Goal: Task Accomplishment & Management: Contribute content

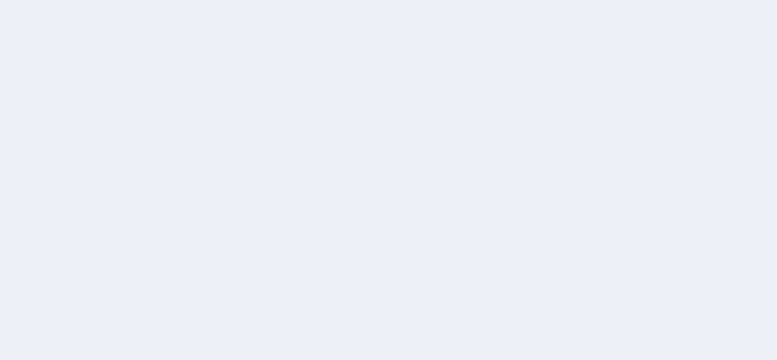
click at [568, 231] on div at bounding box center [388, 180] width 777 height 360
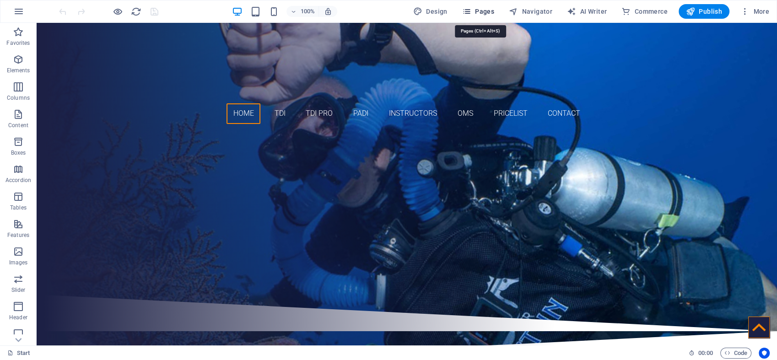
click at [489, 11] on span "Pages" at bounding box center [478, 11] width 32 height 9
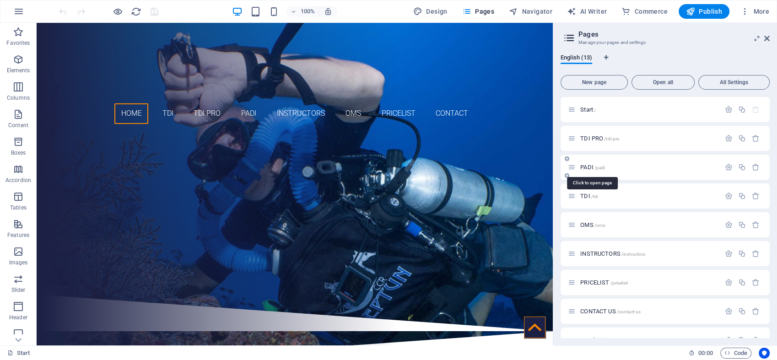
click at [589, 164] on span "PADI /padi" at bounding box center [592, 167] width 25 height 7
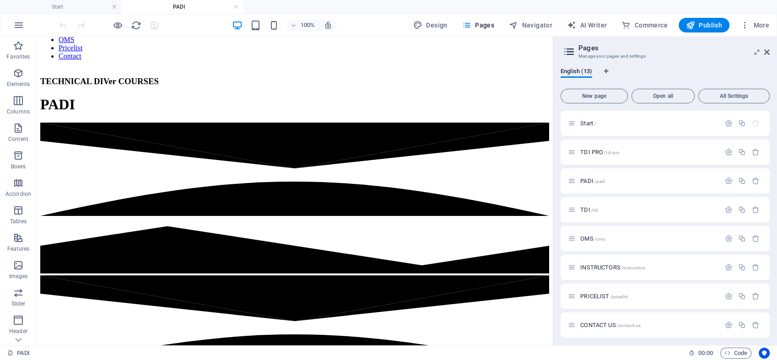
scroll to position [139, 0]
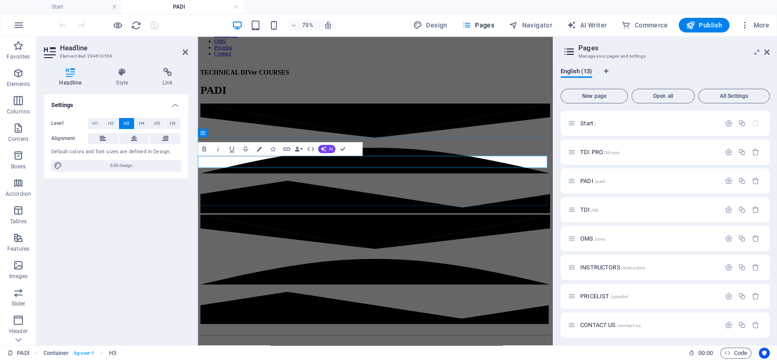
drag, startPoint x: 524, startPoint y: 201, endPoint x: 463, endPoint y: 211, distance: 62.0
drag, startPoint x: 303, startPoint y: 203, endPoint x: 577, endPoint y: 206, distance: 274.7
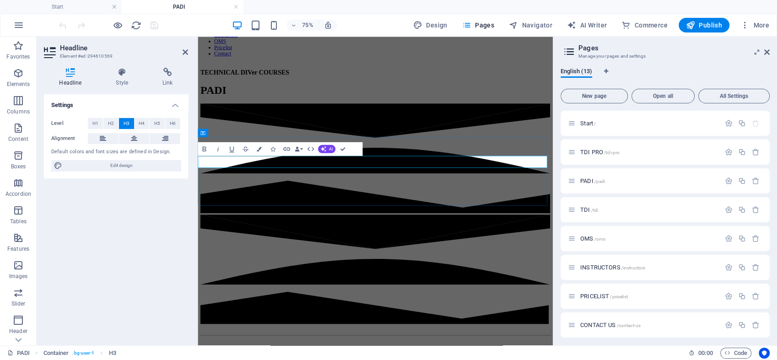
copy h3 "aquaventure technical diver courses"
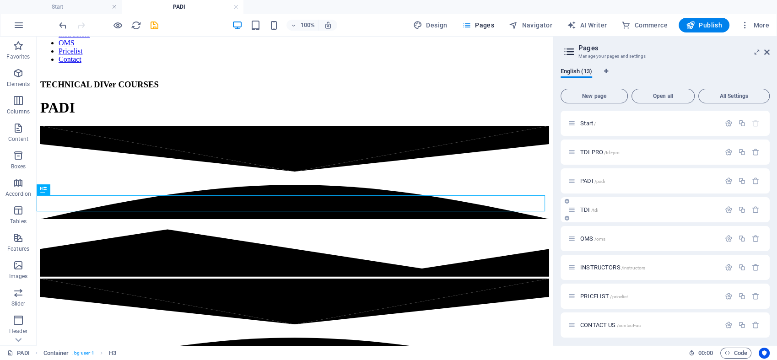
click at [610, 212] on p "TDI /tdi" at bounding box center [648, 210] width 137 height 6
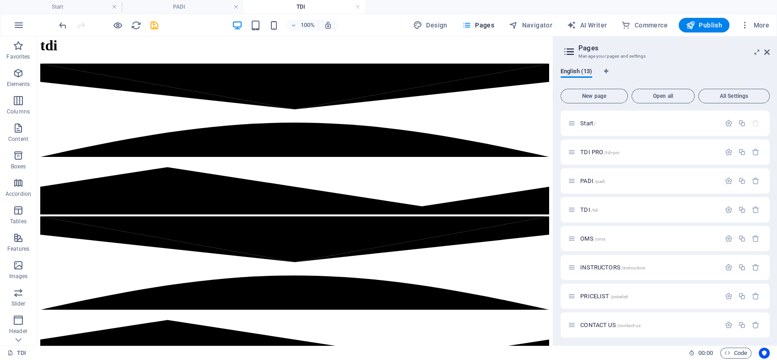
scroll to position [181, 0]
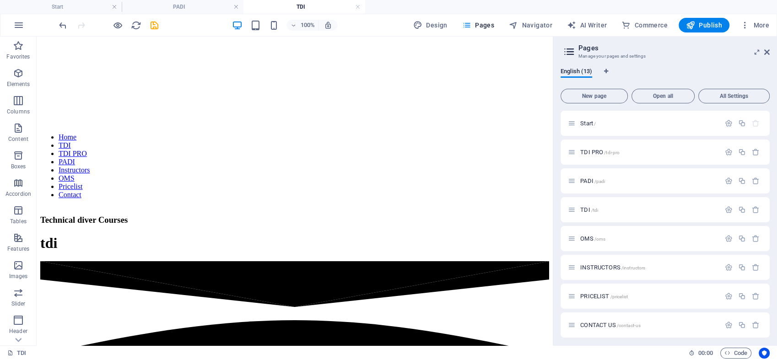
scroll to position [0, 0]
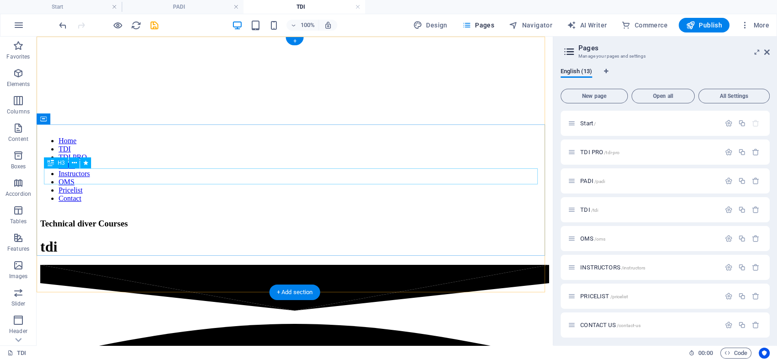
click at [366, 219] on div "Technical diver Courses" at bounding box center [294, 224] width 509 height 10
drag, startPoint x: 376, startPoint y: 174, endPoint x: 223, endPoint y: 176, distance: 153.4
click at [223, 219] on div "Technical diver Courses" at bounding box center [294, 224] width 509 height 10
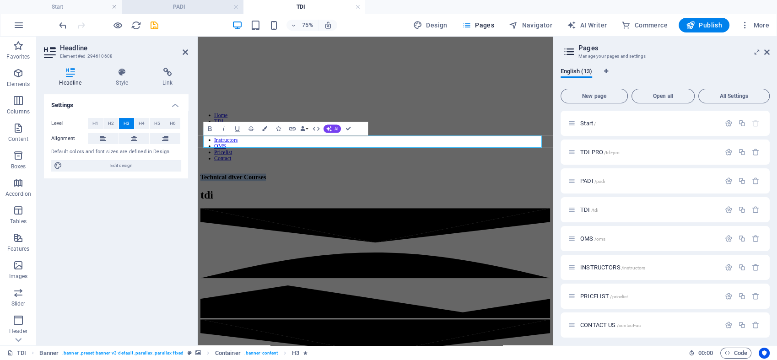
click at [185, 5] on h4 "PADI" at bounding box center [183, 7] width 122 height 10
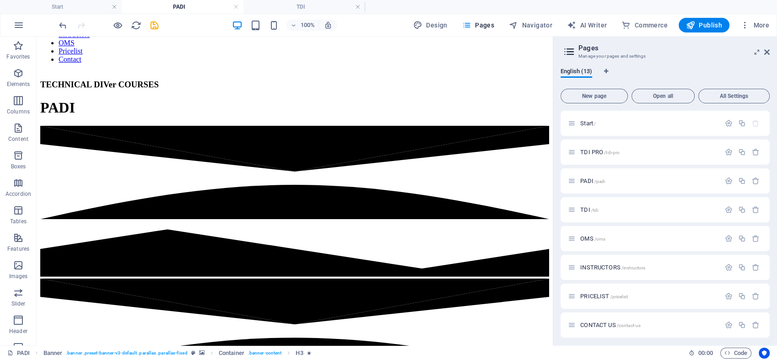
drag, startPoint x: 589, startPoint y: 113, endPoint x: 549, endPoint y: 77, distance: 53.5
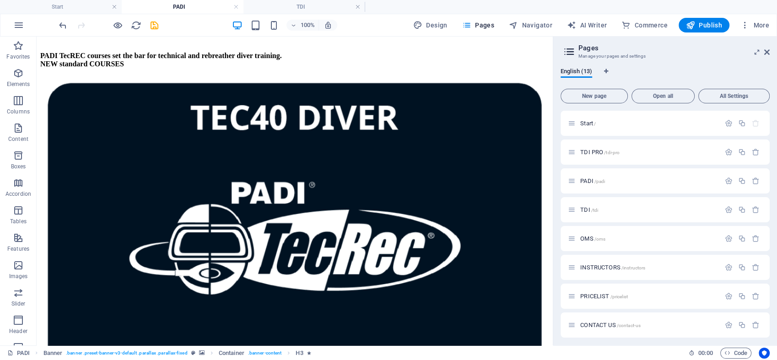
scroll to position [281, 0]
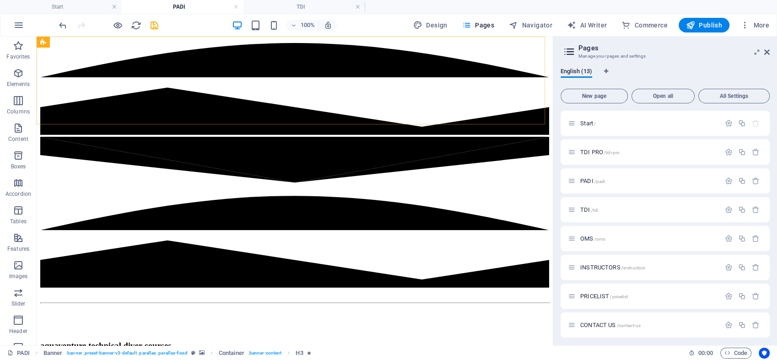
click at [615, 265] on span "INSTRUCTORS /instructors" at bounding box center [612, 267] width 65 height 7
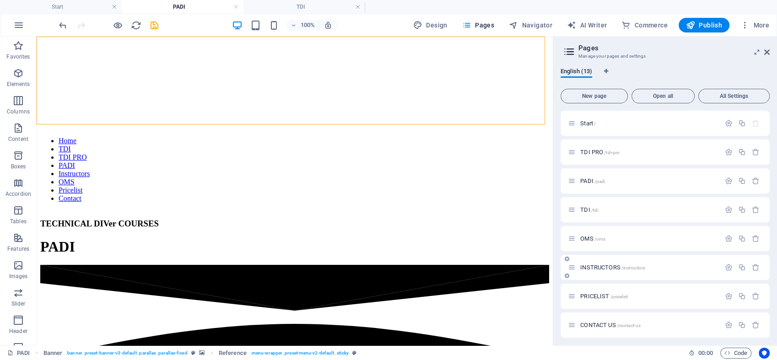
click at [615, 284] on div "PRICELIST /pricelist" at bounding box center [665, 296] width 209 height 25
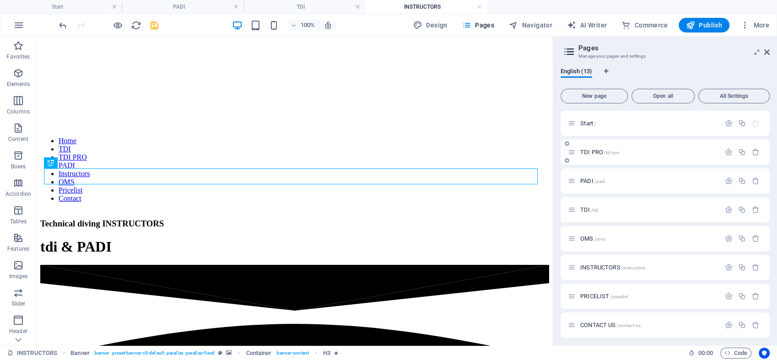
click at [596, 156] on div "TDI PRO /tdi-pro" at bounding box center [644, 152] width 152 height 11
click at [588, 150] on span "TDI PRO /tdi-pro" at bounding box center [599, 152] width 39 height 7
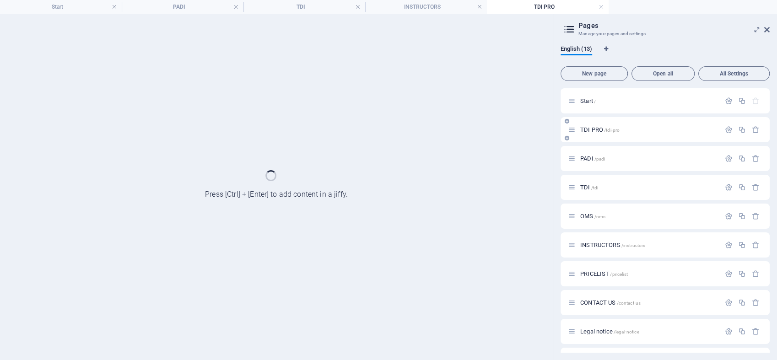
click at [588, 150] on div "PADI /padi" at bounding box center [665, 158] width 209 height 25
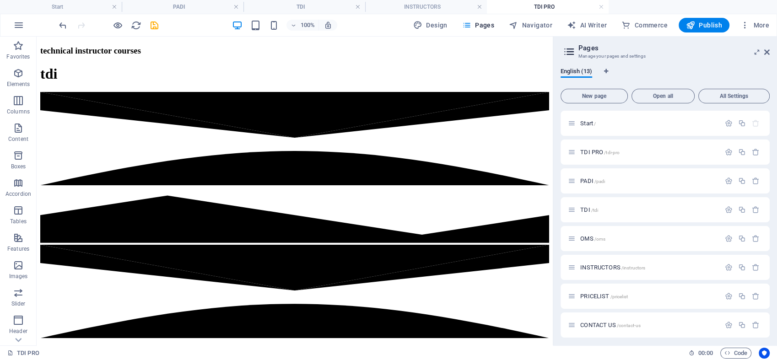
scroll to position [176, 0]
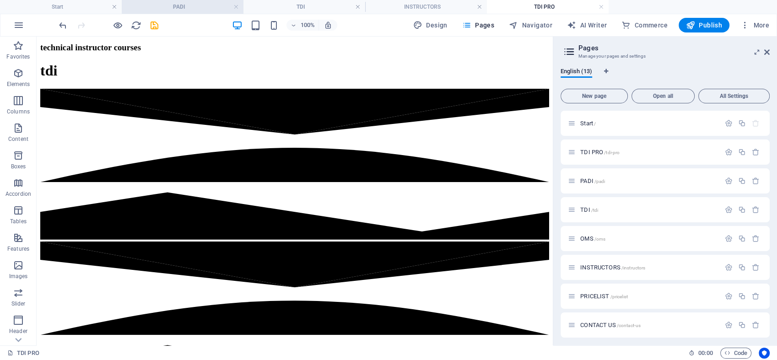
click at [185, 6] on h4 "PADI" at bounding box center [183, 7] width 122 height 10
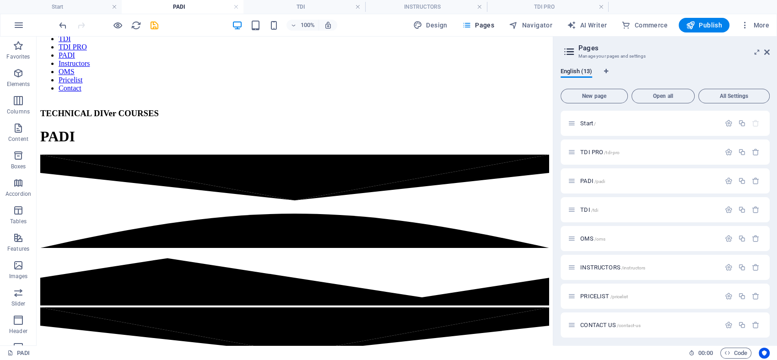
scroll to position [142, 0]
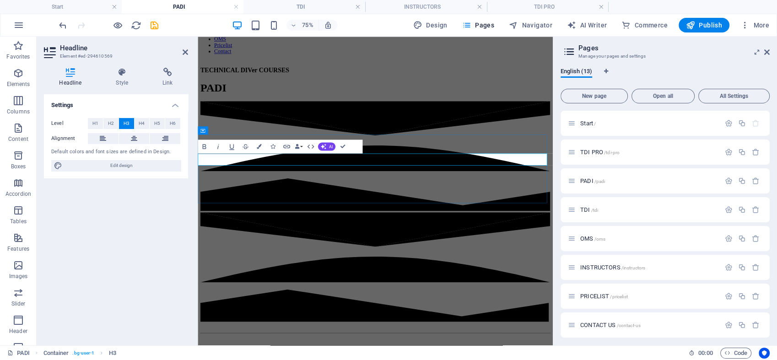
click at [319, 8] on h4 "TDI" at bounding box center [305, 7] width 122 height 10
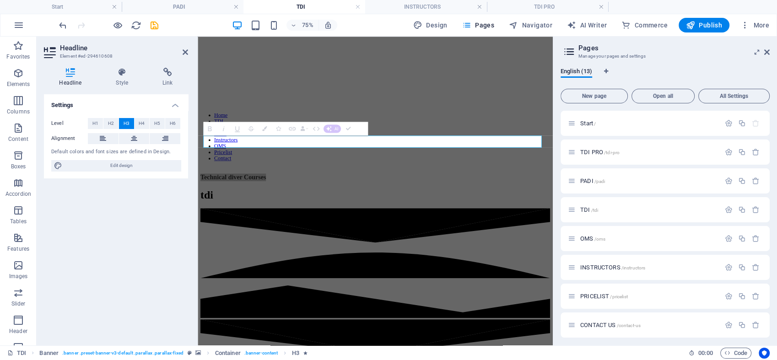
scroll to position [0, 0]
click at [289, 219] on span "Technical diver Courses" at bounding box center [244, 224] width 87 height 10
drag, startPoint x: 454, startPoint y: 172, endPoint x: 414, endPoint y: 181, distance: 40.8
click at [289, 219] on span "Technical diver Courses" at bounding box center [244, 224] width 87 height 10
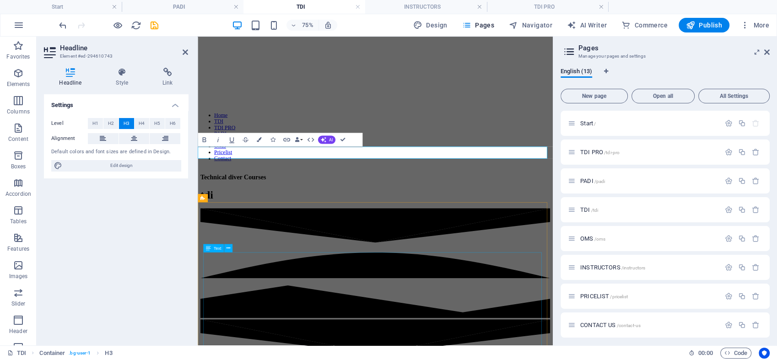
scroll to position [179, 0]
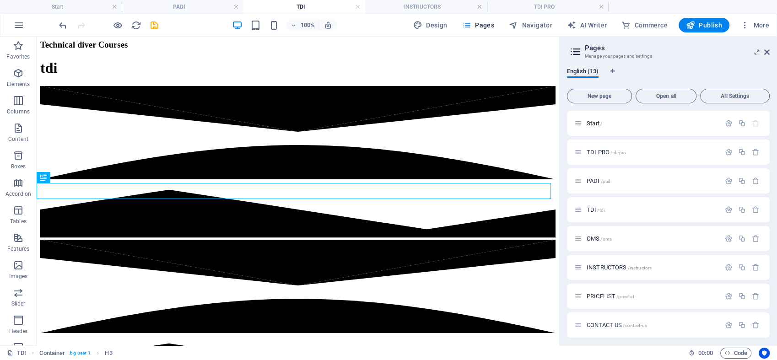
drag, startPoint x: 553, startPoint y: 86, endPoint x: 520, endPoint y: 69, distance: 36.9
click at [557, 105] on div "Start PADI TDI INSTRUCTORS TDI PRO Favorites Elements Columns Content Boxes Acc…" at bounding box center [388, 191] width 777 height 309
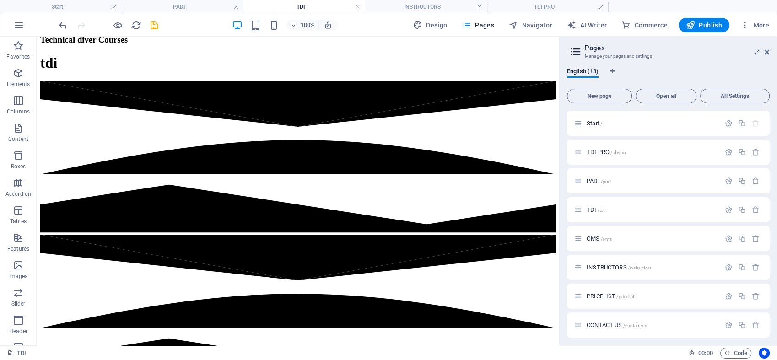
scroll to position [188, 0]
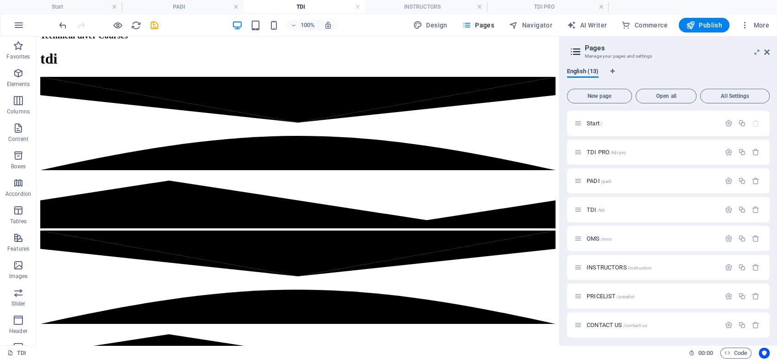
click at [304, 7] on h4 "TDI" at bounding box center [305, 7] width 122 height 10
click at [315, 7] on h4 "TDI" at bounding box center [305, 7] width 122 height 10
click at [152, 22] on icon "save" at bounding box center [154, 25] width 11 height 11
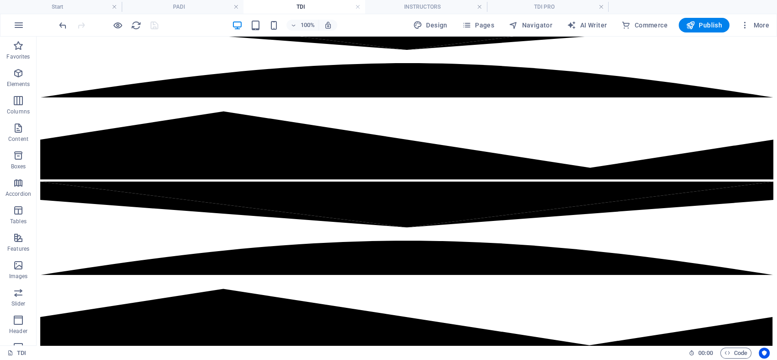
scroll to position [192, 0]
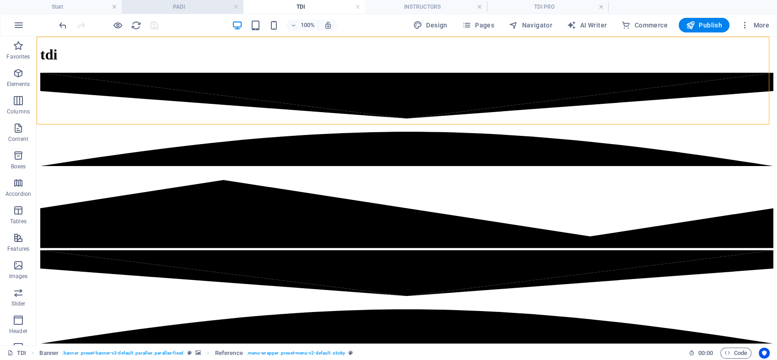
click at [192, 7] on h4 "PADI" at bounding box center [183, 7] width 122 height 10
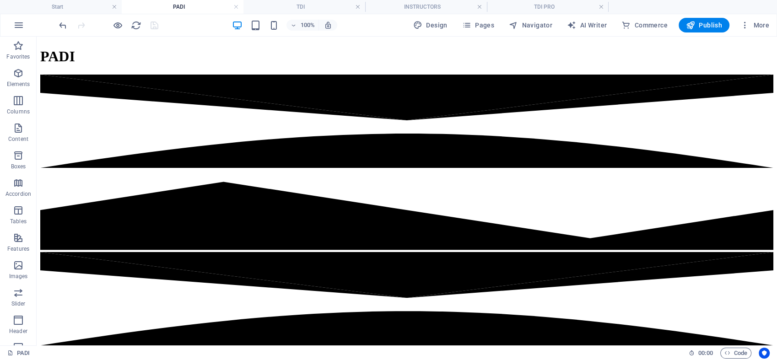
scroll to position [180, 0]
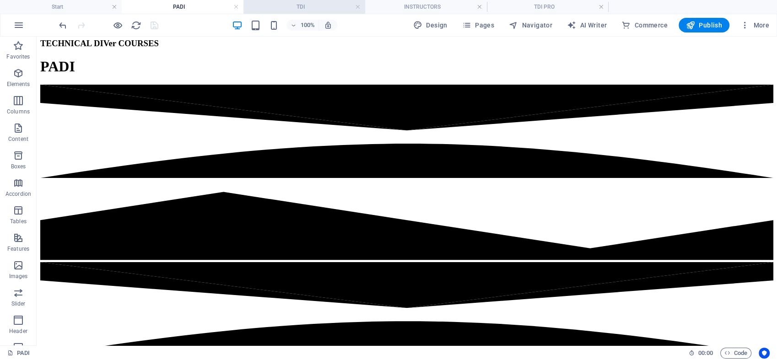
click at [301, 7] on h4 "TDI" at bounding box center [305, 7] width 122 height 10
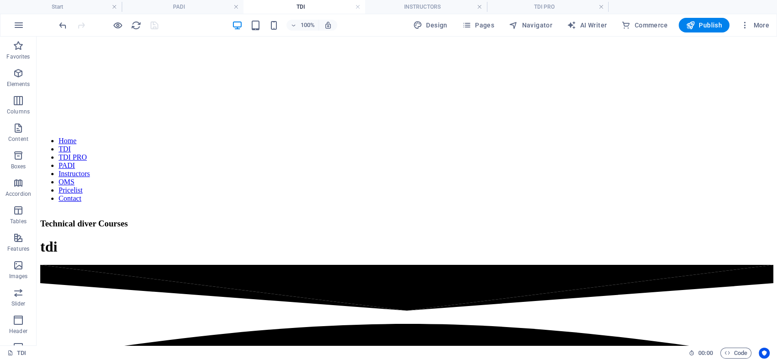
scroll to position [192, 0]
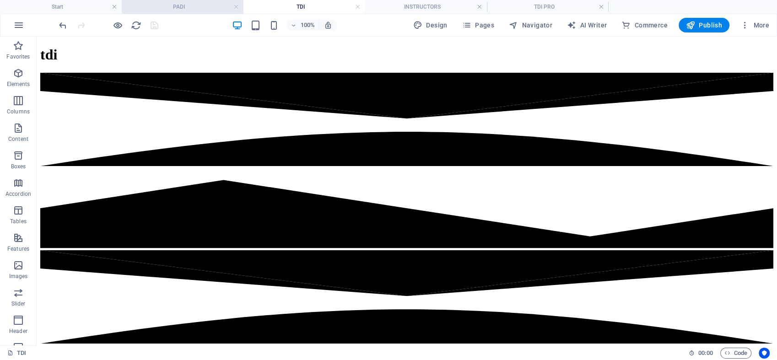
click at [212, 7] on h4 "PADI" at bounding box center [183, 7] width 122 height 10
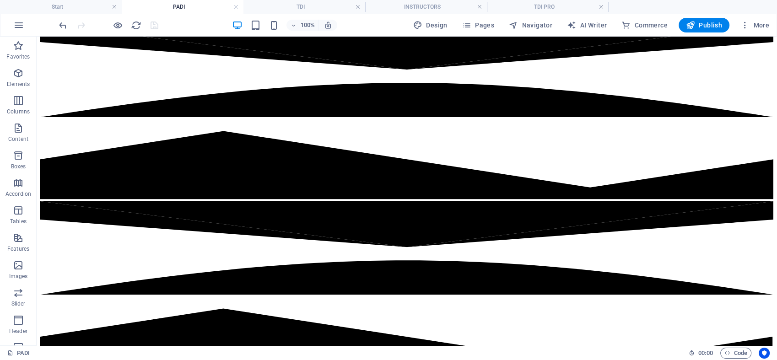
scroll to position [216, 0]
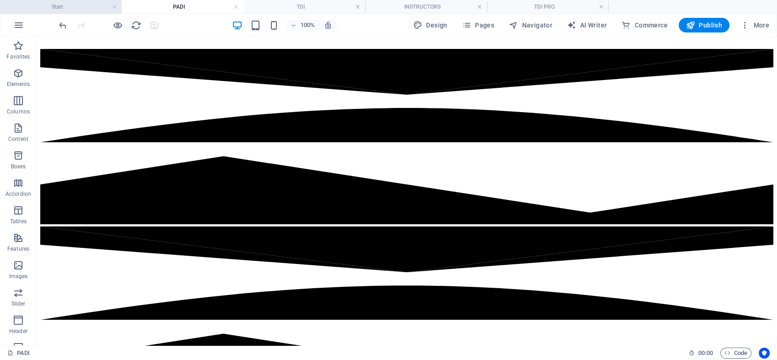
click at [87, 5] on h4 "Start" at bounding box center [61, 7] width 122 height 10
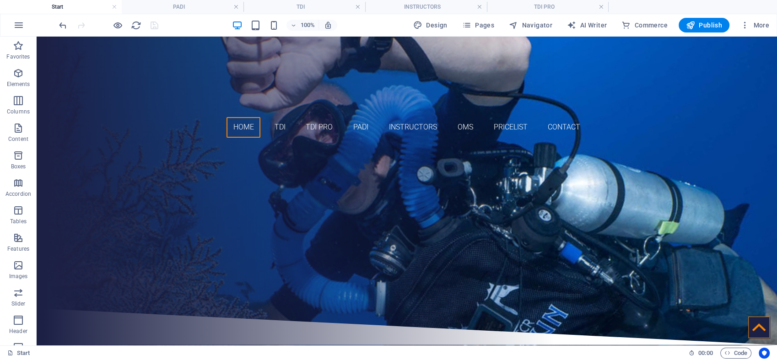
scroll to position [0, 0]
click at [460, 191] on div "Aquaventure Tec center" at bounding box center [406, 202] width 505 height 27
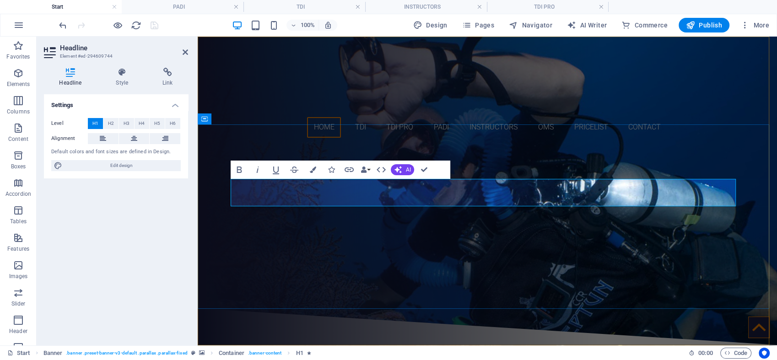
click at [641, 193] on h1 "Aquaventure Tec center" at bounding box center [487, 202] width 505 height 27
drag, startPoint x: 641, startPoint y: 193, endPoint x: 544, endPoint y: 197, distance: 97.2
click at [544, 197] on h1 "Aquaventure Tec center" at bounding box center [487, 202] width 505 height 27
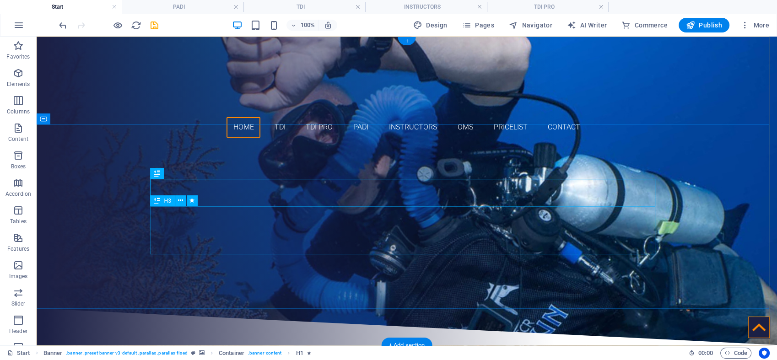
click at [471, 230] on div "The First and Only TDI 5Star INSTRUCTOR Training Center in [GEOGRAPHIC_DATA]" at bounding box center [406, 241] width 505 height 48
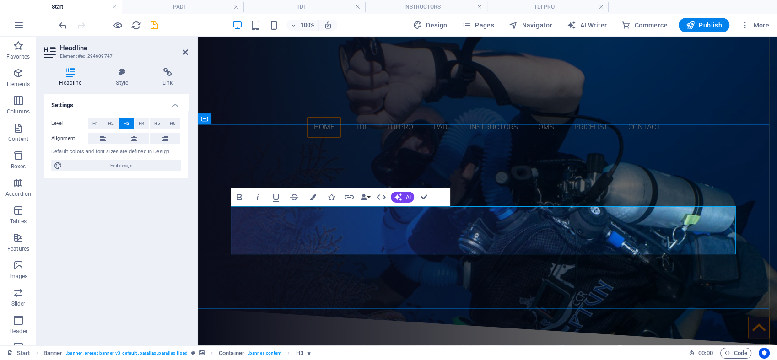
click at [618, 233] on h3 "The First and Only TDI 5Star INSTRUCTOR Training Center in [GEOGRAPHIC_DATA]" at bounding box center [487, 241] width 505 height 48
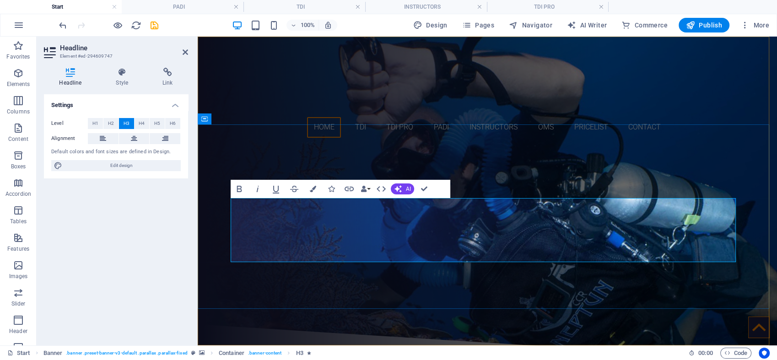
click at [476, 238] on span "The First and Only TDI 5Star INSTRUCTOR Training Center ‌PADI TecRec in [GEOGRA…" at bounding box center [488, 248] width 254 height 63
click at [542, 238] on span "The First and Only TDI 5Star INSTRUCTOR Training Center ‌PADI 5STAR TecRec in […" at bounding box center [488, 248] width 254 height 63
click at [419, 251] on h3 "The First and Only TDI 5Star INSTRUCTOR Training Center ‌PADI 5STAR TecRec TRAI…" at bounding box center [487, 249] width 505 height 64
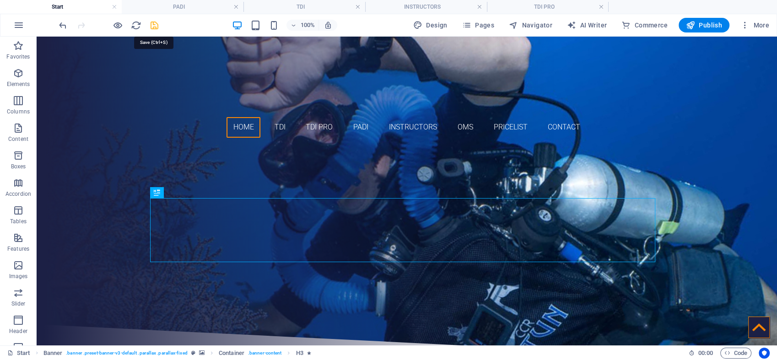
click at [153, 23] on icon "save" at bounding box center [154, 25] width 11 height 11
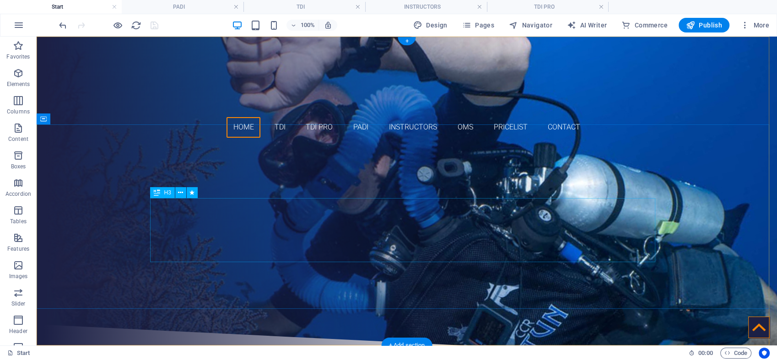
click at [376, 217] on div "The First and Only TDI 5Star INSTRUCTOR Training Center PADI 5STAR TecRec TRAIN…" at bounding box center [406, 249] width 505 height 64
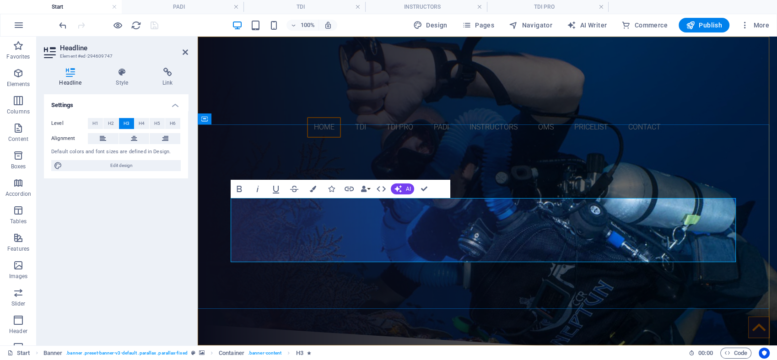
click at [421, 217] on h3 "The First and Only TDI 5Star INSTRUCTOR Training Center PADI 5STAR TecRec TRAIN…" at bounding box center [487, 249] width 505 height 64
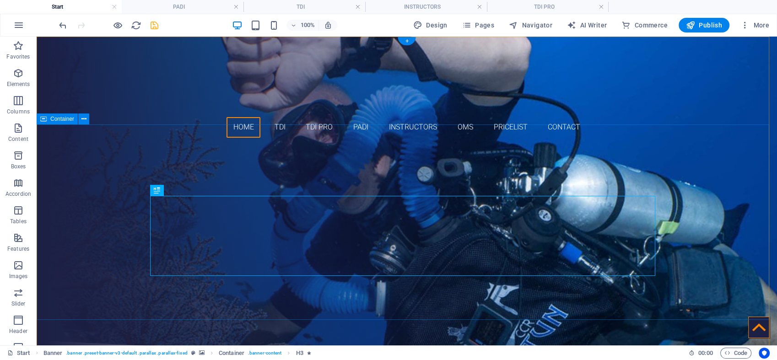
click at [699, 169] on div "Aquaventure Technical diver courses The First and Only TDI 5Star INSTRUCTOR Tra…" at bounding box center [407, 242] width 741 height 195
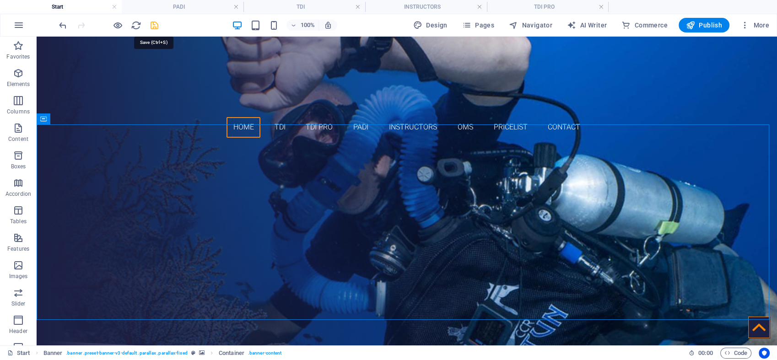
click at [156, 24] on icon "save" at bounding box center [154, 25] width 11 height 11
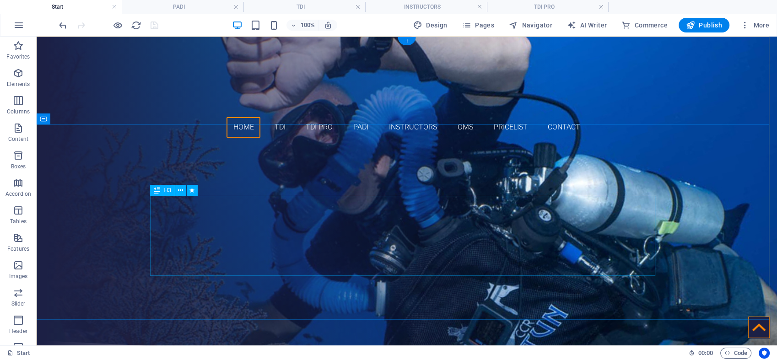
click at [399, 220] on div "The First and Only TDI 5Star INSTRUCTOR Training Center PADI 5STAR TecRec TRAIN…" at bounding box center [406, 257] width 505 height 80
click at [342, 218] on div "The First and Only TDI 5Star INSTRUCTOR Training Center PADI 5STAR TecRec TRAIN…" at bounding box center [406, 257] width 505 height 80
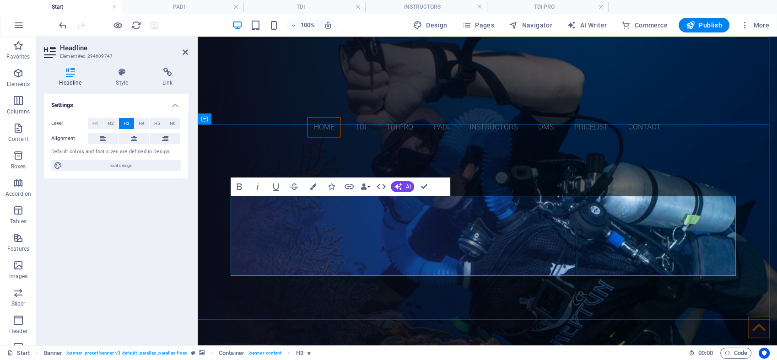
click at [415, 217] on h3 "The First and Only TDI 5Star INSTRUCTOR Training Center PADI 5STAR TecRec TRAIN…" at bounding box center [487, 257] width 505 height 80
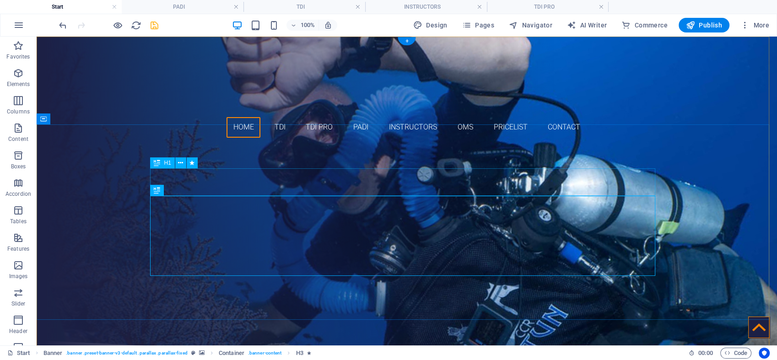
click at [333, 189] on div "Aquaventure Technical diver courses" at bounding box center [406, 202] width 505 height 27
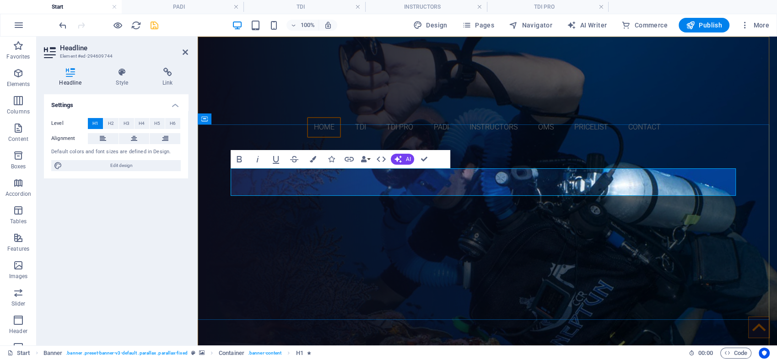
click at [420, 188] on span "Aquaventure Technical diver courses" at bounding box center [488, 202] width 486 height 29
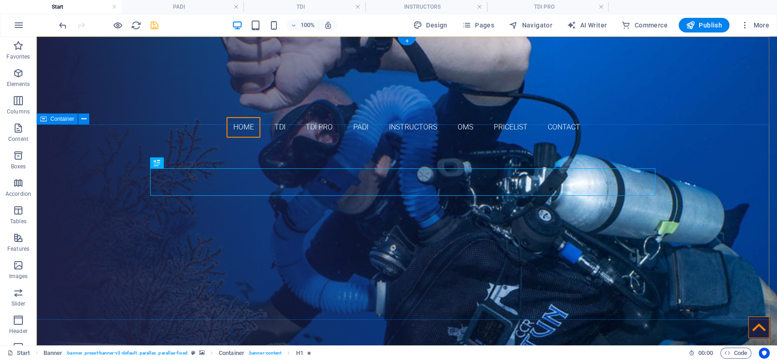
click at [663, 245] on div "Technical diver courses aquaventure The First and Only TDI 5Star INSTRUCTOR Tra…" at bounding box center [407, 242] width 741 height 195
click at [362, 220] on div "aquaventure The First and Only TDI 5Star INSTRUCTOR Training Center PADI 5STAR …" at bounding box center [406, 257] width 505 height 80
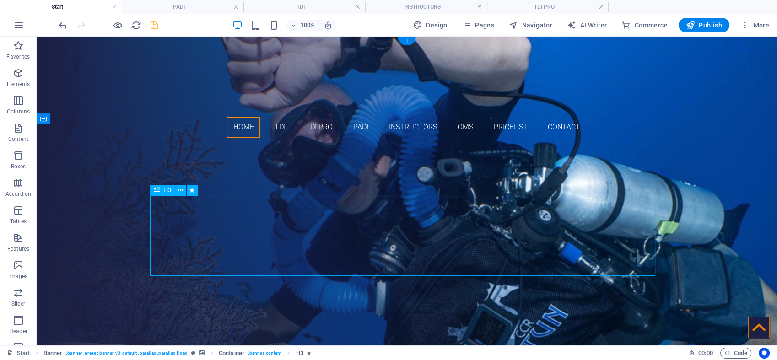
click at [362, 220] on div "aquaventure The First and Only TDI 5Star INSTRUCTOR Training Center PADI 5STAR …" at bounding box center [406, 257] width 505 height 80
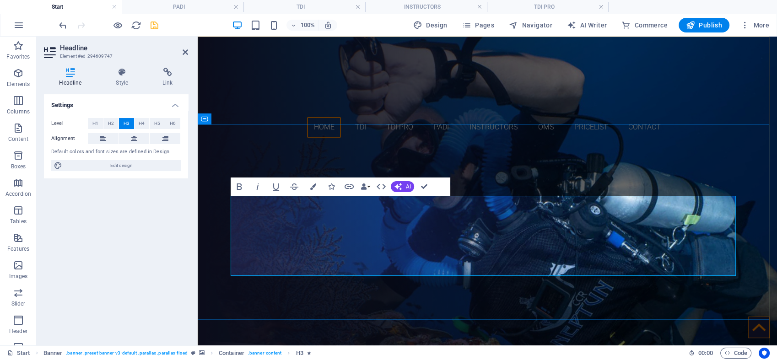
click at [374, 219] on h3 "aquaventure The First and Only TDI 5Star INSTRUCTOR Training Center PADI 5STAR …" at bounding box center [487, 257] width 505 height 80
click at [521, 268] on span ""aquaventure The First and Only TDI 5Star INSTRUCTOR Training Center PADI 5STAR…" at bounding box center [488, 264] width 254 height 63
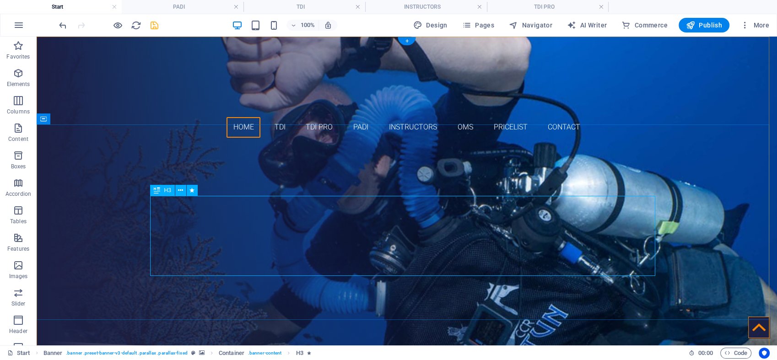
click at [299, 217] on div ""aquaventure The First and Only TDI 5Star INSTRUCTOR Training Center PADI 5STAR…" at bounding box center [406, 257] width 505 height 80
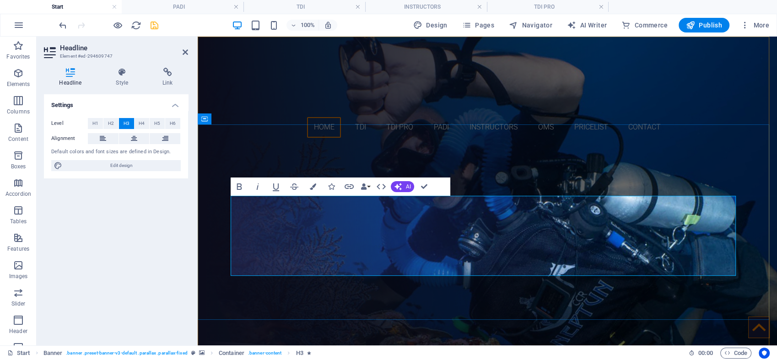
click at [377, 233] on span ""aquaventure The First and Only TDI 5Star INSTRUCTOR Training Center PADI 5STAR…" at bounding box center [488, 264] width 254 height 63
drag, startPoint x: 377, startPoint y: 216, endPoint x: 371, endPoint y: 216, distance: 6.4
click at [371, 217] on h3 ""aquaventure The First and Only TDI 5Star INSTRUCTOR Training Center PADI 5STAR…" at bounding box center [487, 257] width 505 height 80
click at [113, 124] on span "H2" at bounding box center [111, 123] width 6 height 11
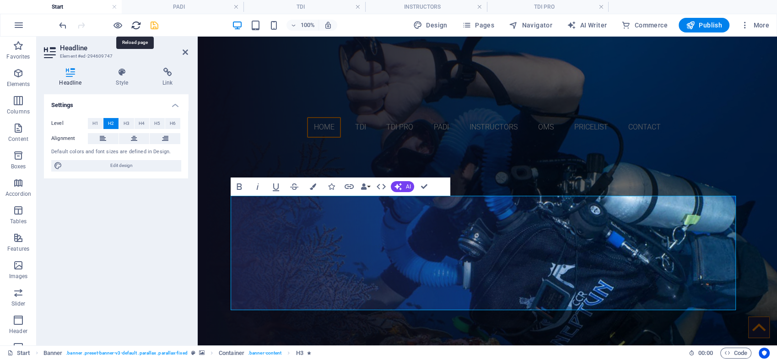
click at [136, 26] on icon "reload" at bounding box center [136, 25] width 11 height 11
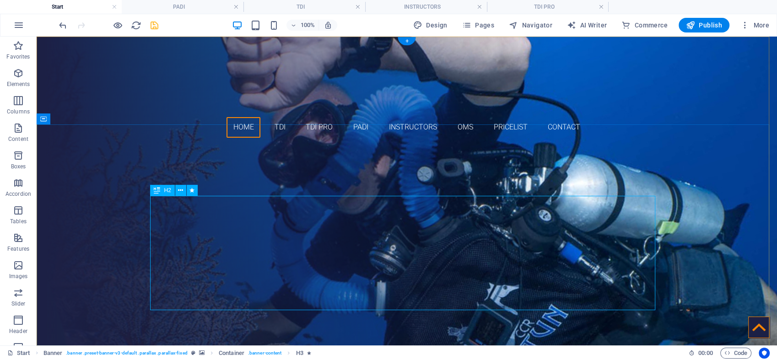
click at [382, 234] on div ""aquaventure The First and Only TDI 5Star INSTRUCTOR Training Center PADI 5STAR…" at bounding box center [406, 274] width 505 height 114
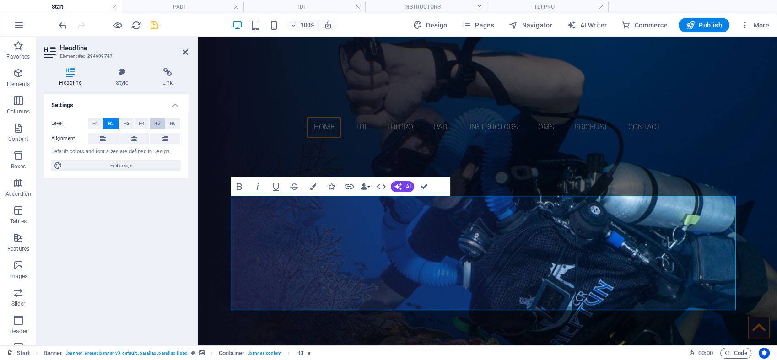
click at [154, 124] on span "H5" at bounding box center [157, 123] width 6 height 11
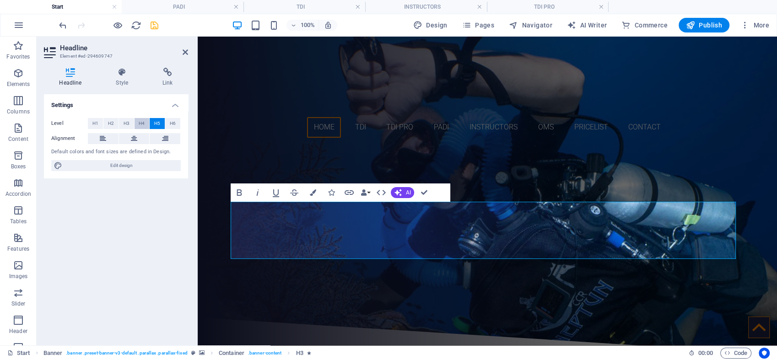
click at [143, 125] on span "H4" at bounding box center [142, 123] width 6 height 11
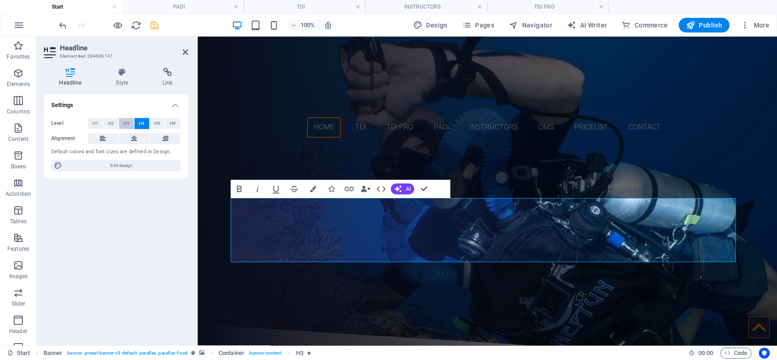
click at [128, 124] on span "H3" at bounding box center [127, 123] width 6 height 11
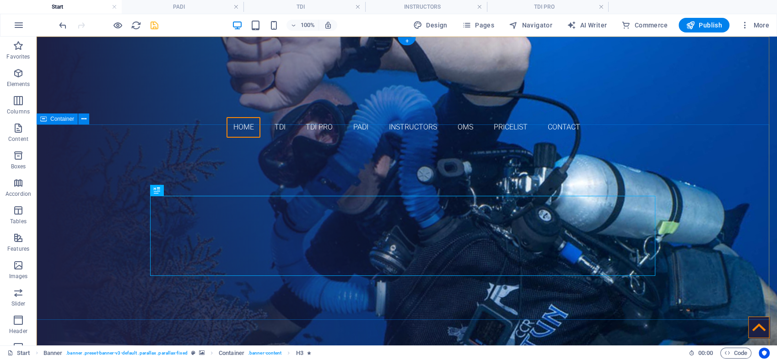
click at [648, 153] on div "Technical diver courses "aquaventure The First and Only TDI 5Star INSTRUCTOR Tr…" at bounding box center [407, 242] width 741 height 195
click at [423, 220] on div ""aquaventure The First and Only TDI 5Star INSTRUCTOR Training Center PADI 5STAR…" at bounding box center [406, 257] width 505 height 80
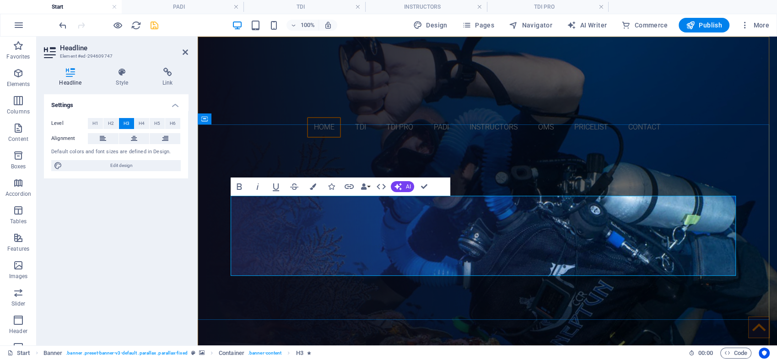
click at [465, 233] on span ""aquaventure The First and Only TDI 5Star INSTRUCTOR Training Center PADI 5STAR…" at bounding box center [488, 264] width 254 height 63
click at [563, 254] on span ""aquaventure, The First and Only TDI 5Star INSTRUCTOR Training Center PADI 5STA…" at bounding box center [488, 264] width 254 height 63
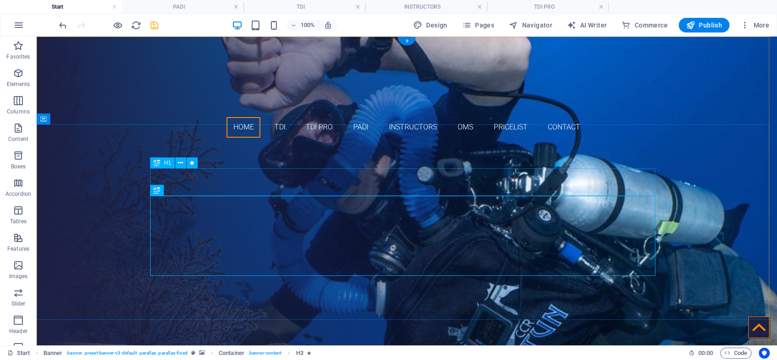
click at [554, 189] on div "Technical diver courses" at bounding box center [406, 202] width 505 height 27
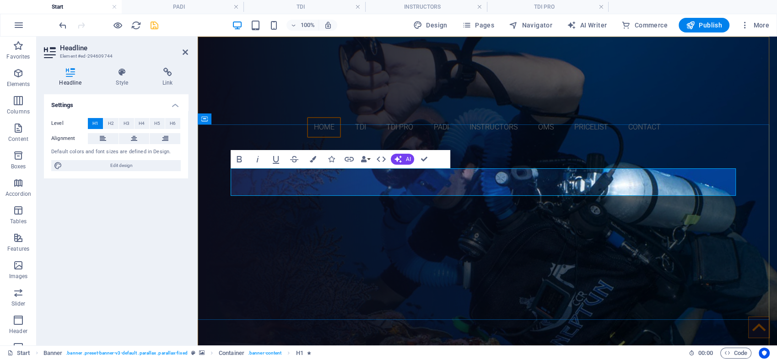
click at [637, 188] on span "Technical diver courses" at bounding box center [487, 202] width 311 height 29
drag, startPoint x: 637, startPoint y: 178, endPoint x: 504, endPoint y: 192, distance: 133.5
click at [504, 192] on span "Technical diver courses" at bounding box center [487, 202] width 311 height 29
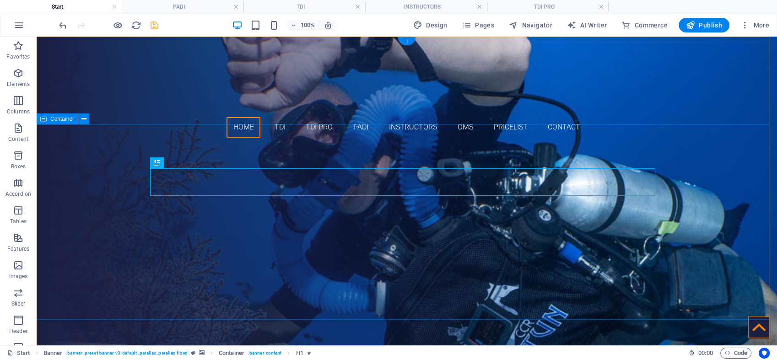
click at [618, 151] on div "Technical diving maldives "aquaventure, The First and Only TDI 5Star INSTRUCTOR…" at bounding box center [407, 242] width 741 height 195
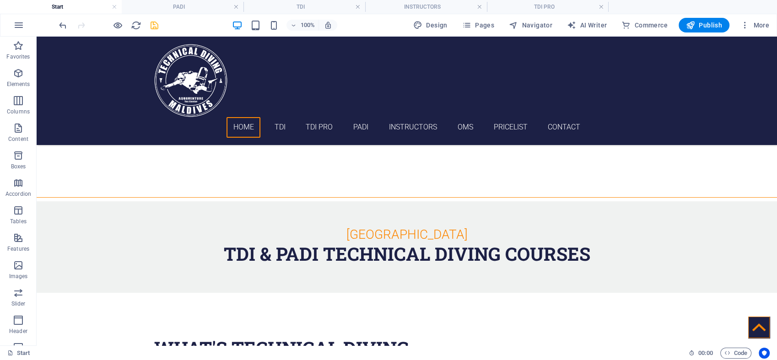
scroll to position [231, 0]
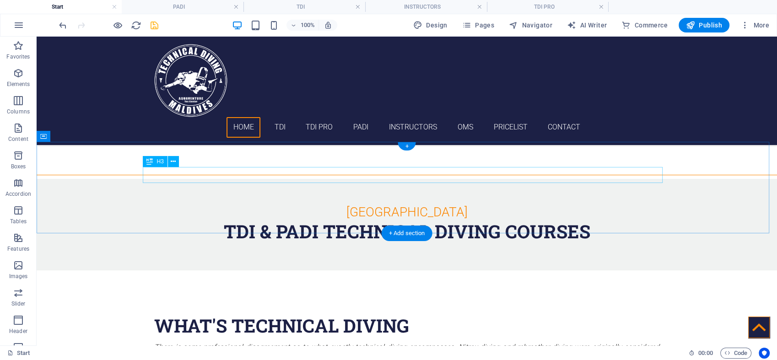
click at [456, 204] on div "[GEOGRAPHIC_DATA]" at bounding box center [407, 212] width 520 height 16
click at [486, 204] on div "[GEOGRAPHIC_DATA]" at bounding box center [407, 212] width 520 height 16
click at [447, 204] on div "[GEOGRAPHIC_DATA]" at bounding box center [407, 212] width 520 height 16
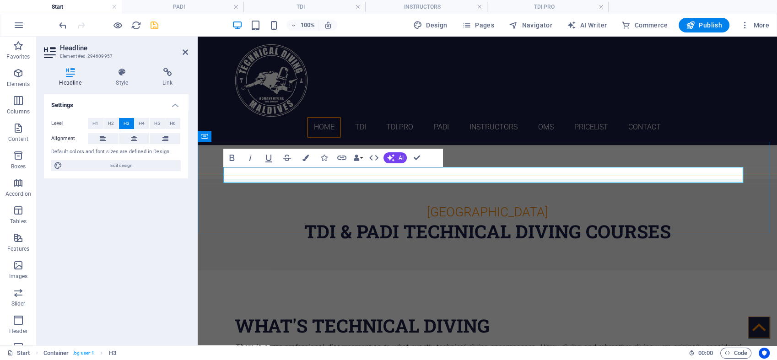
click at [516, 204] on h3 "[GEOGRAPHIC_DATA]" at bounding box center [488, 212] width 520 height 16
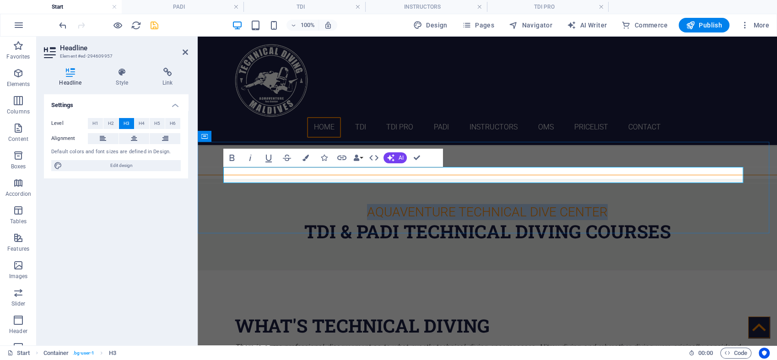
drag, startPoint x: 364, startPoint y: 174, endPoint x: 612, endPoint y: 173, distance: 247.2
click at [612, 204] on h3 "aquaventure technical dive center" at bounding box center [488, 212] width 520 height 16
copy h3 "aquaventure technical dive center"
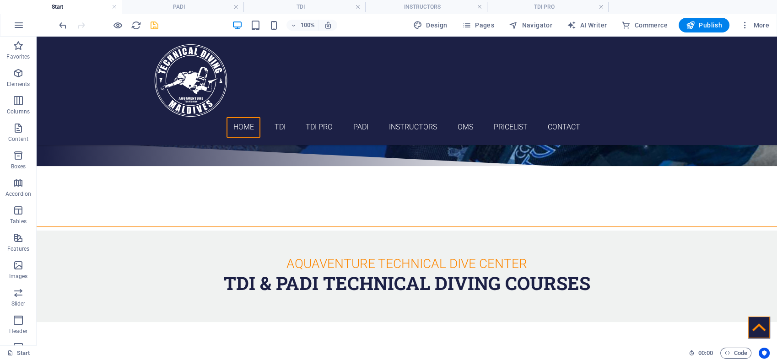
scroll to position [187, 0]
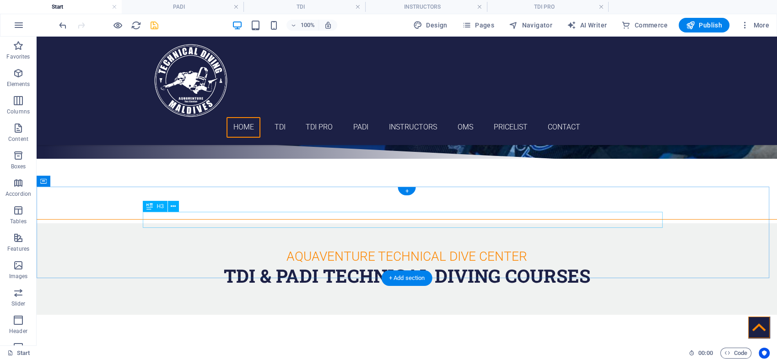
click at [457, 249] on div "aquaventure technical dive center" at bounding box center [407, 257] width 520 height 16
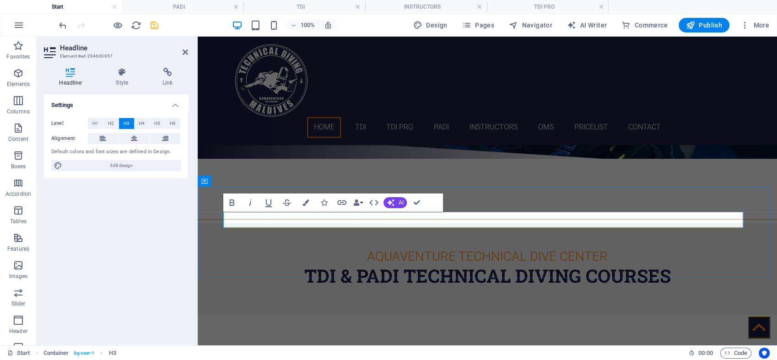
click at [521, 249] on h3 "aquaventure technical dive center" at bounding box center [488, 257] width 520 height 16
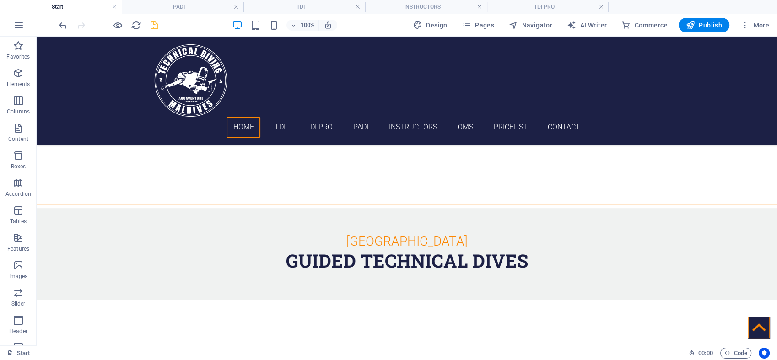
scroll to position [545, 0]
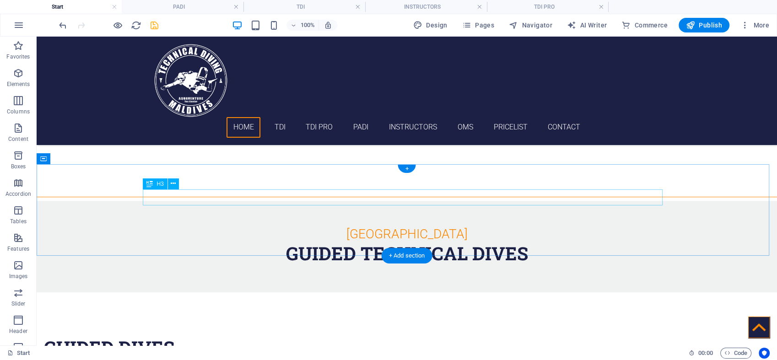
click at [465, 226] on div "[GEOGRAPHIC_DATA]" at bounding box center [407, 234] width 520 height 16
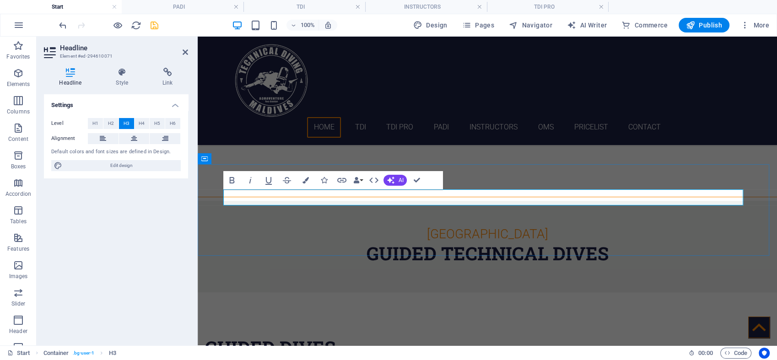
click at [518, 226] on h3 "[GEOGRAPHIC_DATA]" at bounding box center [488, 234] width 520 height 16
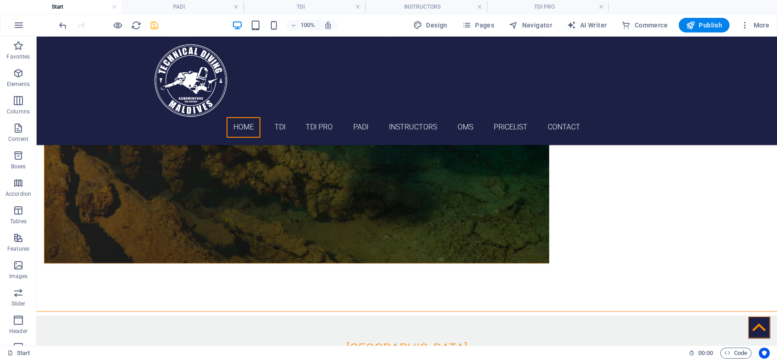
scroll to position [1291, 0]
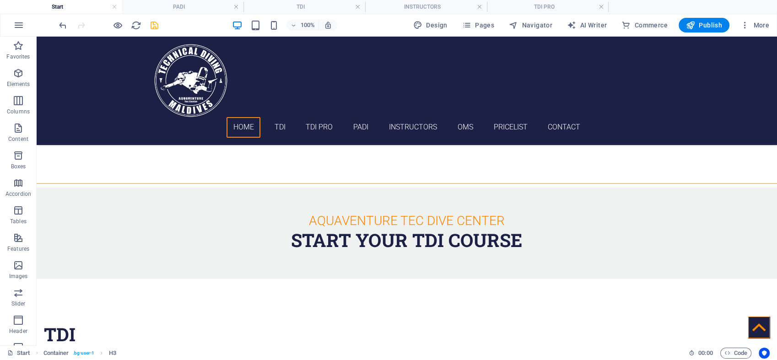
scroll to position [2053, 0]
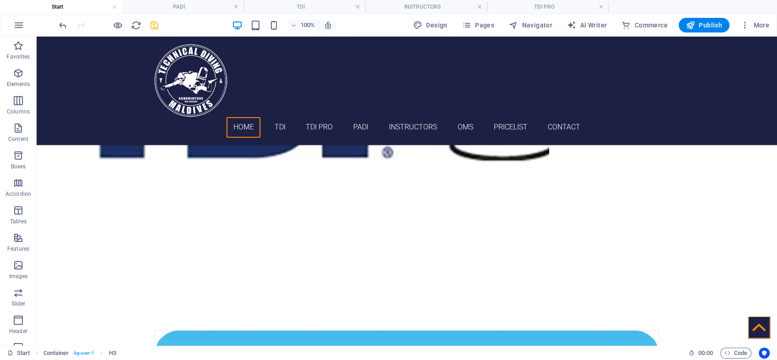
scroll to position [2799, 0]
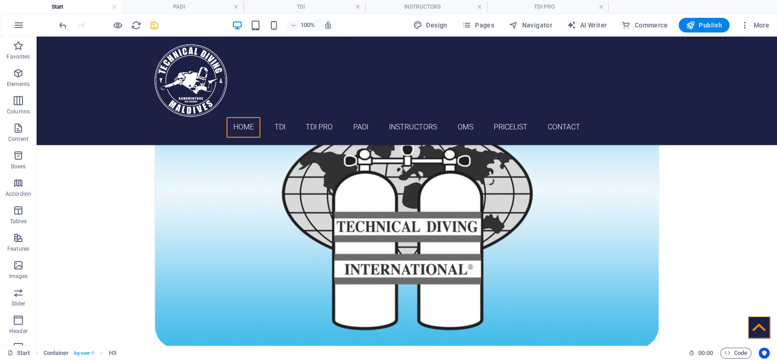
scroll to position [3240, 0]
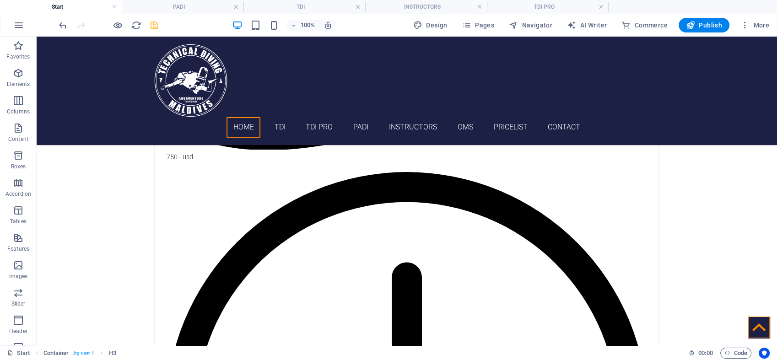
scroll to position [3770, 0]
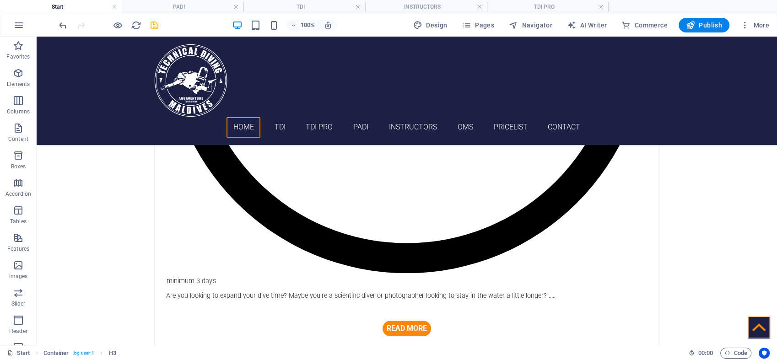
scroll to position [4158, 0]
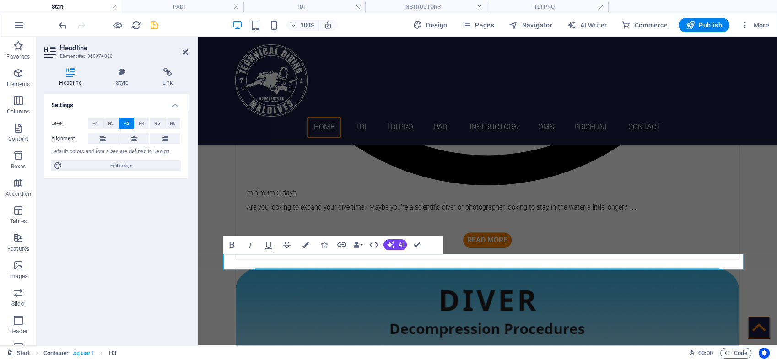
scroll to position [4002, 0]
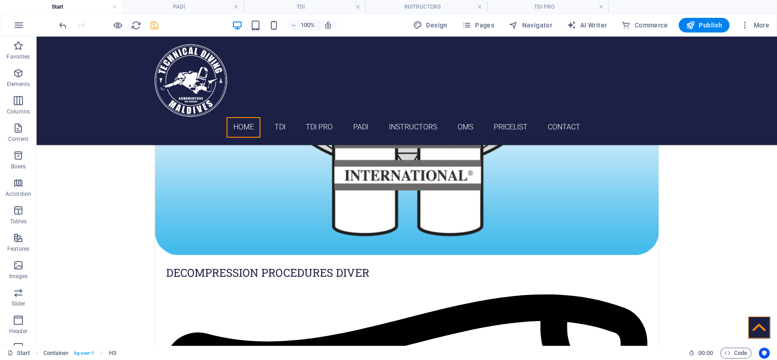
scroll to position [4561, 0]
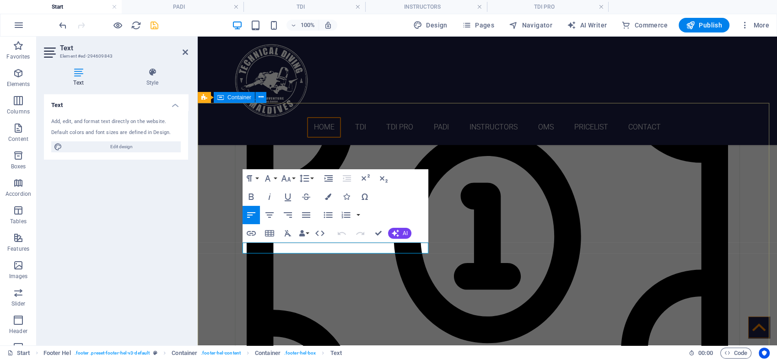
scroll to position [4518, 0]
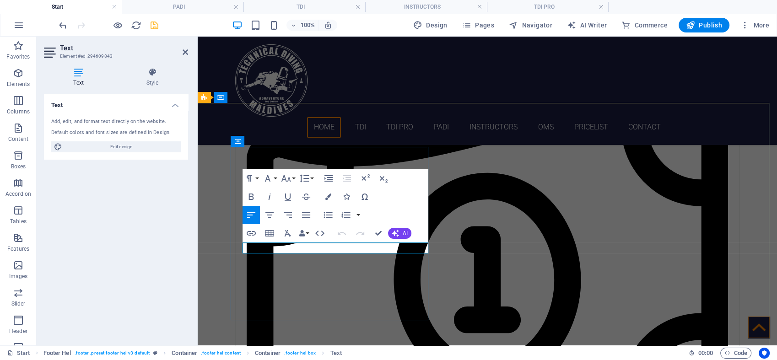
click at [156, 248] on div "Text Add, edit, and format text directly on the website. Default colors and fon…" at bounding box center [116, 216] width 144 height 244
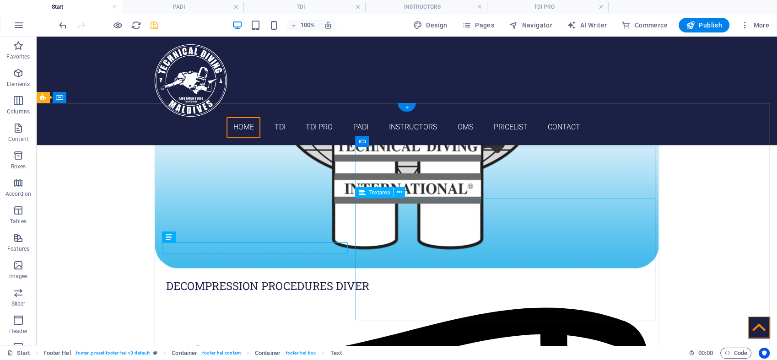
scroll to position [4561, 0]
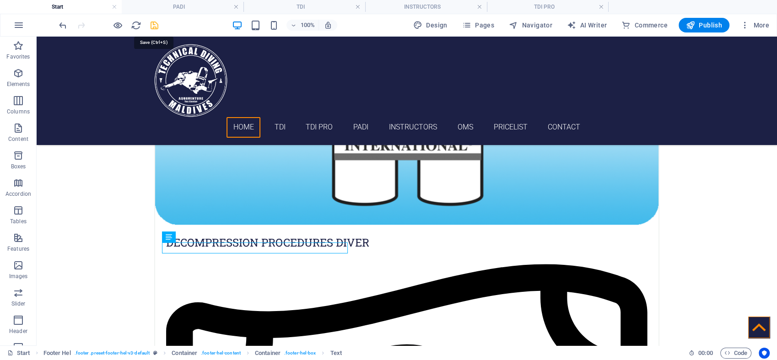
click at [152, 22] on icon "save" at bounding box center [154, 25] width 11 height 11
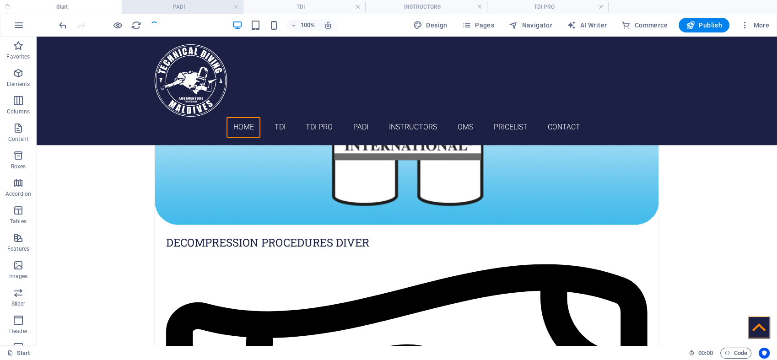
click at [190, 5] on h4 "PADI" at bounding box center [183, 7] width 122 height 10
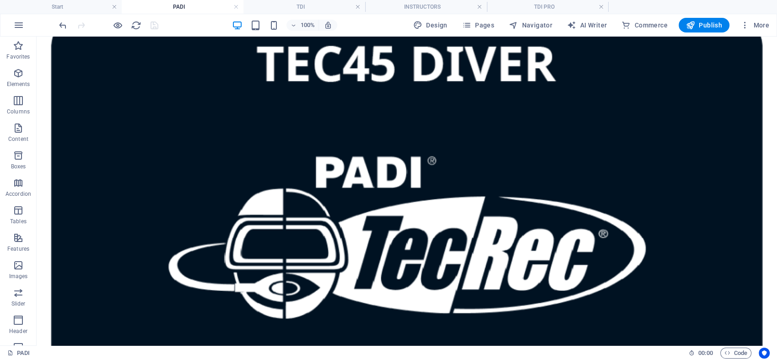
scroll to position [1505, 0]
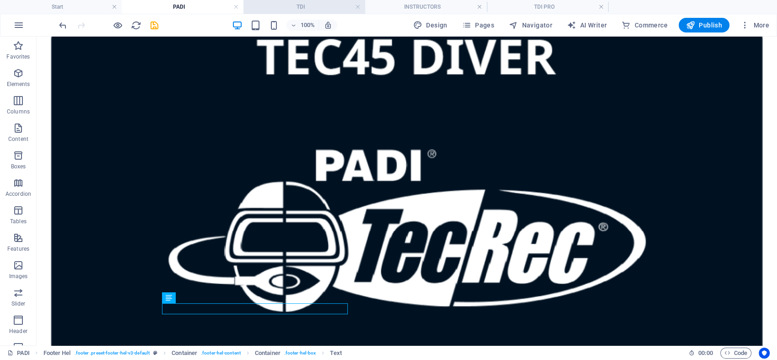
click at [310, 10] on h4 "TDI" at bounding box center [305, 7] width 122 height 10
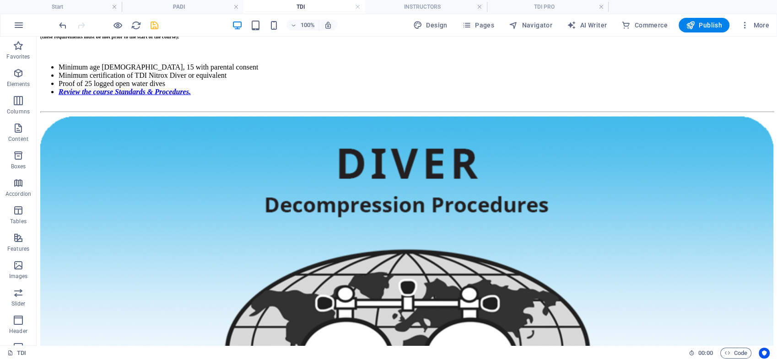
scroll to position [2144, 0]
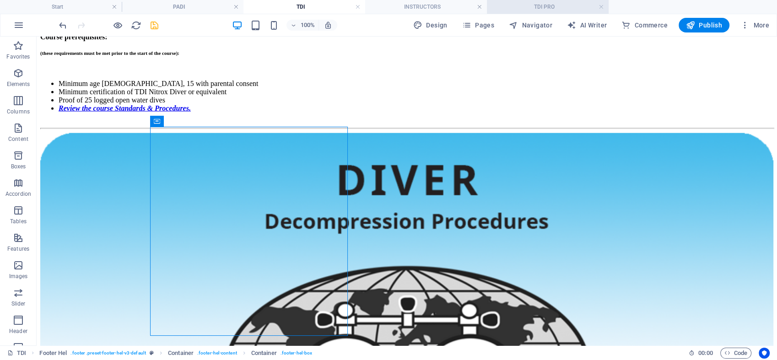
click at [527, 7] on h4 "TDI PRO" at bounding box center [548, 7] width 122 height 10
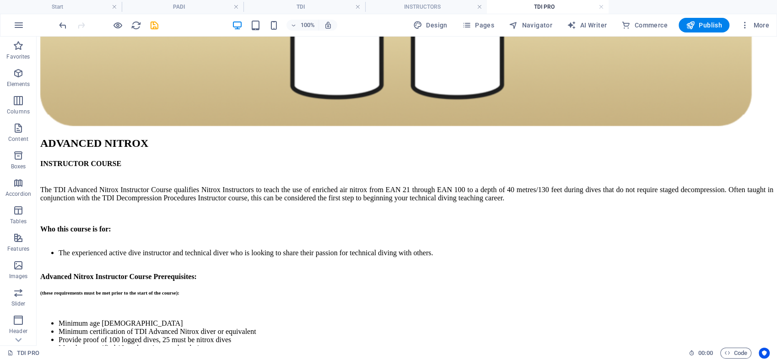
scroll to position [1851, 0]
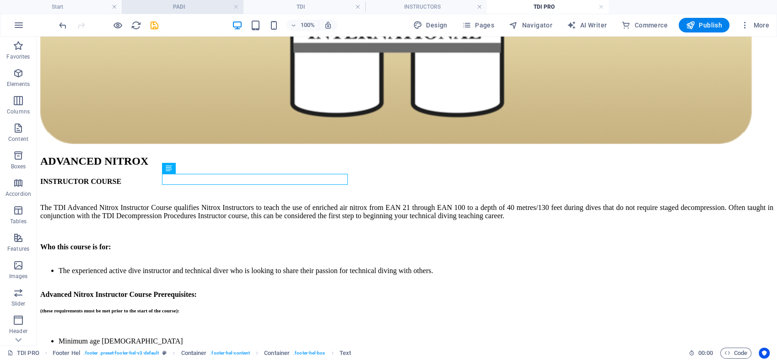
click at [193, 8] on h4 "PADI" at bounding box center [183, 7] width 122 height 10
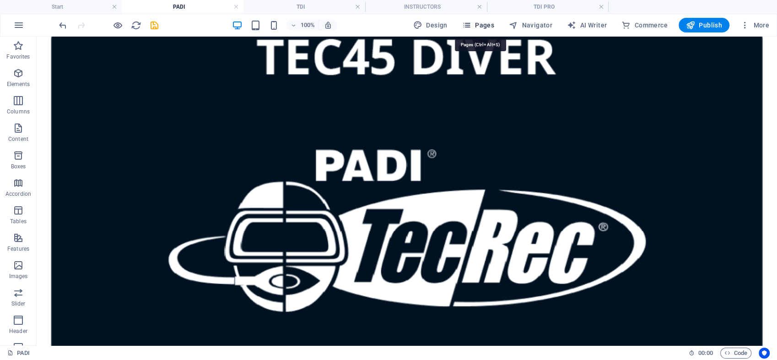
click at [491, 24] on span "Pages" at bounding box center [478, 25] width 32 height 9
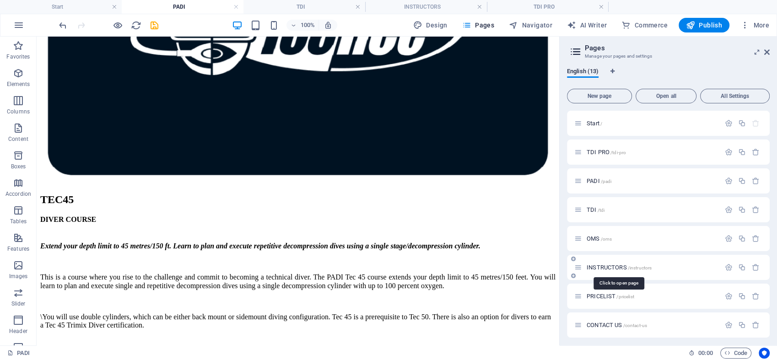
click at [604, 266] on span "INSTRUCTORS /instructors" at bounding box center [619, 267] width 65 height 7
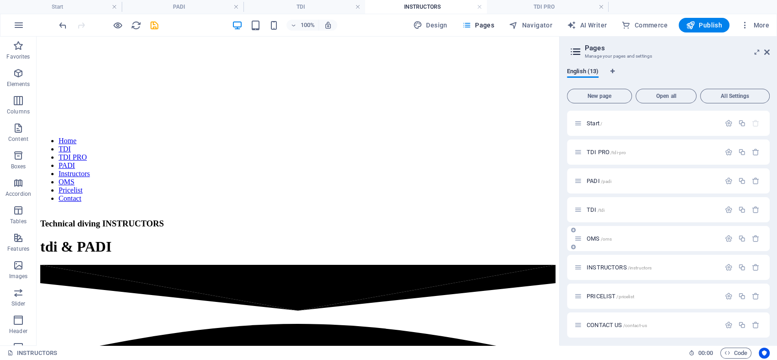
click at [600, 237] on span "OMS /oms" at bounding box center [599, 238] width 25 height 7
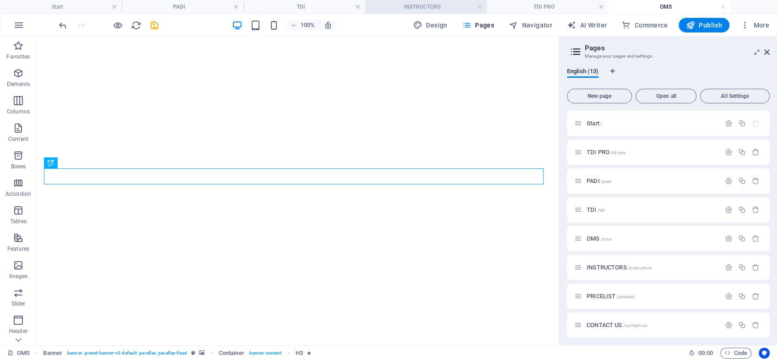
click at [436, 7] on h4 "INSTRUCTORS" at bounding box center [426, 7] width 122 height 10
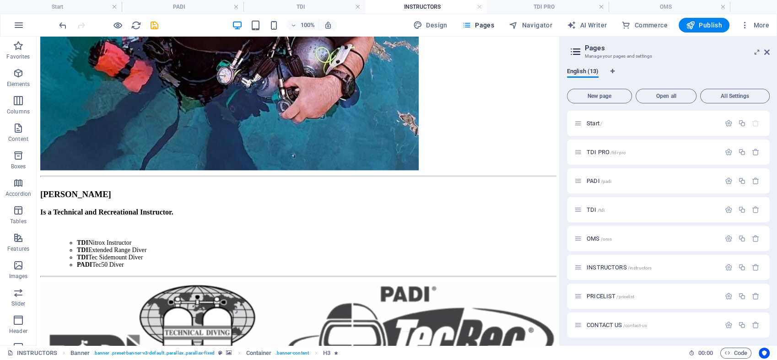
scroll to position [1080, 0]
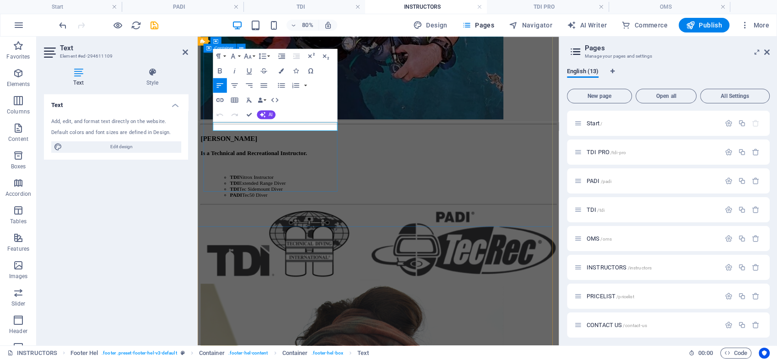
scroll to position [1030, 0]
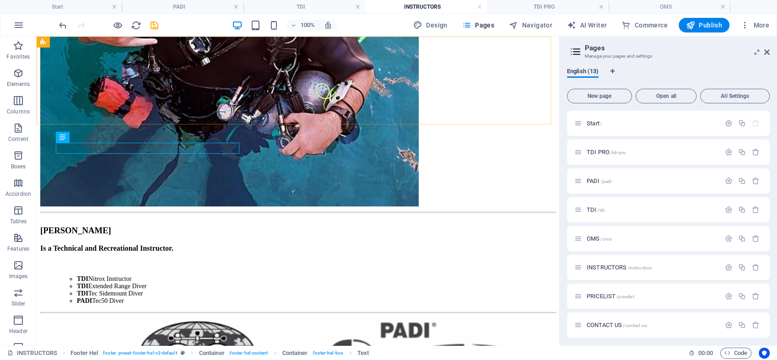
scroll to position [1089, 0]
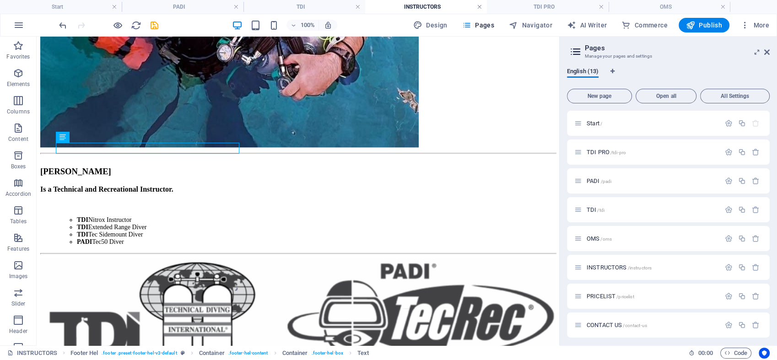
click at [477, 4] on link at bounding box center [479, 7] width 5 height 9
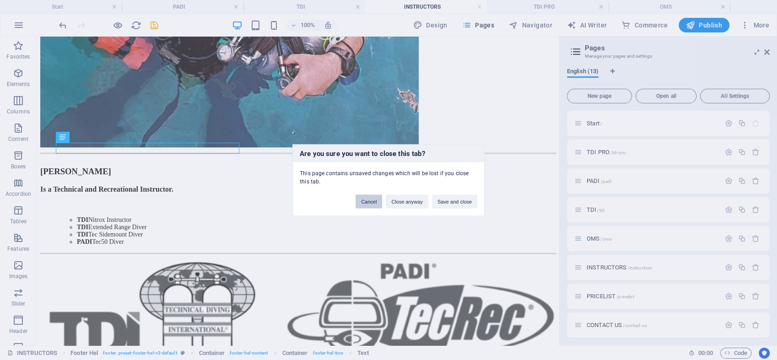
click at [370, 198] on button "Cancel" at bounding box center [369, 202] width 27 height 14
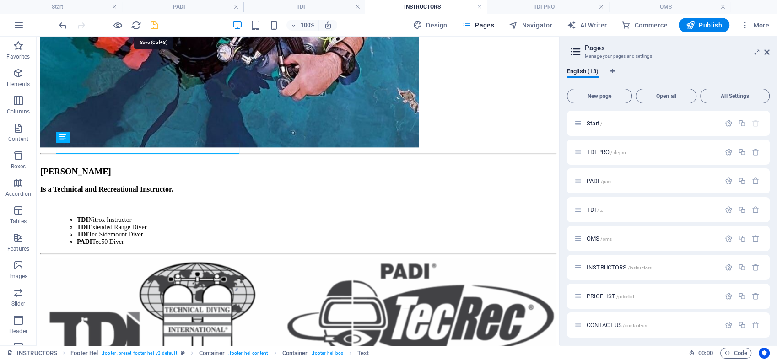
click at [153, 22] on icon "save" at bounding box center [154, 25] width 11 height 11
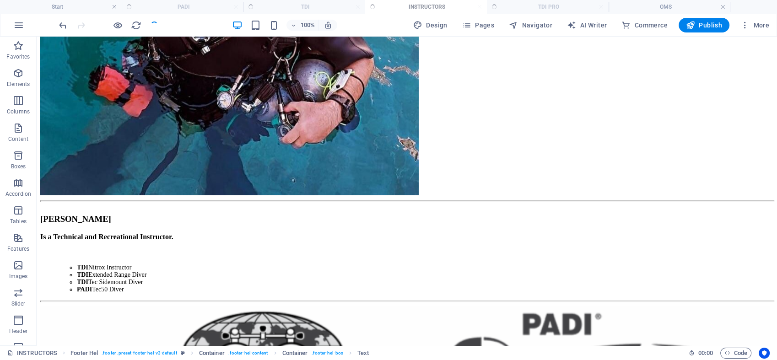
scroll to position [1094, 0]
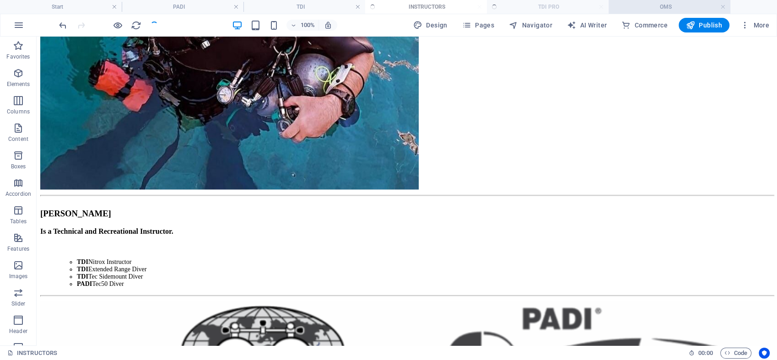
click at [651, 10] on h4 "OMS" at bounding box center [670, 7] width 122 height 10
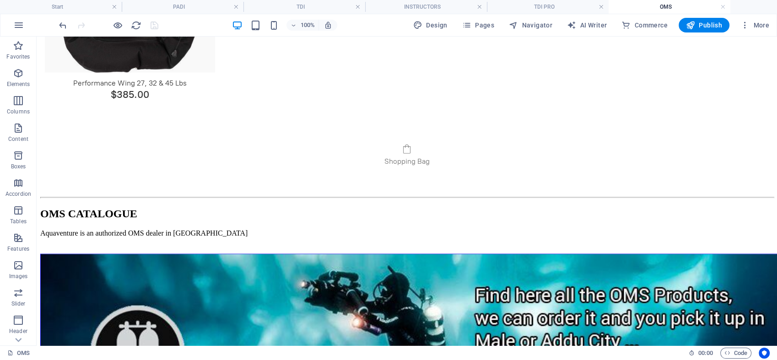
scroll to position [2045, 0]
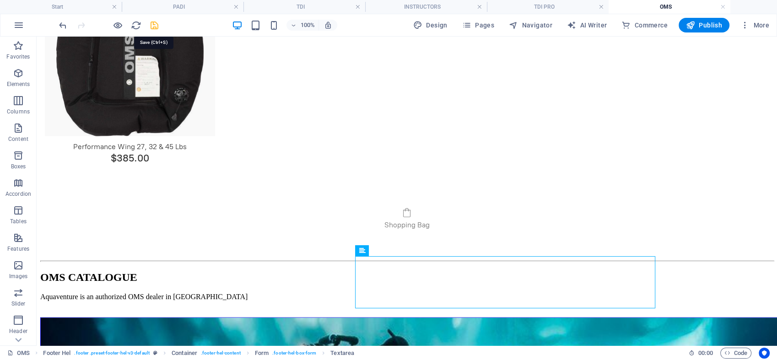
click at [156, 26] on icon "save" at bounding box center [154, 25] width 11 height 11
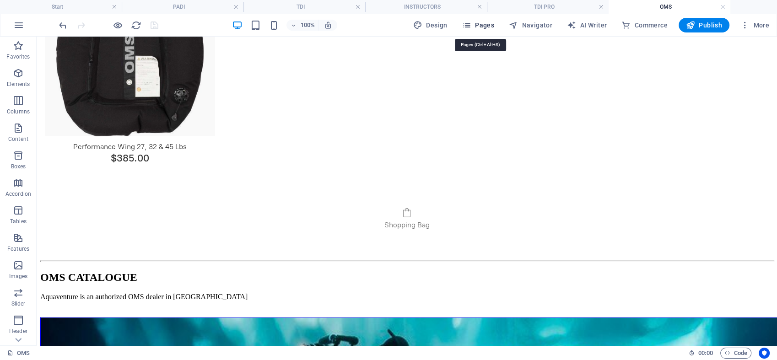
click at [488, 23] on span "Pages" at bounding box center [478, 25] width 32 height 9
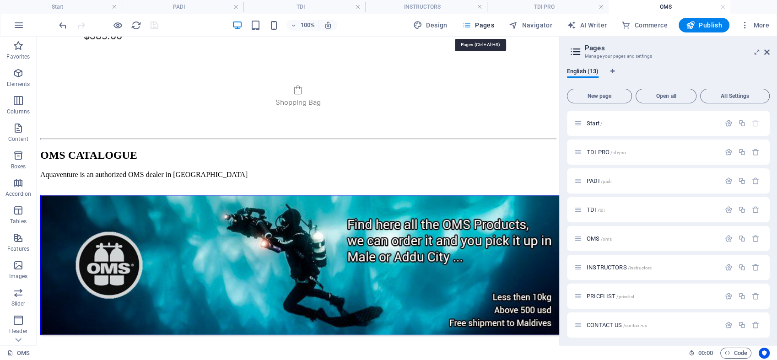
scroll to position [2048, 0]
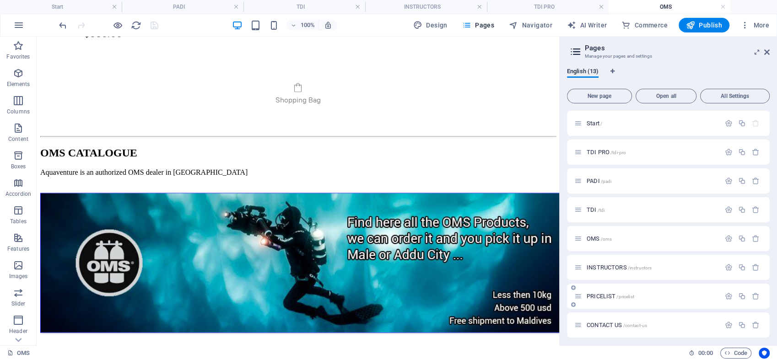
click at [603, 298] on span "PRICELIST /pricelist" at bounding box center [611, 296] width 48 height 7
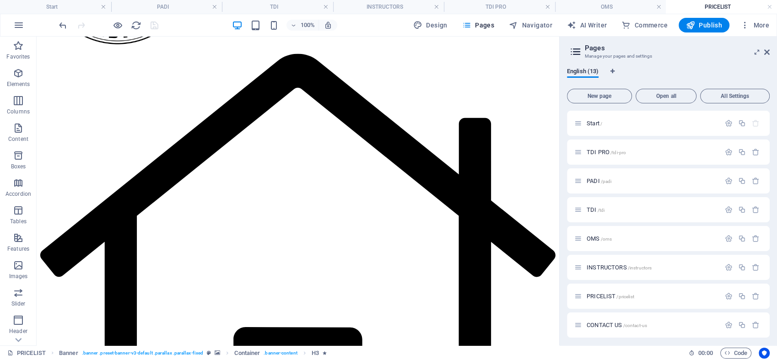
scroll to position [1945, 0]
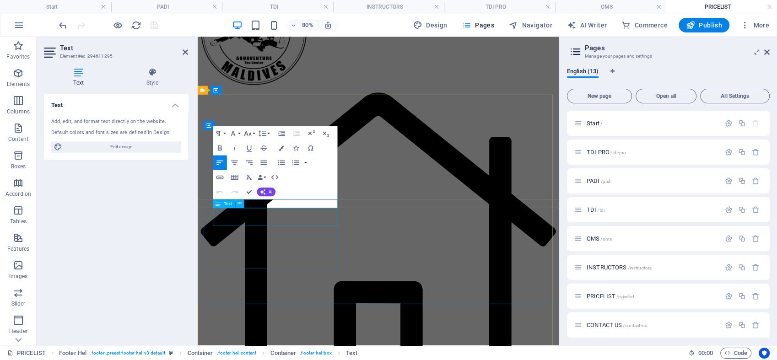
scroll to position [1966, 0]
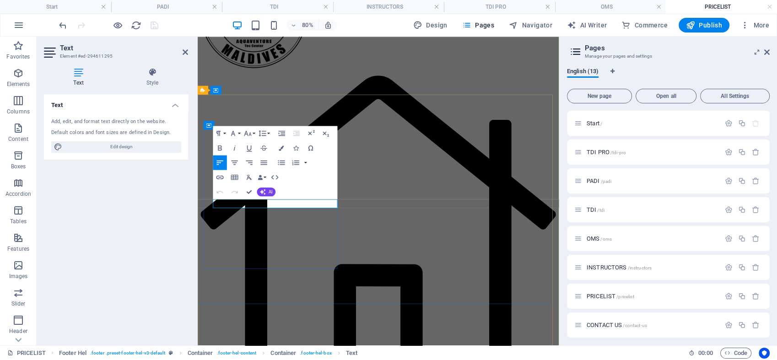
click at [184, 50] on icon at bounding box center [185, 52] width 5 height 7
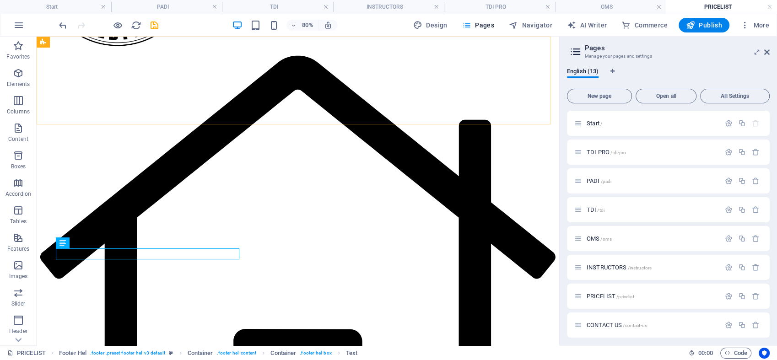
scroll to position [1945, 0]
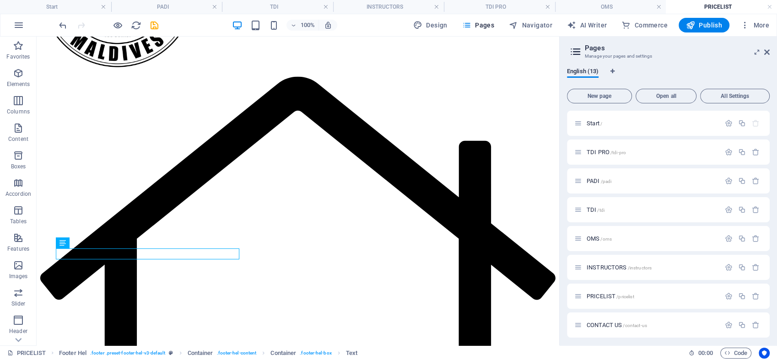
click at [147, 20] on div at bounding box center [108, 25] width 103 height 15
click at [614, 325] on span "CONTACT US /contact-us" at bounding box center [617, 325] width 60 height 7
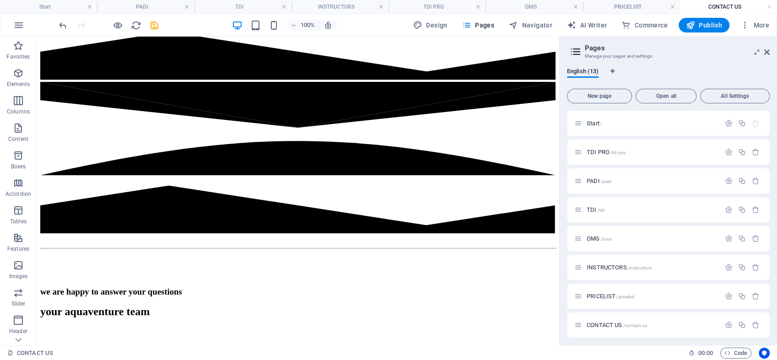
scroll to position [333, 0]
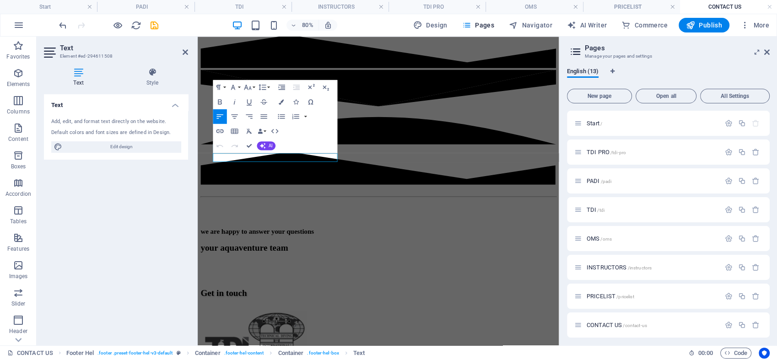
scroll to position [353, 0]
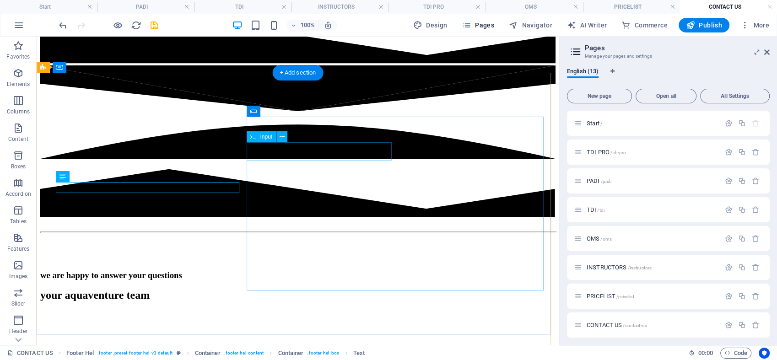
scroll to position [337, 0]
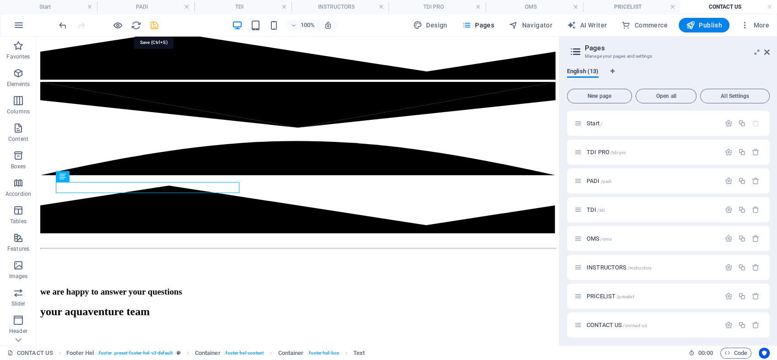
drag, startPoint x: 153, startPoint y: 22, endPoint x: 519, endPoint y: 135, distance: 382.6
click at [153, 22] on icon "save" at bounding box center [154, 25] width 11 height 11
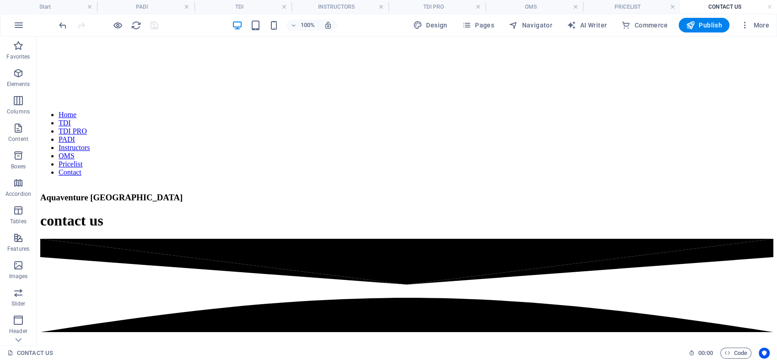
scroll to position [0, 0]
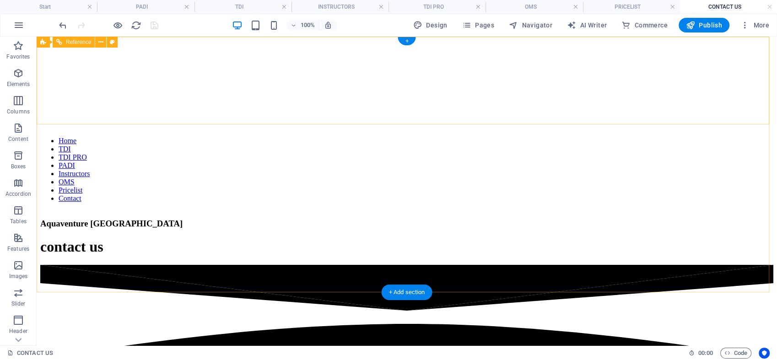
click at [396, 137] on nav "Home TDI TDI PRO PADI Instructors OMS Pricelist Contact" at bounding box center [406, 170] width 733 height 66
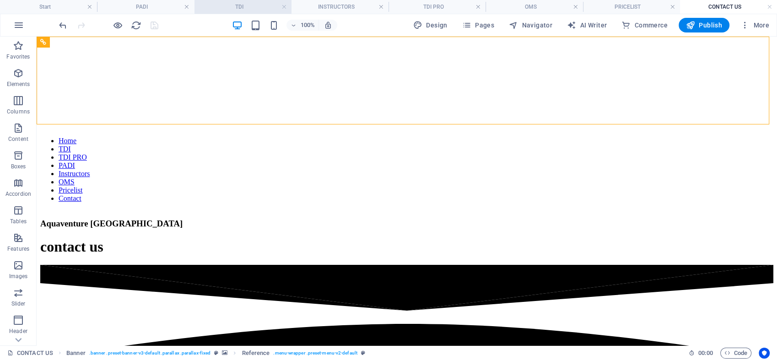
click at [227, 5] on h4 "TDI" at bounding box center [243, 7] width 97 height 10
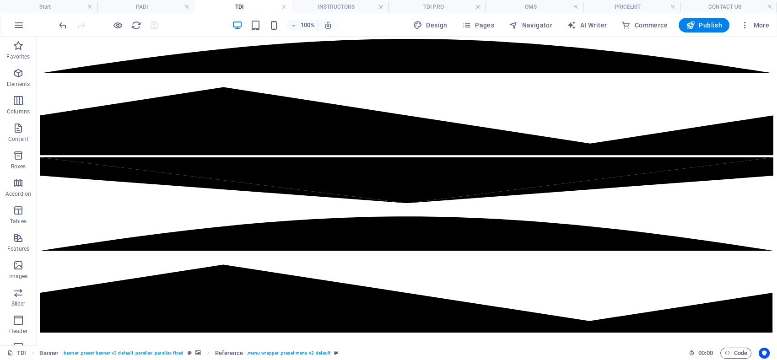
scroll to position [228, 0]
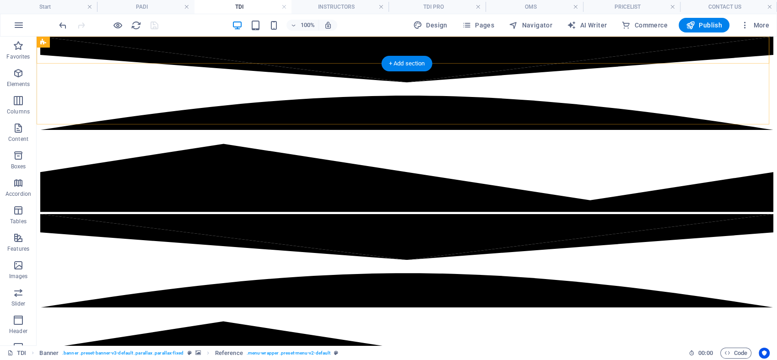
click at [160, 6] on h4 "PADI" at bounding box center [145, 7] width 97 height 10
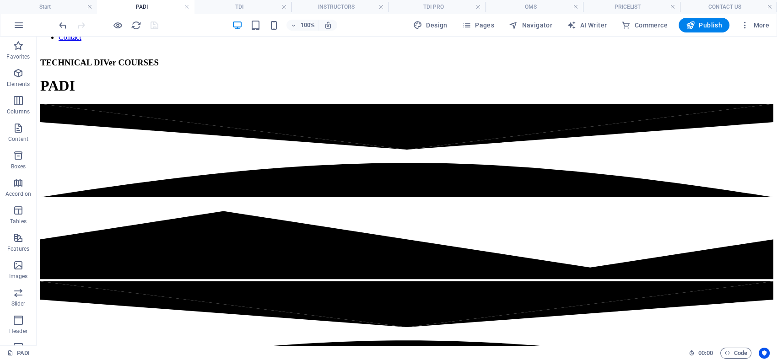
scroll to position [171, 0]
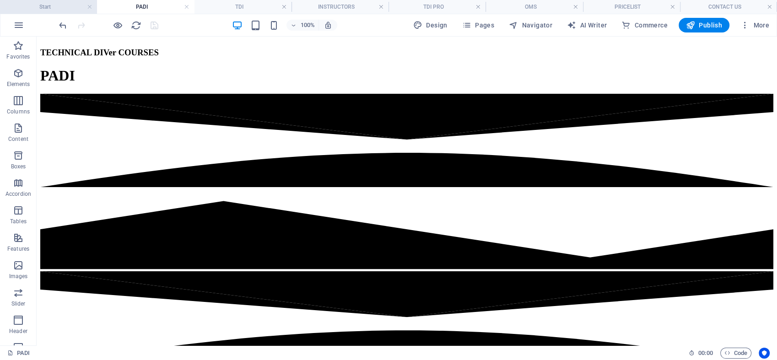
click at [73, 7] on h4 "Start" at bounding box center [48, 7] width 97 height 10
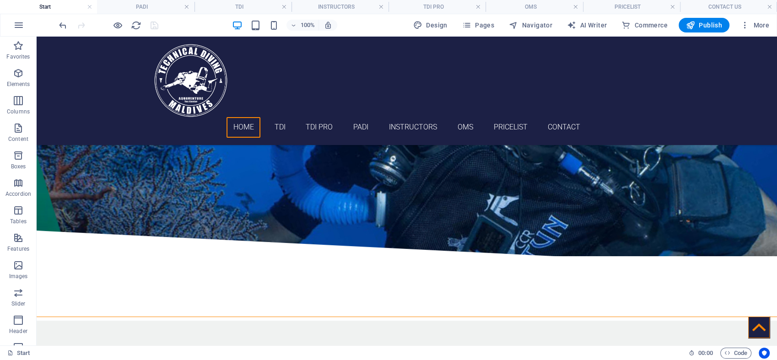
scroll to position [0, 0]
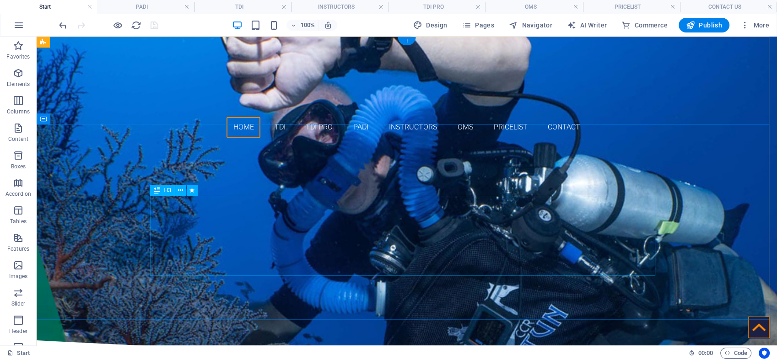
click at [450, 255] on div ""aquaventure, The First and Only TDI 5Star INSTRUCTOR Training Center PADI 5STA…" at bounding box center [406, 257] width 505 height 80
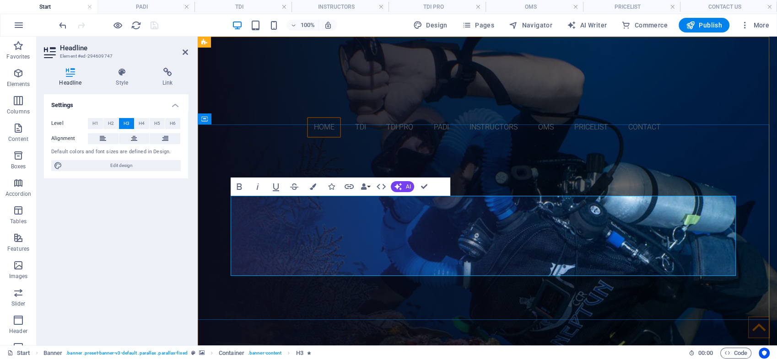
click at [547, 256] on span ""aquaventure, The First and Only TDI 5Star INSTRUCTOR Training Center PADI 5STA…" at bounding box center [488, 264] width 254 height 63
drag, startPoint x: 547, startPoint y: 256, endPoint x: 491, endPoint y: 258, distance: 56.4
click at [491, 258] on span ""aquaventure, The First and Only TDI 5Star INSTRUCTOR Training Center PADI 5STA…" at bounding box center [488, 264] width 254 height 63
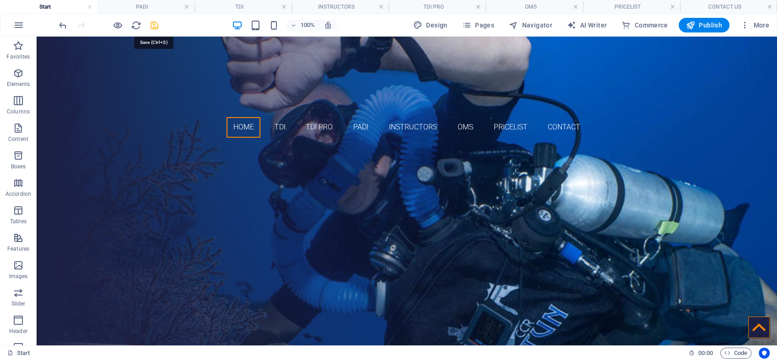
drag, startPoint x: 154, startPoint y: 24, endPoint x: 103, endPoint y: 191, distance: 174.3
click at [154, 24] on icon "save" at bounding box center [154, 25] width 11 height 11
click at [537, 189] on div "Technical diving [GEOGRAPHIC_DATA]" at bounding box center [406, 202] width 505 height 27
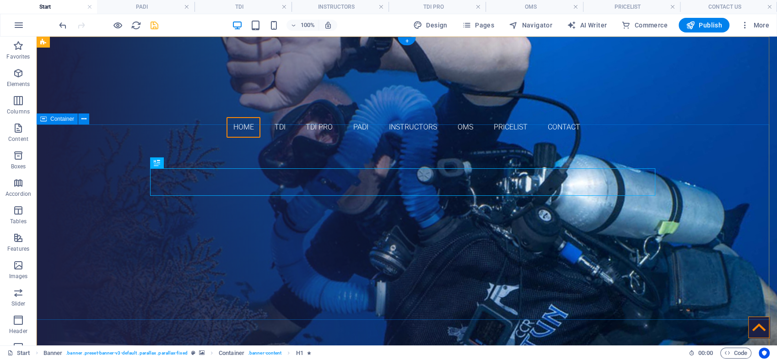
click at [734, 146] on div "maldives technical diving "aquaventure, The First and Only TDI 5Star INSTRUCTOR…" at bounding box center [407, 242] width 741 height 195
click at [514, 189] on div "maldives technical diving" at bounding box center [406, 202] width 505 height 27
click at [491, 26] on span "Pages" at bounding box center [478, 25] width 32 height 9
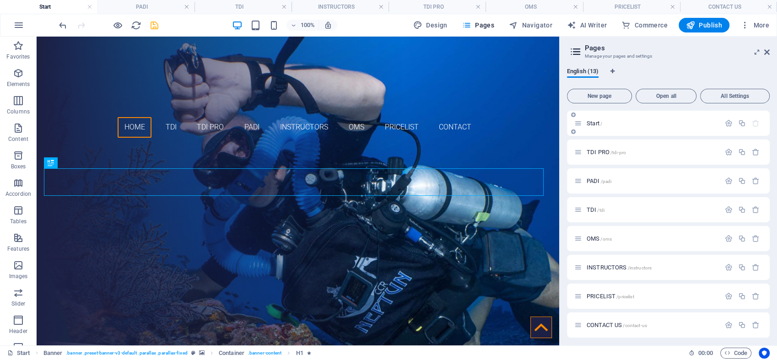
click at [621, 125] on p "Start /" at bounding box center [652, 123] width 131 height 6
click at [726, 124] on icon "button" at bounding box center [729, 123] width 8 height 8
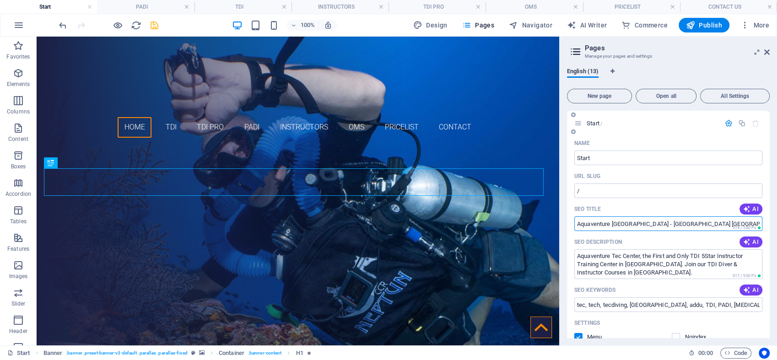
click at [624, 223] on input "Aquaventure [GEOGRAPHIC_DATA] - [GEOGRAPHIC_DATA] [GEOGRAPHIC_DATA] - IT [PERSO…" at bounding box center [668, 224] width 188 height 15
type input "Aquaventure Tec Dive Center - [GEOGRAPHIC_DATA] [GEOGRAPHIC_DATA] - IT [PERSON_…"
click at [624, 256] on textarea "Aquaventure Tec Center, the First and Only TDI 5Star Instructor Training Center…" at bounding box center [668, 264] width 188 height 30
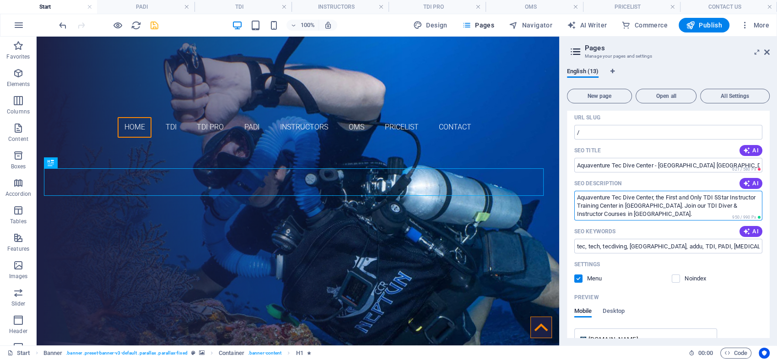
scroll to position [59, 0]
click at [163, 9] on h4 "PADI" at bounding box center [145, 7] width 97 height 10
type textarea "Aquaventure Tec Dive Center, the First and Only TDI 5Star Instructor Training C…"
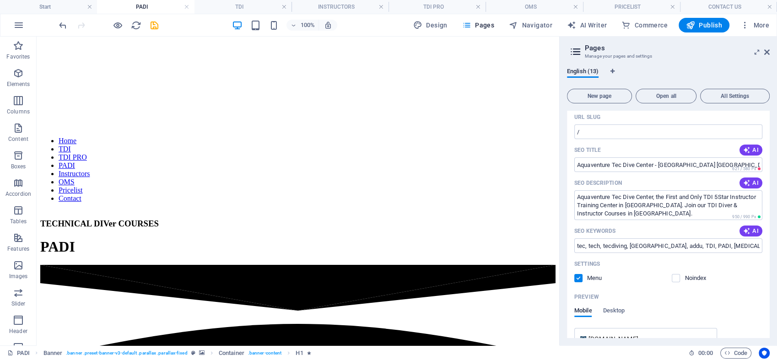
scroll to position [171, 0]
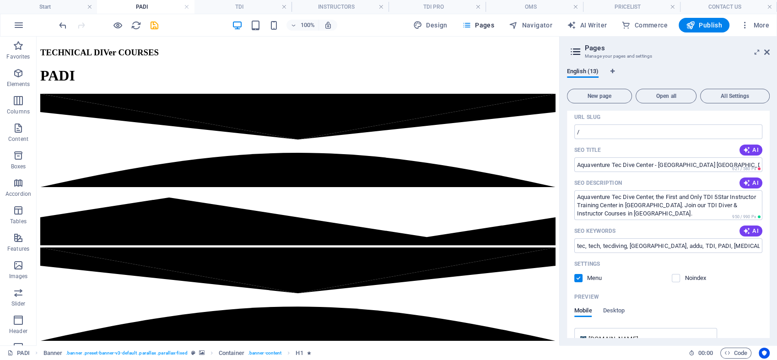
click at [167, 6] on h4 "PADI" at bounding box center [145, 7] width 97 height 10
click at [322, 6] on h4 "INSTRUCTORS" at bounding box center [340, 7] width 97 height 10
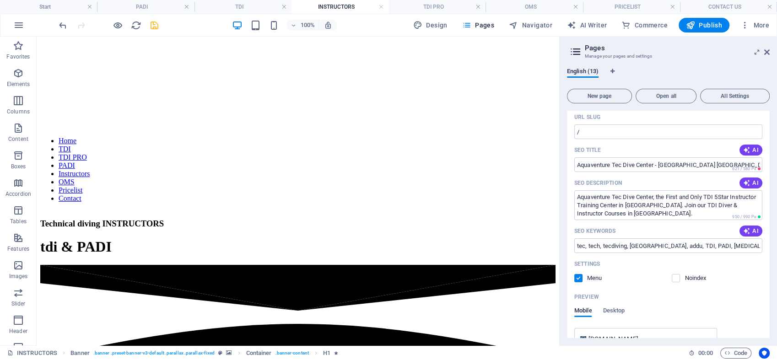
scroll to position [0, 0]
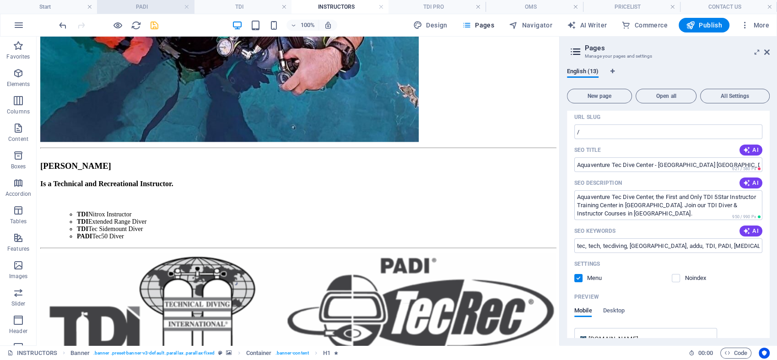
click at [163, 5] on h4 "PADI" at bounding box center [145, 7] width 97 height 10
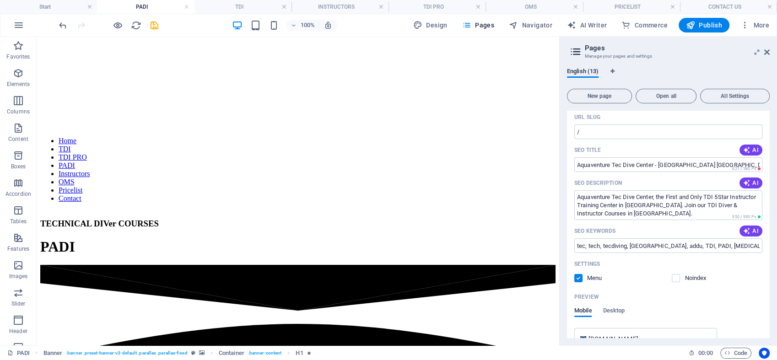
scroll to position [171, 0]
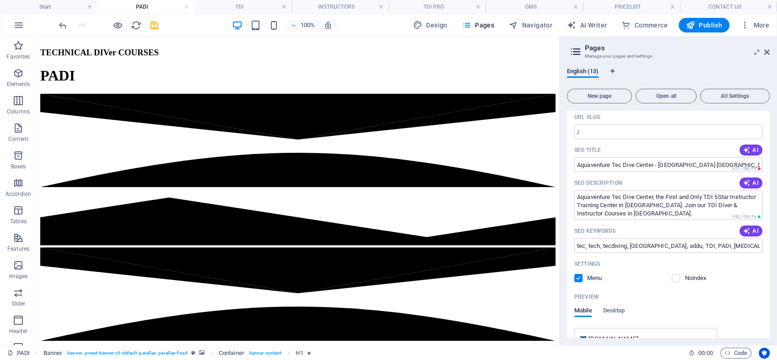
click at [575, 49] on icon at bounding box center [576, 51] width 14 height 13
click at [765, 51] on icon at bounding box center [766, 52] width 5 height 7
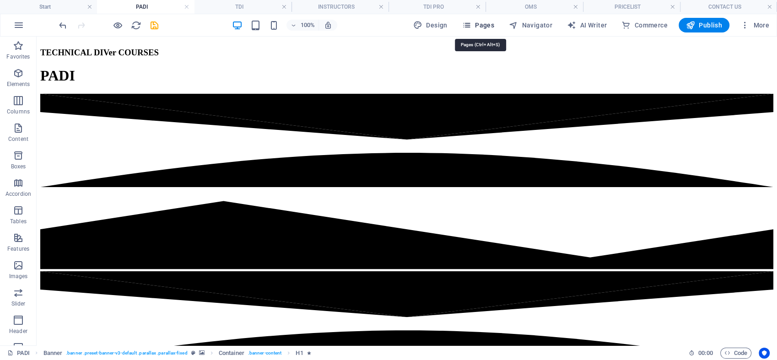
click at [488, 26] on span "Pages" at bounding box center [478, 25] width 32 height 9
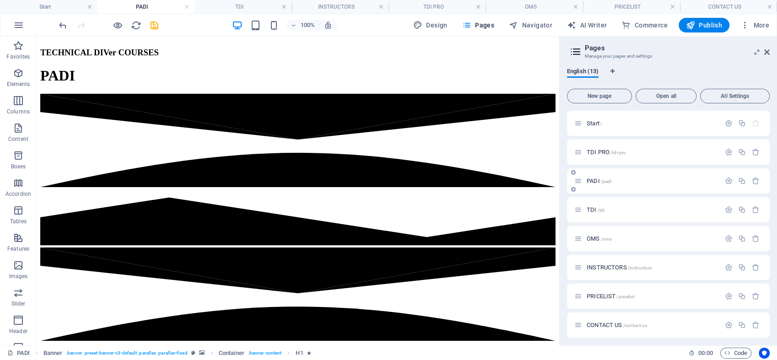
click at [583, 181] on div "PADI /padi" at bounding box center [647, 181] width 146 height 11
click at [598, 179] on span "PADI /padi" at bounding box center [599, 181] width 25 height 7
click at [579, 184] on icon at bounding box center [578, 181] width 8 height 8
click at [155, 22] on icon "save" at bounding box center [154, 25] width 11 height 11
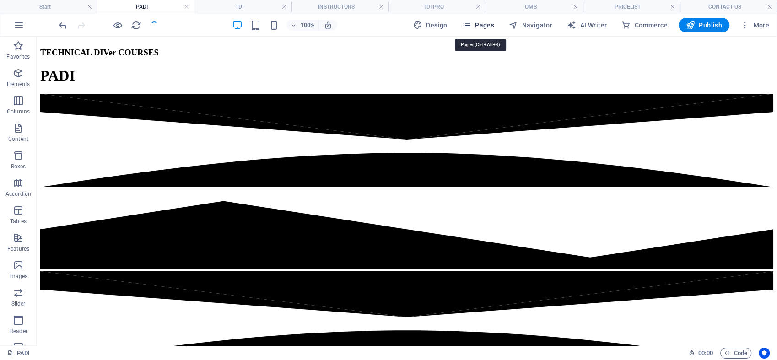
click at [476, 23] on span "Pages" at bounding box center [478, 25] width 32 height 9
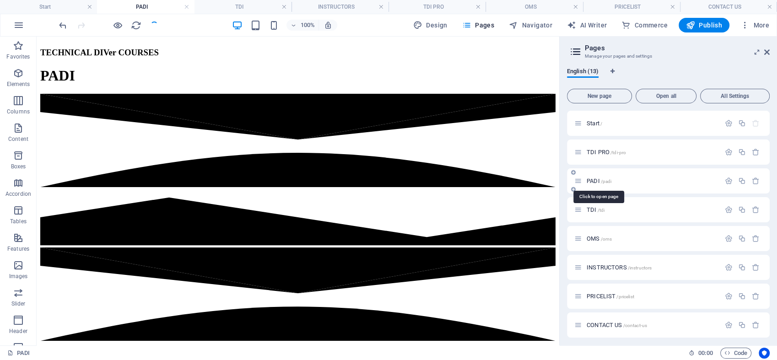
click at [593, 180] on span "PADI /padi" at bounding box center [599, 181] width 25 height 7
click at [726, 179] on icon "button" at bounding box center [729, 181] width 8 height 8
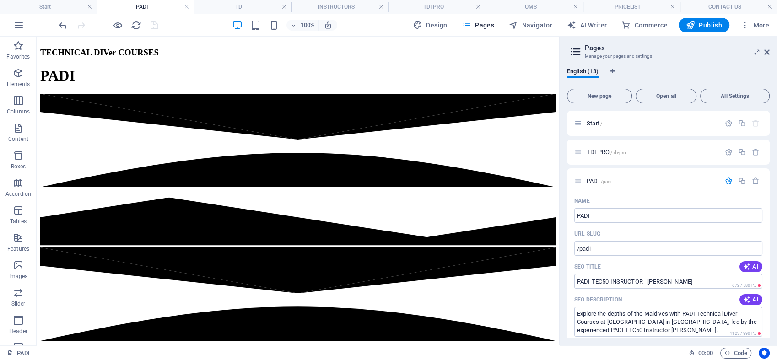
drag, startPoint x: 769, startPoint y: 140, endPoint x: 774, endPoint y: 160, distance: 21.1
click at [774, 160] on div "English (13) New page Open all All Settings Start / TDI PRO /tdi-pro PADI /padi…" at bounding box center [668, 202] width 217 height 285
click at [153, 26] on div at bounding box center [108, 25] width 103 height 15
click at [585, 122] on div "Start /" at bounding box center [652, 123] width 136 height 6
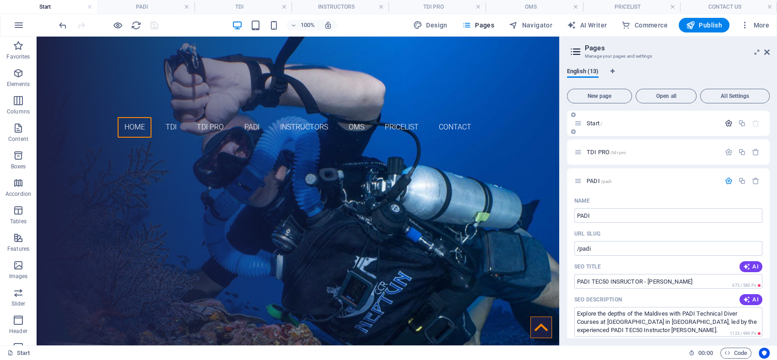
click at [725, 121] on icon "button" at bounding box center [729, 123] width 8 height 8
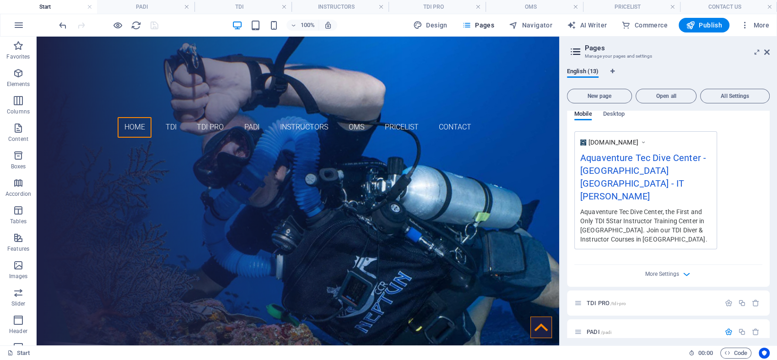
scroll to position [253, 0]
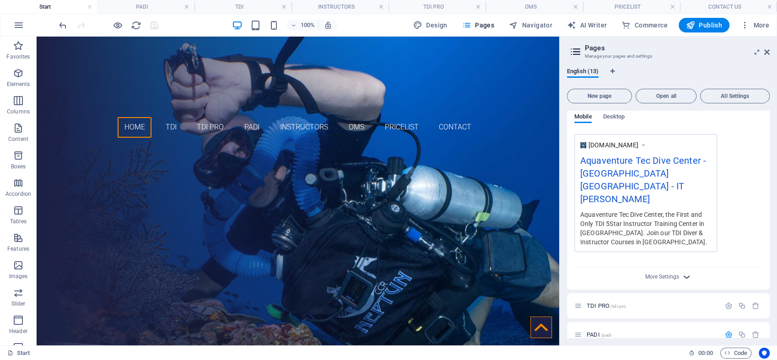
click at [685, 272] on icon "button" at bounding box center [686, 277] width 11 height 11
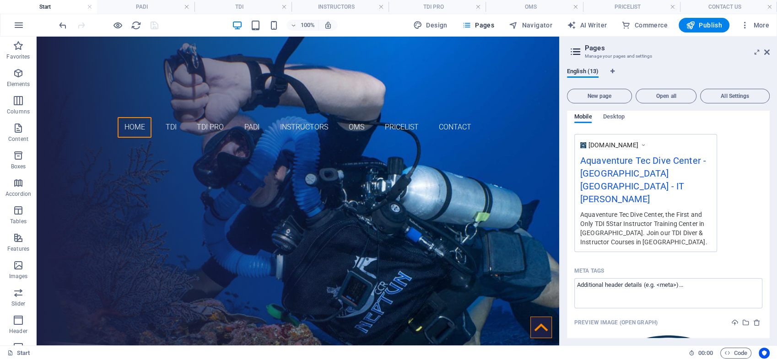
drag, startPoint x: 768, startPoint y: 172, endPoint x: 769, endPoint y: 177, distance: 4.8
click at [769, 177] on div "Start / Name Start ​ URL SLUG / ​ SEO Title AI Aquaventure Tec Dive Center - [G…" at bounding box center [668, 225] width 203 height 228
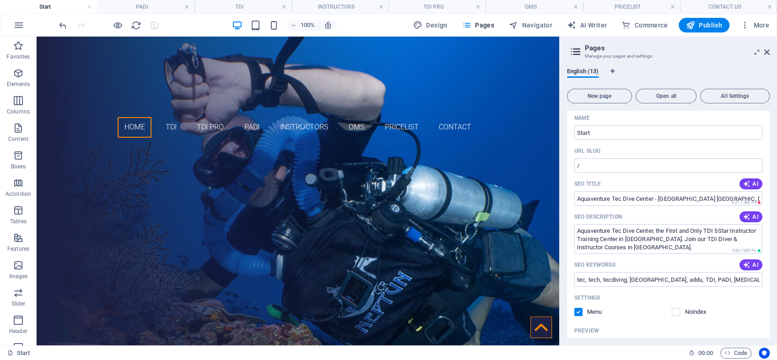
scroll to position [0, 0]
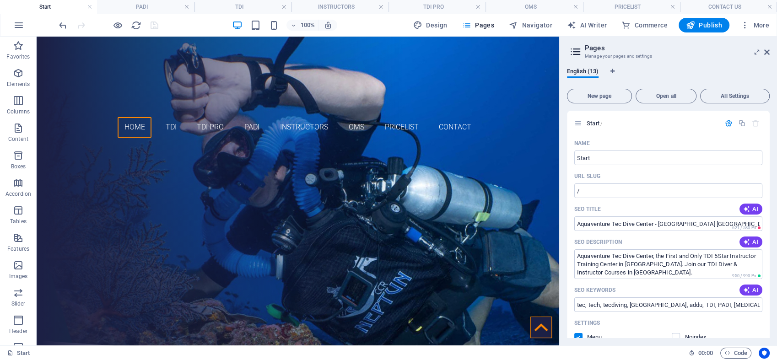
click at [154, 24] on div at bounding box center [108, 25] width 103 height 15
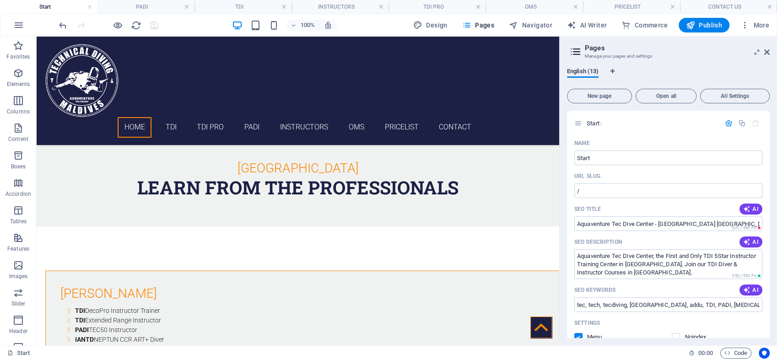
scroll to position [1371, 0]
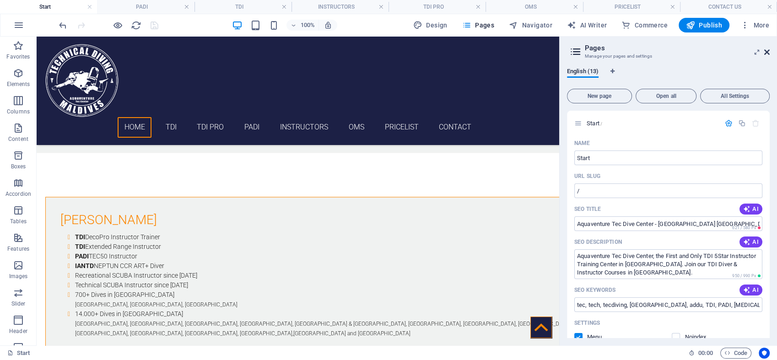
click at [766, 51] on icon at bounding box center [766, 52] width 5 height 7
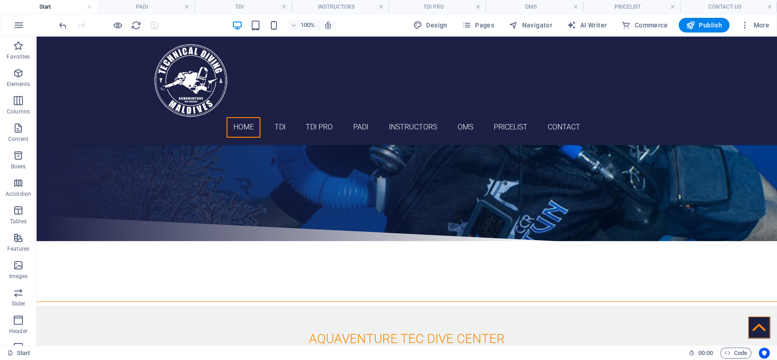
scroll to position [0, 0]
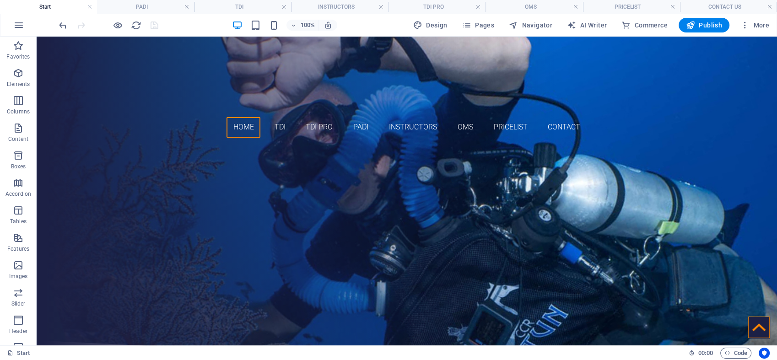
drag, startPoint x: 773, startPoint y: 59, endPoint x: 801, endPoint y: 72, distance: 30.5
click at [98, 42] on icon at bounding box center [99, 43] width 5 height 10
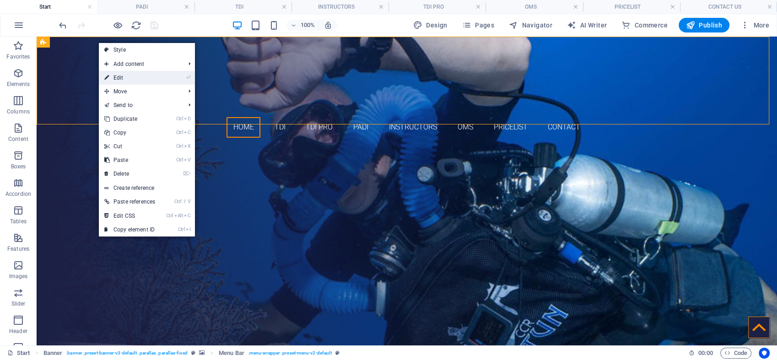
click at [117, 77] on link "⏎ Edit" at bounding box center [130, 78] width 62 height 14
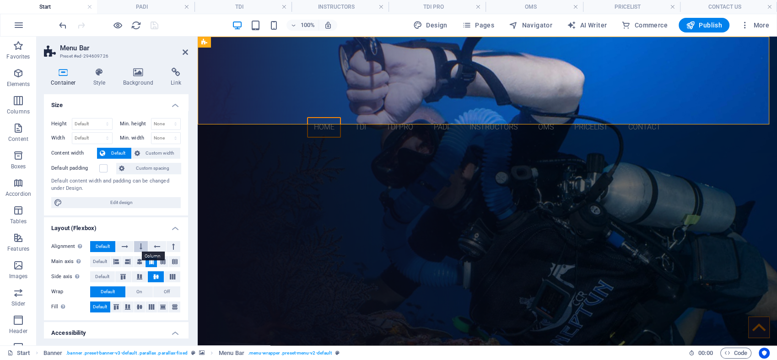
click at [143, 244] on button at bounding box center [141, 246] width 14 height 11
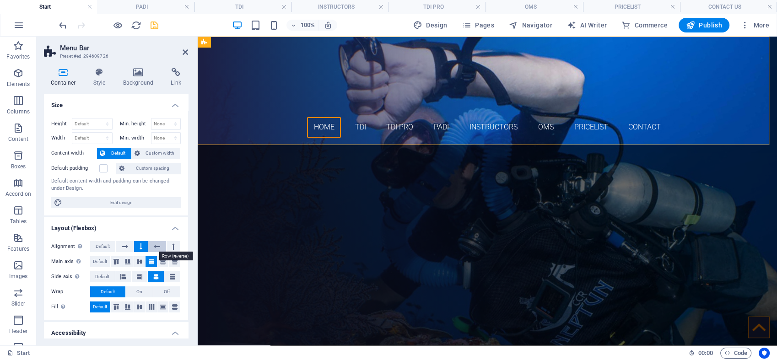
click at [157, 244] on icon at bounding box center [157, 246] width 6 height 11
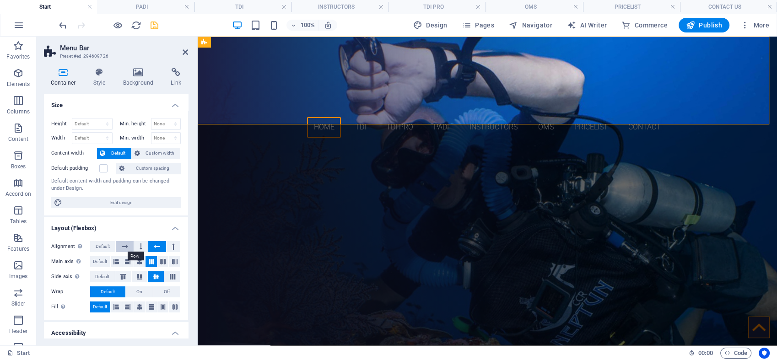
click at [119, 246] on button at bounding box center [124, 246] width 17 height 11
click at [140, 246] on icon at bounding box center [141, 246] width 3 height 11
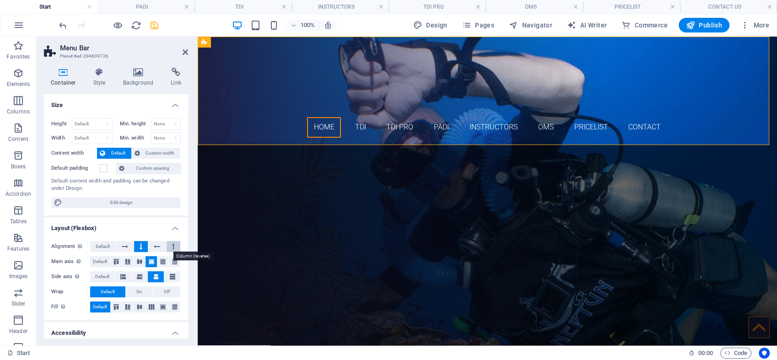
click at [173, 246] on button at bounding box center [174, 246] width 14 height 11
click at [140, 244] on icon at bounding box center [141, 246] width 3 height 11
click at [100, 245] on span "Default" at bounding box center [103, 246] width 14 height 11
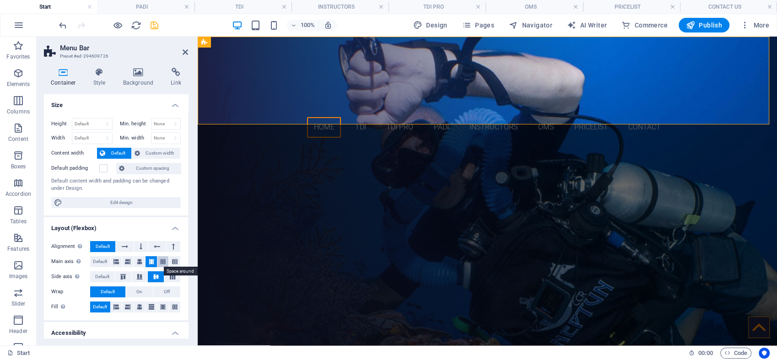
click at [164, 261] on icon at bounding box center [162, 261] width 5 height 11
click at [149, 260] on icon at bounding box center [151, 261] width 5 height 11
click at [123, 277] on icon at bounding box center [123, 276] width 11 height 5
click at [141, 277] on icon at bounding box center [139, 276] width 11 height 5
click at [157, 276] on icon at bounding box center [156, 276] width 11 height 5
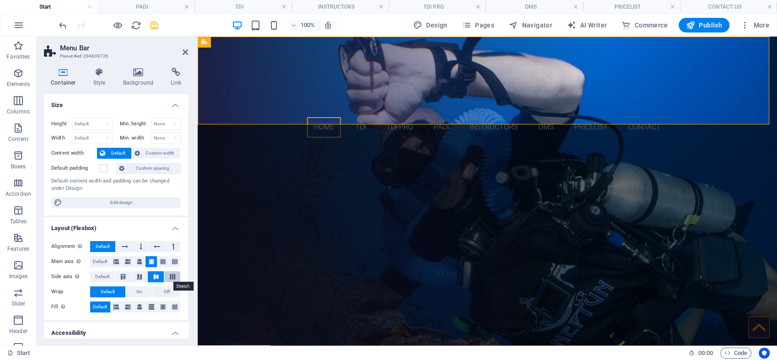
click at [169, 276] on icon at bounding box center [172, 276] width 11 height 5
click at [156, 277] on icon at bounding box center [156, 276] width 11 height 5
click at [143, 294] on button "On" at bounding box center [139, 292] width 27 height 11
click at [104, 292] on span "Default" at bounding box center [108, 292] width 14 height 11
click at [118, 309] on icon at bounding box center [116, 307] width 5 height 11
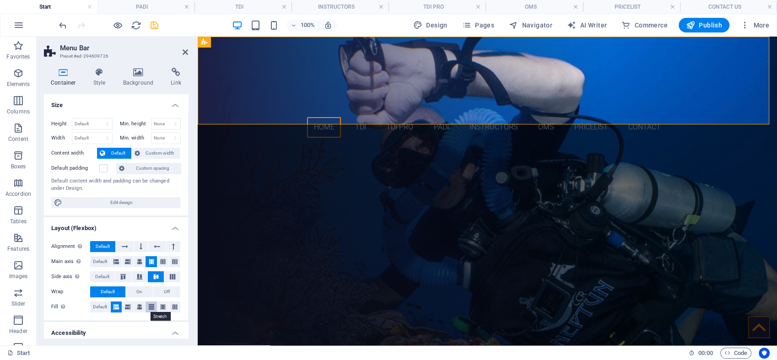
click at [151, 309] on icon at bounding box center [151, 307] width 5 height 11
click at [99, 306] on span "Default" at bounding box center [100, 307] width 14 height 11
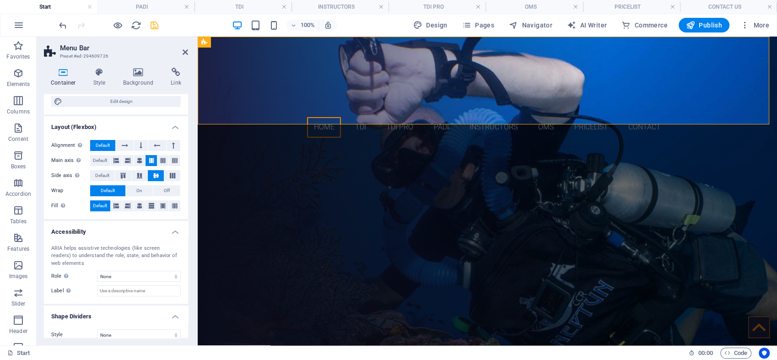
scroll to position [110, 0]
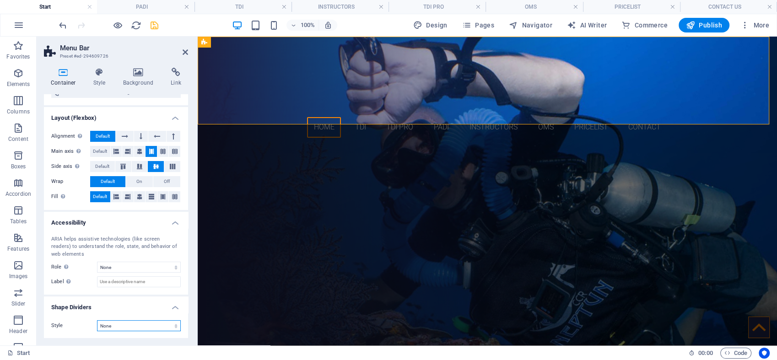
click at [160, 327] on select "None Triangle Square Diagonal Polygon 1 Polygon 2 Zigzag Multiple Zigzags Waves…" at bounding box center [139, 325] width 84 height 11
click at [97, 320] on select "None Triangle Square Diagonal Polygon 1 Polygon 2 Zigzag Multiple Zigzags Waves…" at bounding box center [139, 325] width 84 height 11
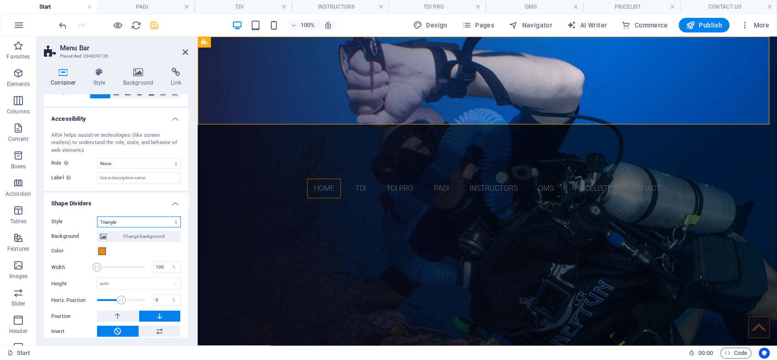
scroll to position [220, 0]
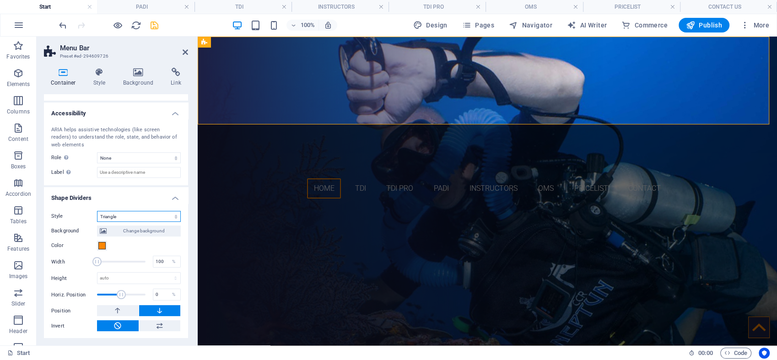
click at [174, 215] on select "None Triangle Square Diagonal Polygon 1 Polygon 2 Zigzag Multiple Zigzags Waves…" at bounding box center [139, 216] width 84 height 11
click at [97, 211] on select "None Triangle Square Diagonal Polygon 1 Polygon 2 Zigzag Multiple Zigzags Waves…" at bounding box center [139, 216] width 84 height 11
click at [139, 212] on select "None Triangle Square Diagonal Polygon 1 Polygon 2 Zigzag Multiple Zigzags Waves…" at bounding box center [139, 216] width 84 height 11
click at [97, 211] on select "None Triangle Square Diagonal Polygon 1 Polygon 2 Zigzag Multiple Zigzags Waves…" at bounding box center [139, 216] width 84 height 11
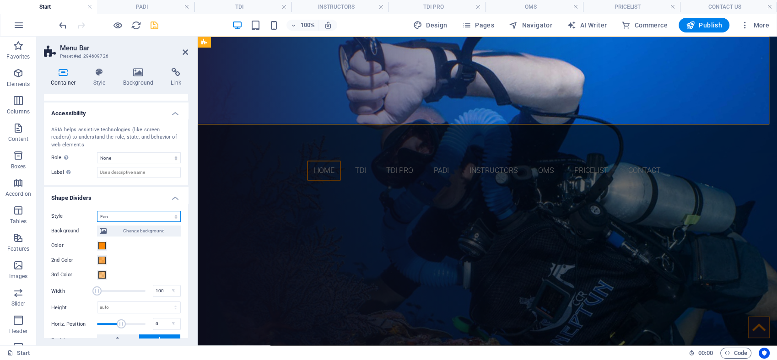
click at [143, 217] on select "None Triangle Square Diagonal Polygon 1 Polygon 2 Zigzag Multiple Zigzags Waves…" at bounding box center [139, 216] width 84 height 11
click at [97, 211] on select "None Triangle Square Diagonal Polygon 1 Polygon 2 Zigzag Multiple Zigzags Waves…" at bounding box center [139, 216] width 84 height 11
click at [150, 220] on select "None Triangle Square Diagonal Polygon 1 Polygon 2 Zigzag Multiple Zigzags Waves…" at bounding box center [139, 216] width 84 height 11
click at [97, 222] on select "None Triangle Square Diagonal Polygon 1 Polygon 2 Zigzag Multiple Zigzags Waves…" at bounding box center [139, 216] width 84 height 11
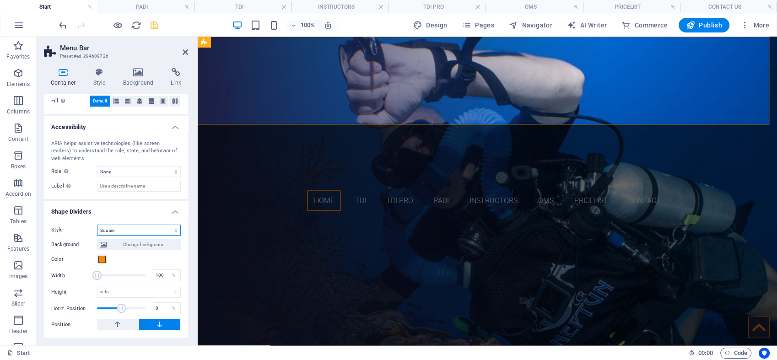
scroll to position [205, 0]
click at [174, 231] on select "None Triangle Square Diagonal Polygon 1 Polygon 2 Zigzag Multiple Zigzags Waves…" at bounding box center [139, 231] width 84 height 11
click at [97, 237] on select "None Triangle Square Diagonal Polygon 1 Polygon 2 Zigzag Multiple Zigzags Waves…" at bounding box center [139, 231] width 84 height 11
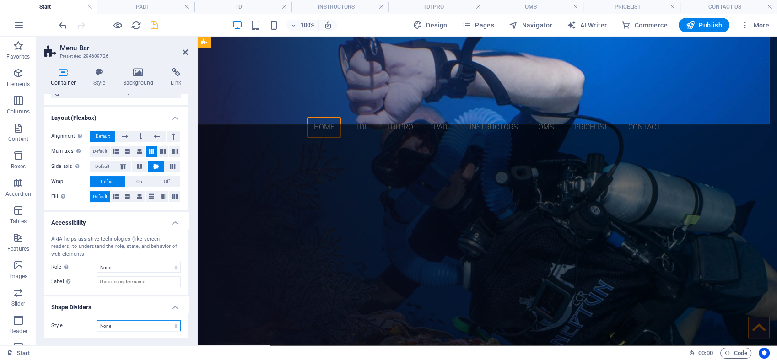
click at [151, 323] on select "None Triangle Square Diagonal Polygon 1 Polygon 2 Zigzag Multiple Zigzags Waves…" at bounding box center [139, 325] width 84 height 11
select select "clouds"
click at [97, 320] on select "None Triangle Square Diagonal Polygon 1 Polygon 2 Zigzag Multiple Zigzags Waves…" at bounding box center [139, 325] width 84 height 11
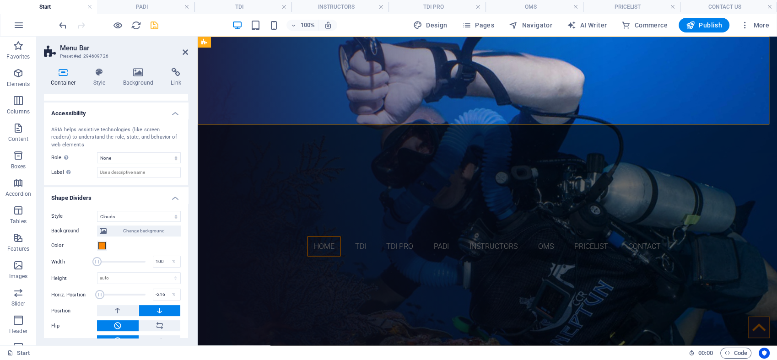
drag, startPoint x: 120, startPoint y: 292, endPoint x: 100, endPoint y: 291, distance: 20.2
click at [100, 291] on span at bounding box center [99, 294] width 9 height 9
drag, startPoint x: 100, startPoint y: 291, endPoint x: 113, endPoint y: 290, distance: 12.4
click at [113, 290] on span at bounding box center [113, 294] width 9 height 9
drag, startPoint x: 113, startPoint y: 290, endPoint x: 149, endPoint y: 290, distance: 36.2
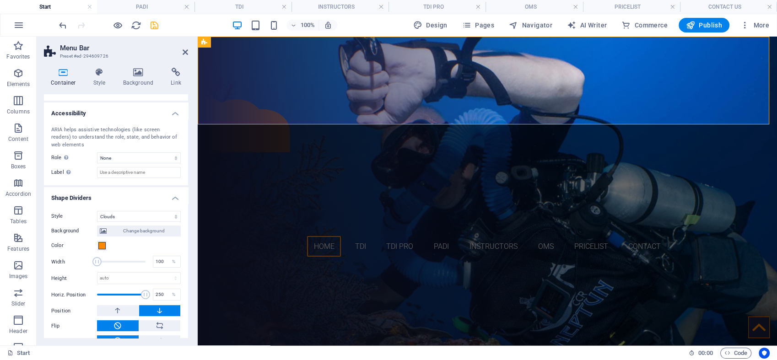
click at [149, 290] on span at bounding box center [145, 294] width 9 height 9
click at [123, 311] on button at bounding box center [118, 310] width 42 height 11
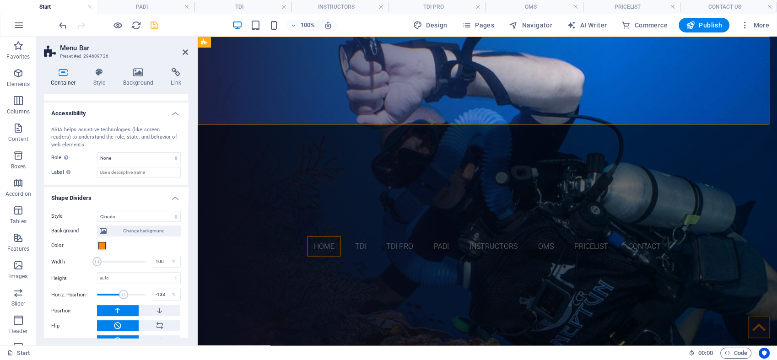
type input "-138"
drag, startPoint x: 142, startPoint y: 293, endPoint x: 108, endPoint y: 292, distance: 34.3
click at [108, 292] on span at bounding box center [107, 294] width 9 height 9
click at [135, 216] on select "None Triangle Square Diagonal Polygon 1 Polygon 2 Zigzag Multiple Zigzags Waves…" at bounding box center [139, 216] width 84 height 11
select select "none"
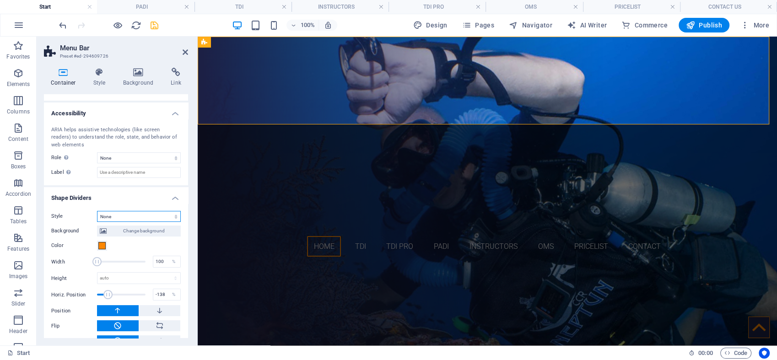
click at [97, 222] on select "None Triangle Square Diagonal Polygon 1 Polygon 2 Zigzag Multiple Zigzags Waves…" at bounding box center [139, 216] width 84 height 11
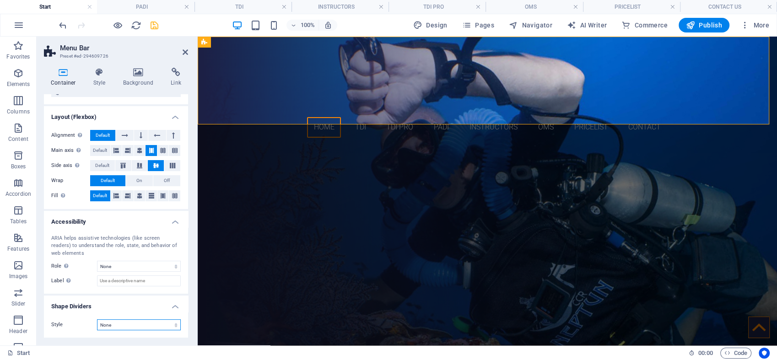
scroll to position [110, 0]
click at [141, 72] on icon at bounding box center [138, 72] width 44 height 9
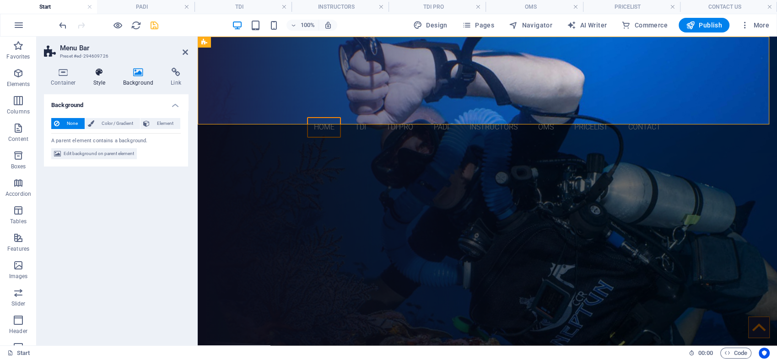
click at [100, 77] on h4 "Style" at bounding box center [102, 77] width 30 height 19
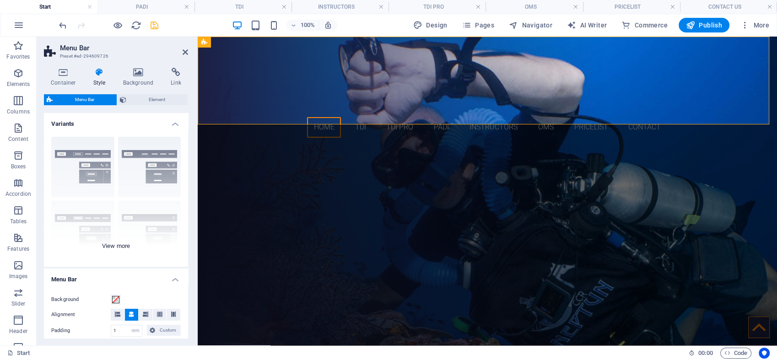
click at [123, 246] on div "Border Centered Default Fixed Loki Trigger Wide XXL" at bounding box center [116, 198] width 144 height 137
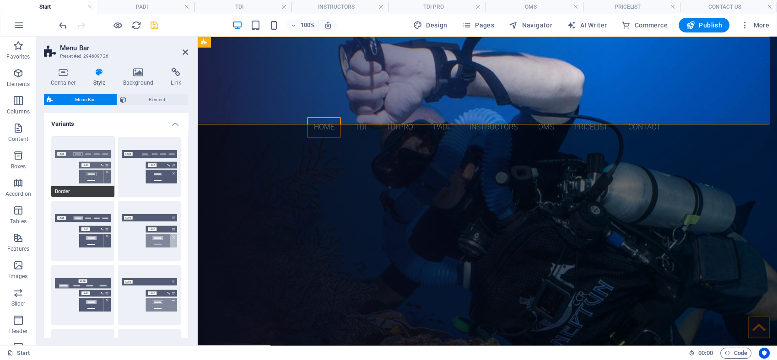
click at [103, 170] on button "Border" at bounding box center [82, 167] width 63 height 60
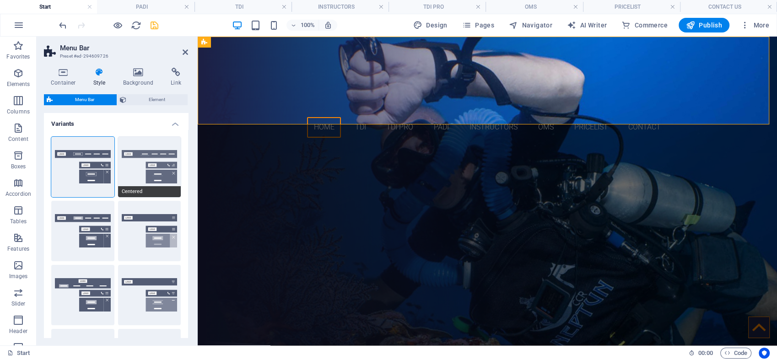
click at [155, 165] on button "Centered" at bounding box center [149, 167] width 63 height 60
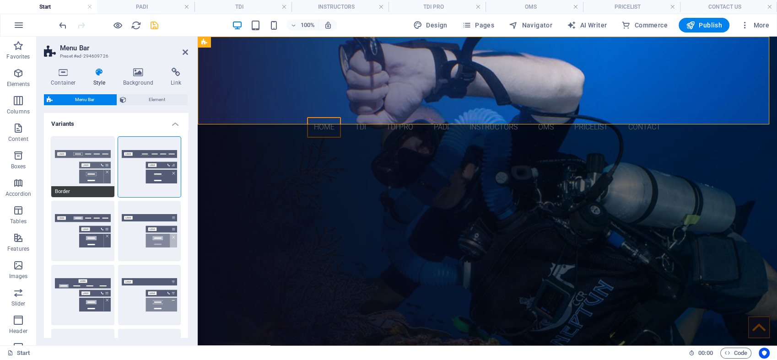
click at [76, 156] on button "Border" at bounding box center [82, 167] width 63 height 60
click at [83, 225] on div "Default" at bounding box center [82, 231] width 63 height 60
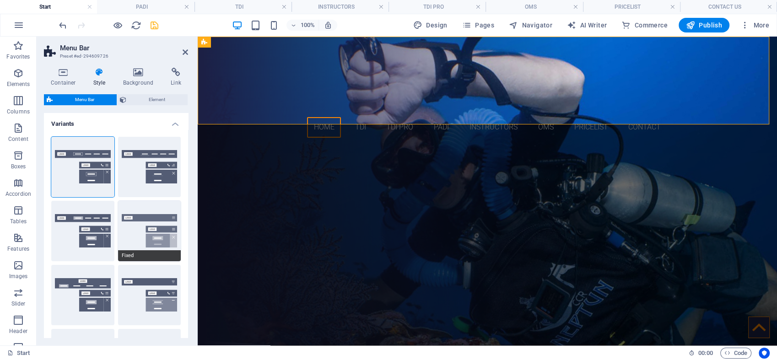
click at [146, 237] on button "Fixed" at bounding box center [149, 231] width 63 height 60
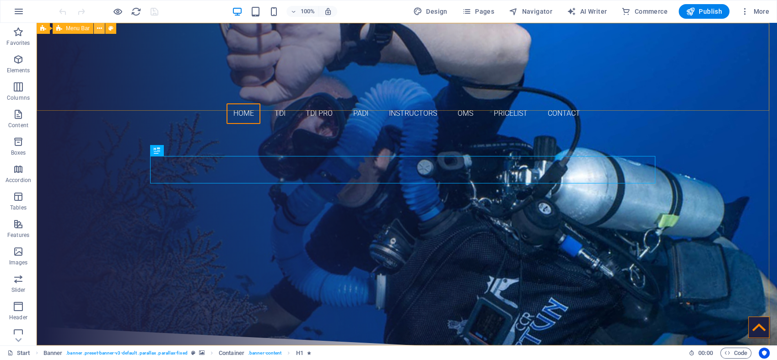
click at [98, 31] on icon at bounding box center [99, 29] width 5 height 10
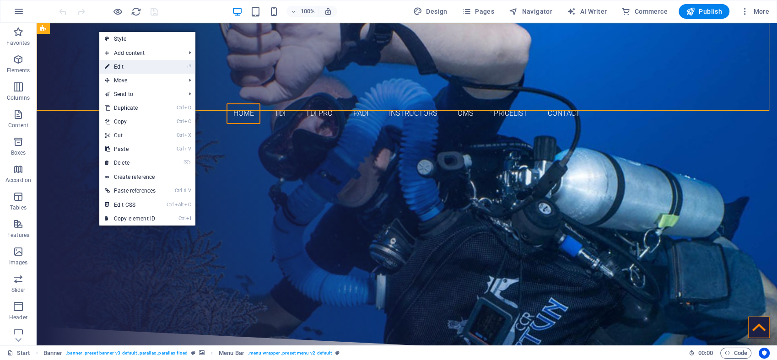
click at [119, 68] on link "⏎ Edit" at bounding box center [130, 67] width 62 height 14
select select "rem"
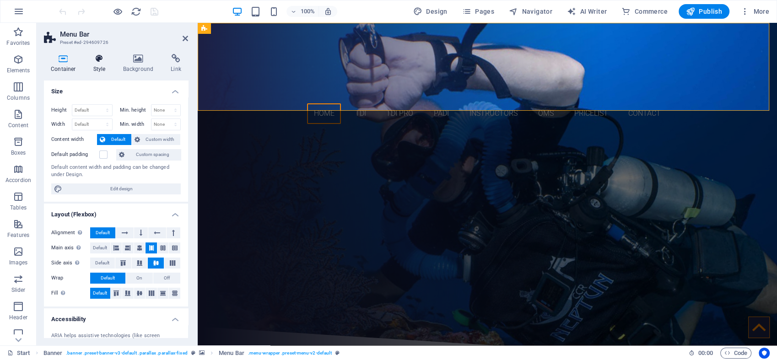
click at [98, 66] on h4 "Style" at bounding box center [102, 63] width 30 height 19
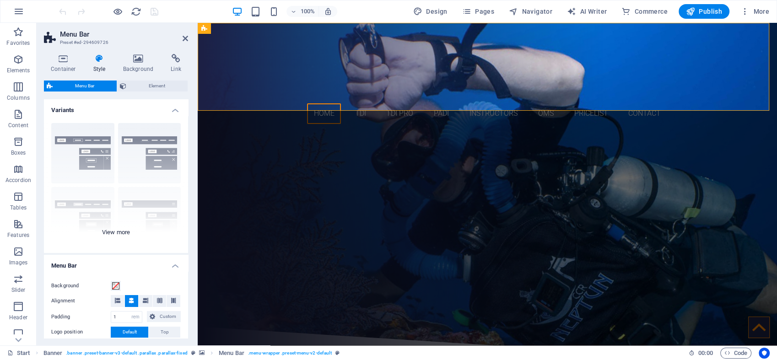
click at [125, 231] on div "Border Centered Default Fixed Loki Trigger Wide XXL" at bounding box center [116, 184] width 144 height 137
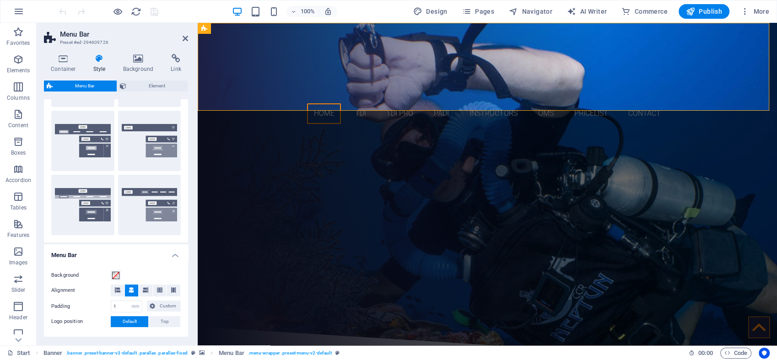
scroll to position [137, 0]
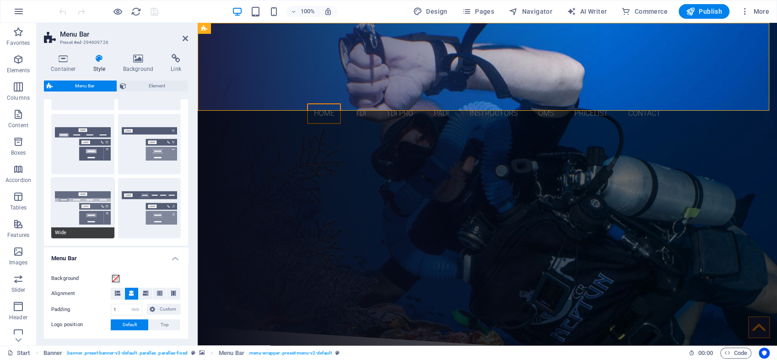
click at [85, 198] on button "Wide" at bounding box center [82, 208] width 63 height 60
type input "0"
type input "2"
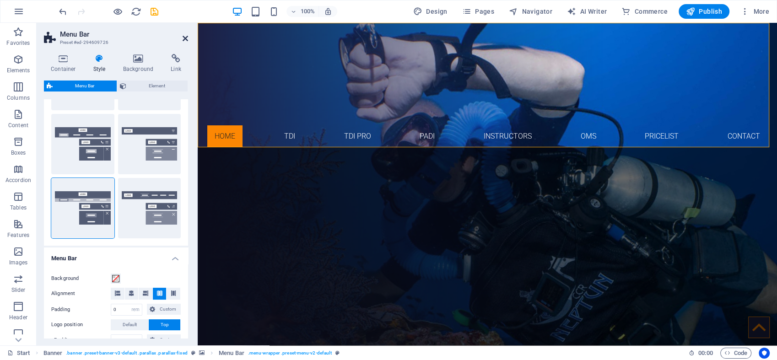
click at [184, 35] on icon at bounding box center [185, 38] width 5 height 7
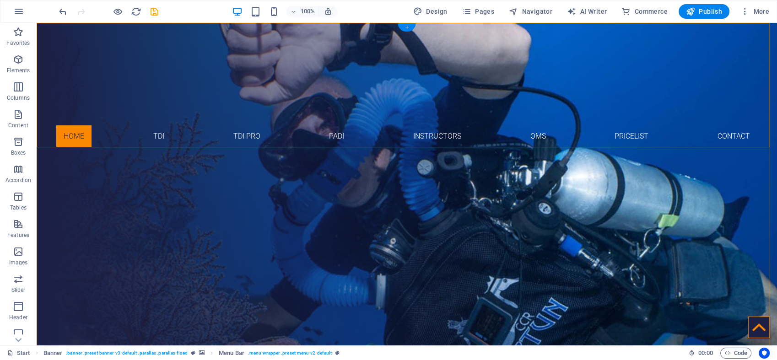
click at [402, 29] on div "+" at bounding box center [407, 27] width 18 height 8
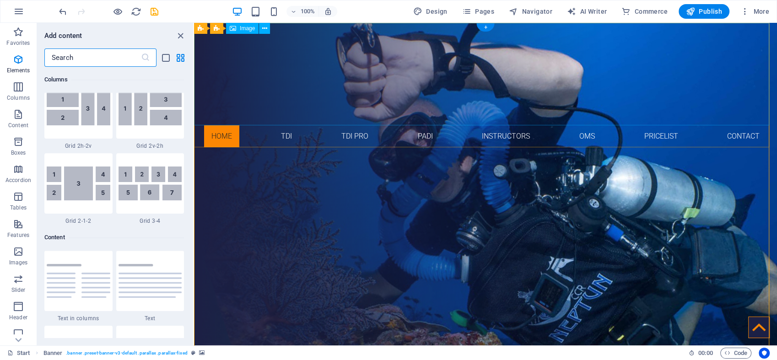
scroll to position [1601, 0]
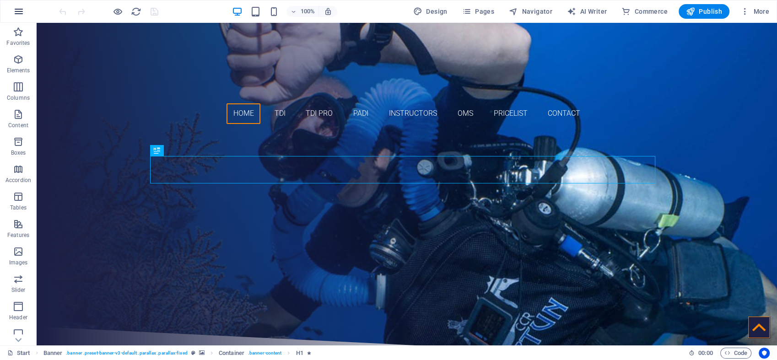
click at [17, 10] on icon "button" at bounding box center [18, 11] width 11 height 11
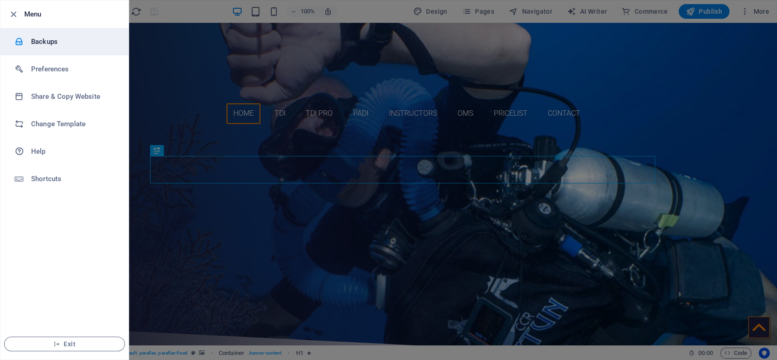
click at [47, 41] on h6 "Backups" at bounding box center [73, 41] width 85 height 11
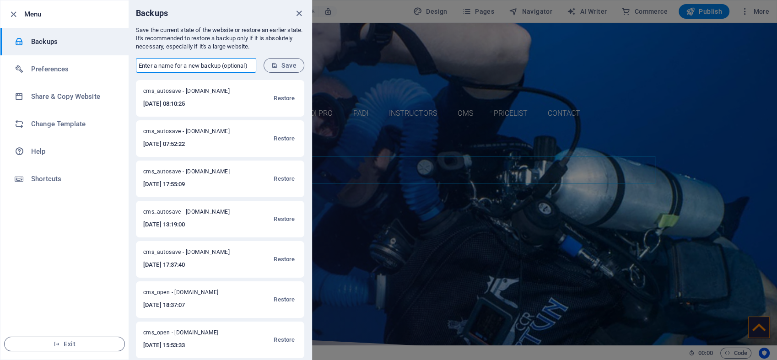
click at [151, 62] on input "text" at bounding box center [196, 65] width 120 height 15
type input "ok"
click at [286, 62] on span "Save" at bounding box center [283, 65] width 25 height 7
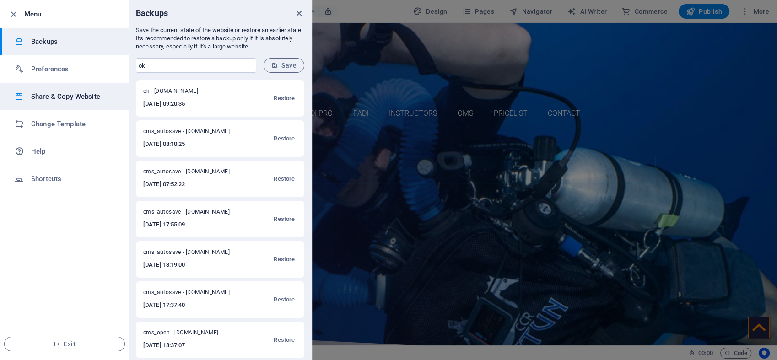
click at [70, 95] on h6 "Share & Copy Website" at bounding box center [73, 96] width 85 height 11
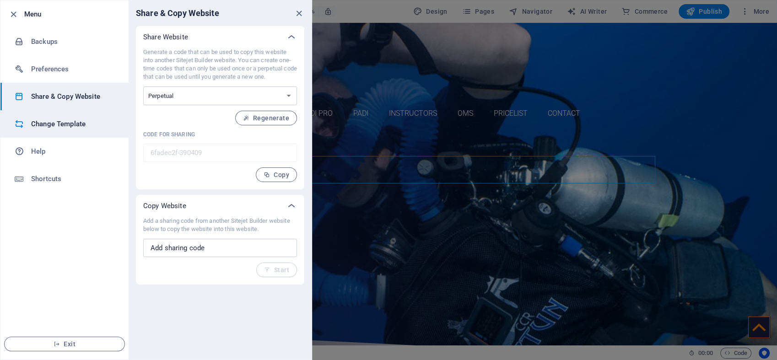
click at [54, 125] on h6 "Change Template" at bounding box center [73, 124] width 85 height 11
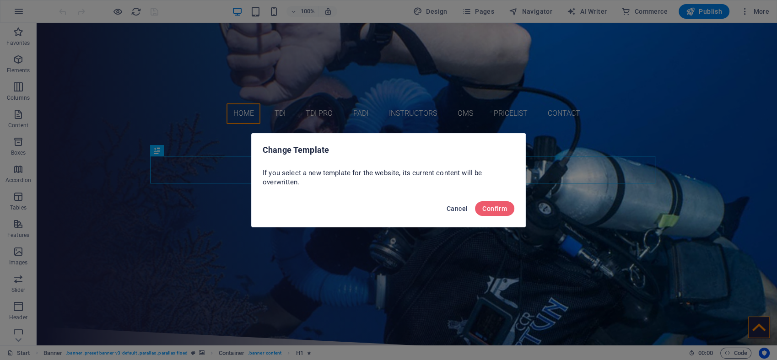
click at [461, 207] on span "Cancel" at bounding box center [457, 208] width 21 height 7
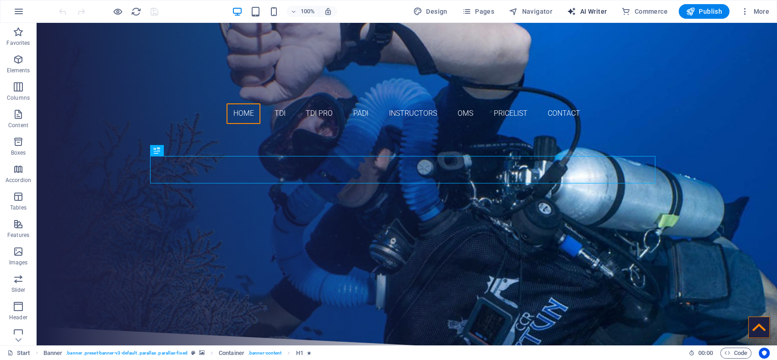
click at [596, 9] on span "AI Writer" at bounding box center [587, 11] width 40 height 9
select select "English"
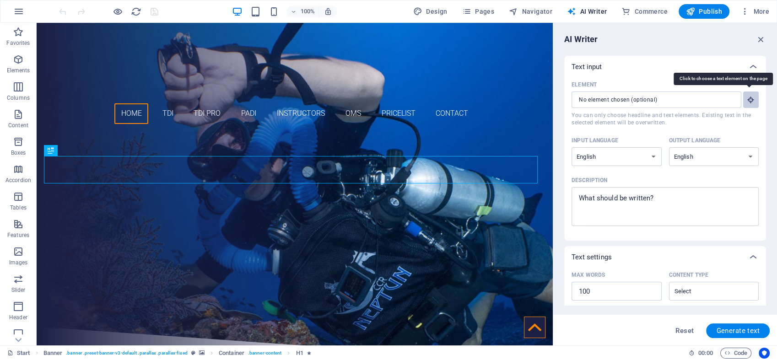
click at [747, 100] on icon "button" at bounding box center [751, 100] width 8 height 8
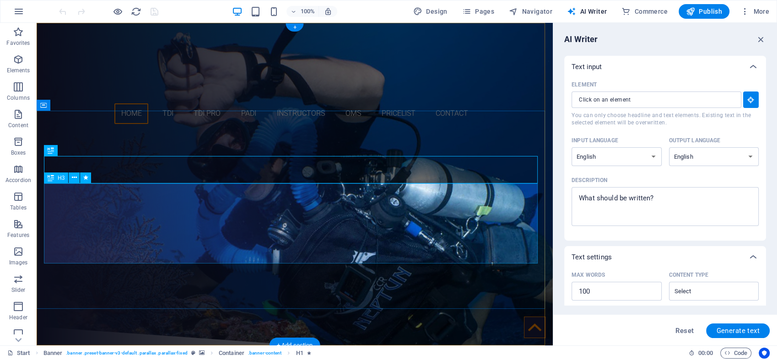
click at [347, 231] on div ""aquaventure, The First and Only TDI 5Star INSTRUCTOR Training Center PADI 5STA…" at bounding box center [295, 243] width 502 height 80
type input "#ed-294609747"
type textarea "x"
type input "14"
type textarea "x"
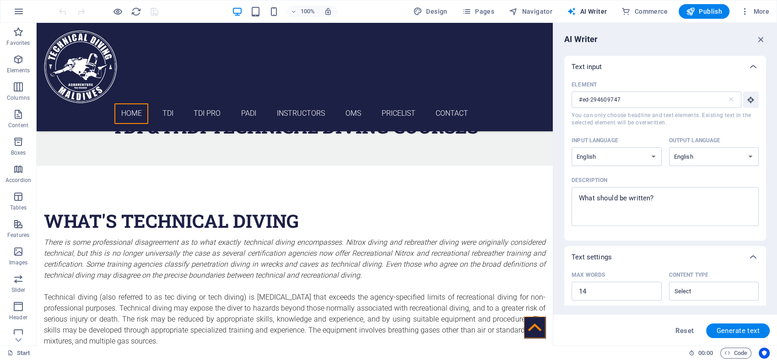
scroll to position [337, 0]
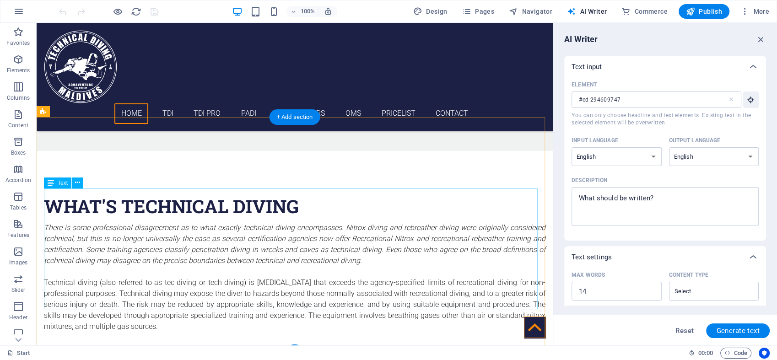
click at [298, 222] on div "There is some professional disagreement as to what exactly technical diving enc…" at bounding box center [295, 282] width 502 height 121
type textarea "x"
click at [585, 200] on textarea "Description x ​" at bounding box center [665, 207] width 178 height 30
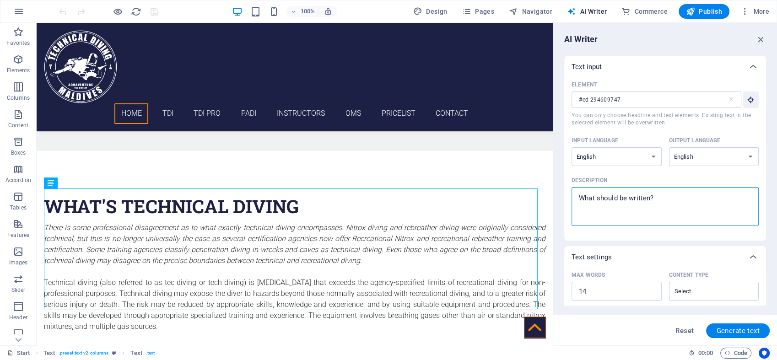
type textarea "w"
type textarea "x"
type textarea "wh"
type textarea "x"
type textarea "wha"
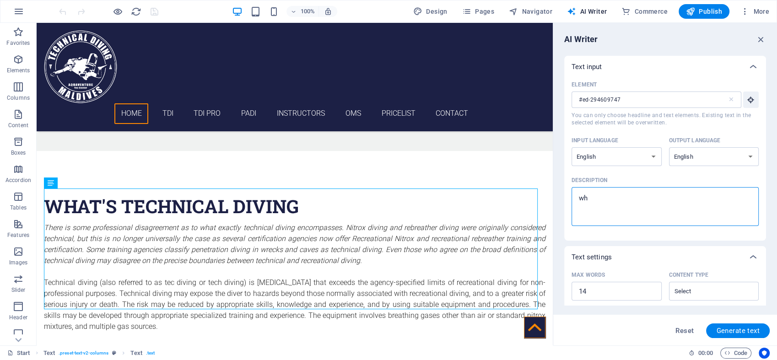
type textarea "x"
type textarea "what"
type textarea "x"
type textarea "what"
type textarea "x"
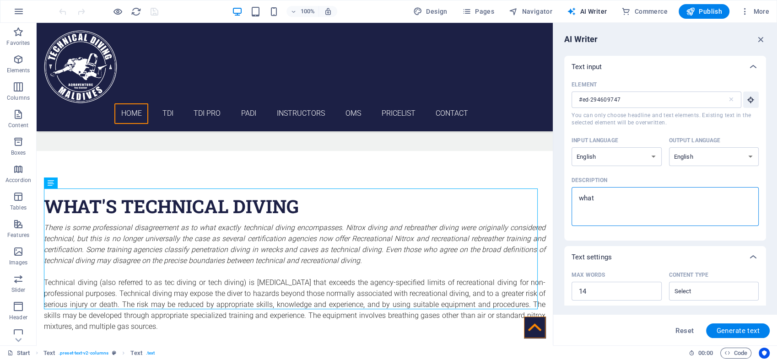
type textarea "what i"
type textarea "x"
type textarea "what is"
type textarea "x"
type textarea "what is"
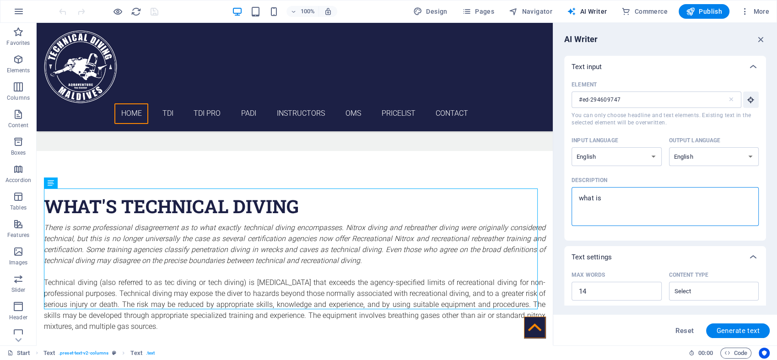
type textarea "x"
type textarea "what is t"
type textarea "x"
type textarea "what is te"
type textarea "x"
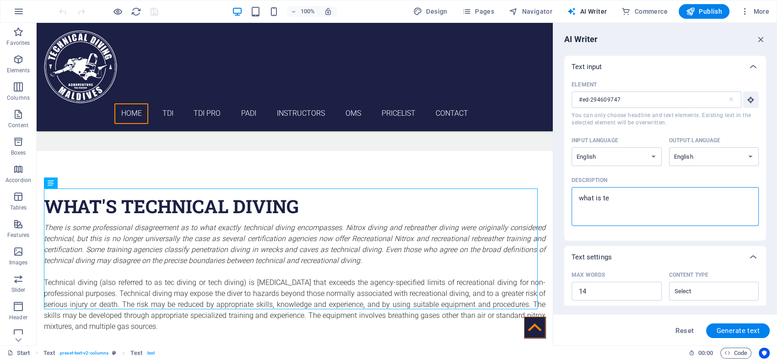
type textarea "what is tec"
type textarea "x"
type textarea "what is tech"
type textarea "x"
type textarea "what is techn"
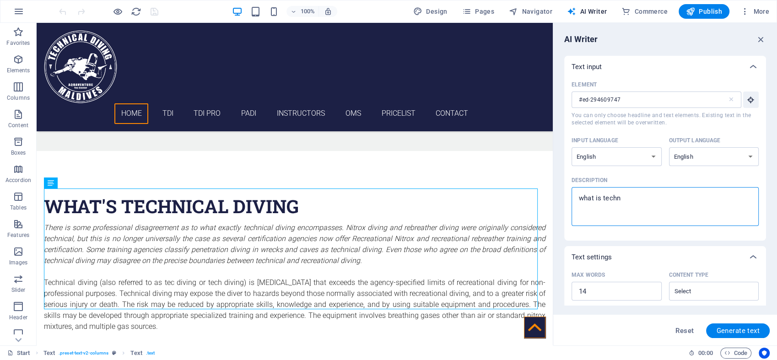
type textarea "x"
type textarea "what is techni"
type textarea "x"
type textarea "what is technic"
type textarea "x"
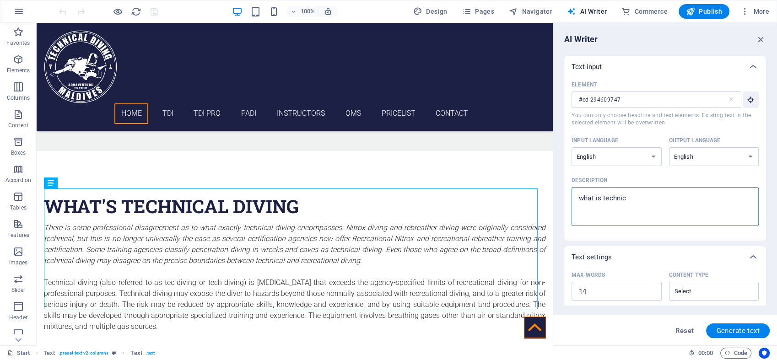
type textarea "what is technica"
type textarea "x"
type textarea "what is technical"
type textarea "x"
type textarea "what is technical"
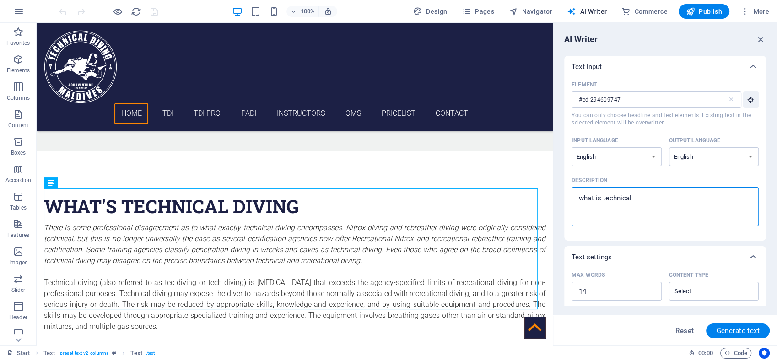
type textarea "x"
type textarea "what is technical d"
type textarea "x"
type textarea "what is technical di"
type textarea "x"
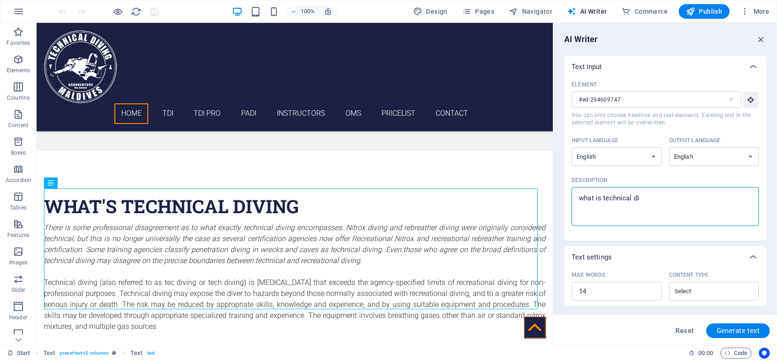
type textarea "what is technical div"
type textarea "x"
type textarea "what is technical divi"
type textarea "x"
type textarea "what is technical divin"
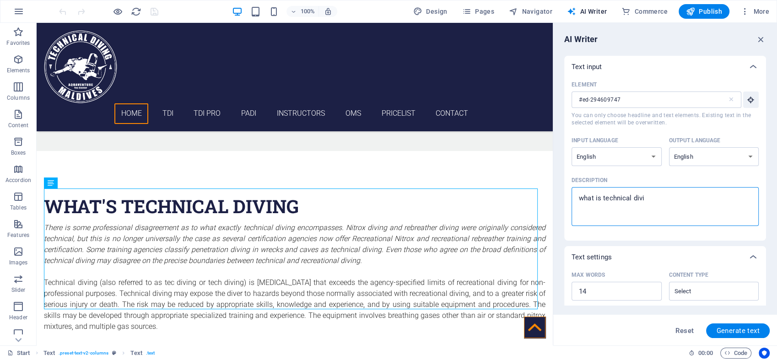
type textarea "x"
type textarea "what is technical diving"
type textarea "x"
type textarea "what is technical diving"
type textarea "x"
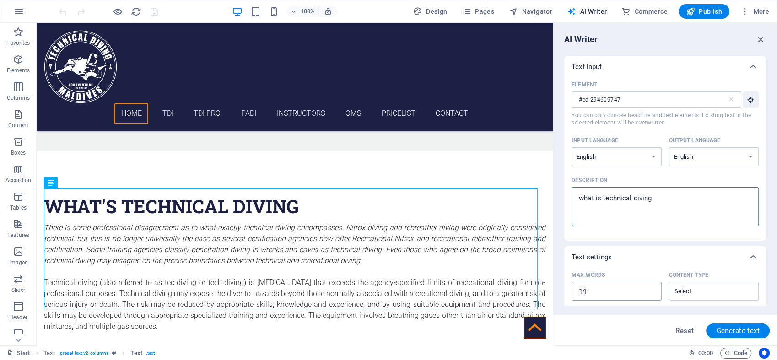
type textarea "what is technical diving"
click at [591, 294] on input "14" at bounding box center [617, 291] width 90 height 18
drag, startPoint x: 591, startPoint y: 294, endPoint x: 575, endPoint y: 294, distance: 16.5
click at [575, 294] on input "14" at bounding box center [617, 291] width 90 height 18
type textarea "x"
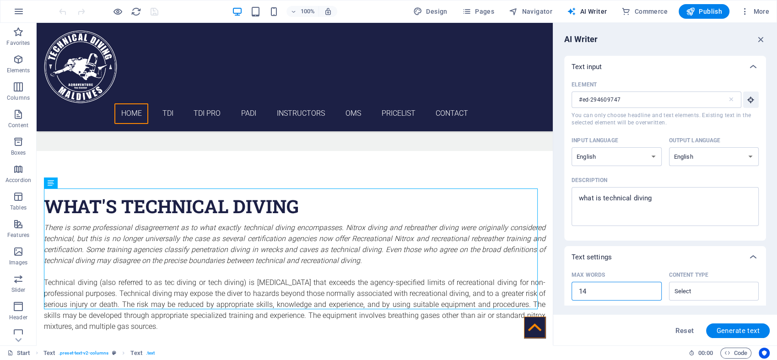
type input "2"
type textarea "x"
type input "20"
type textarea "x"
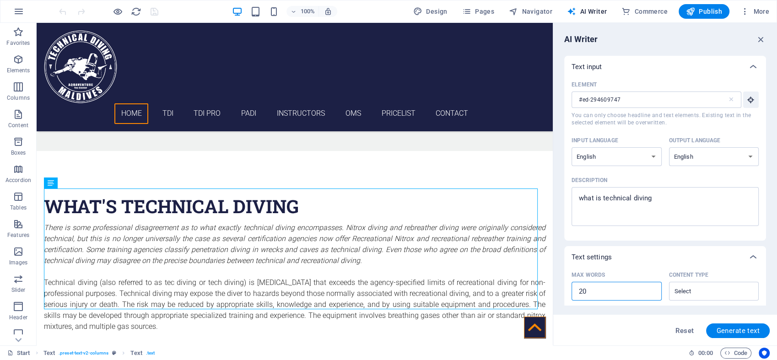
type textarea "x"
type input "200"
type textarea "x"
type input "200"
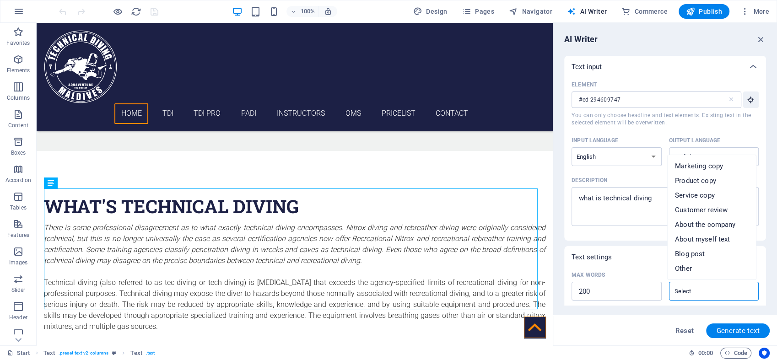
click at [729, 290] on input "Content type ​" at bounding box center [707, 291] width 70 height 13
click at [688, 268] on span "Other" at bounding box center [683, 268] width 17 height 9
type input "Other"
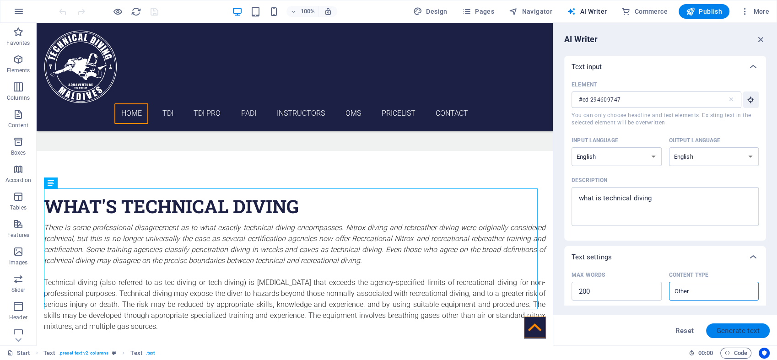
click at [714, 330] on button "Generate text" at bounding box center [738, 331] width 64 height 15
type textarea "x"
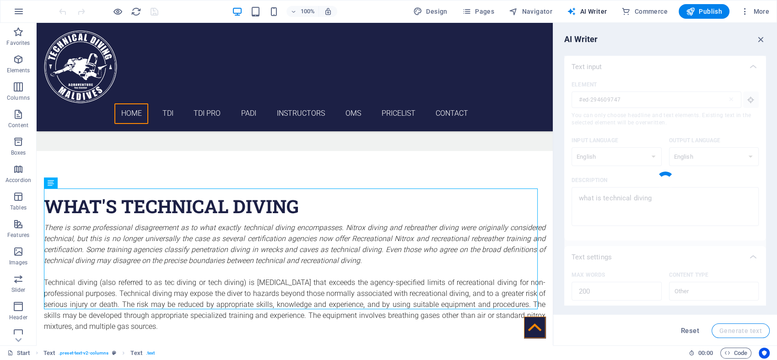
type textarea "x"
type textarea "Technical diving refers to a specialized form of diving that goes beyond the li…"
type textarea "x"
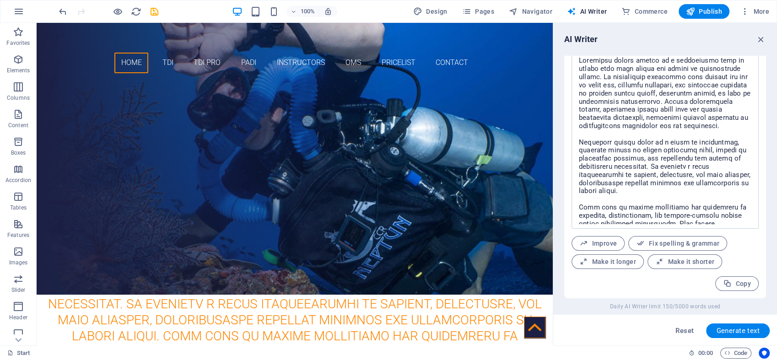
scroll to position [72, 0]
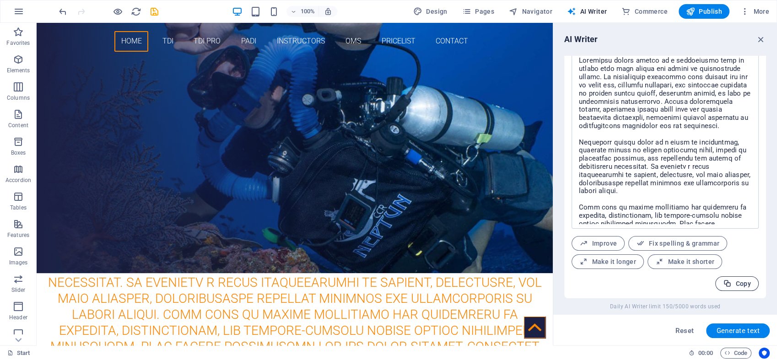
click at [727, 282] on icon "button" at bounding box center [727, 284] width 9 height 9
type textarea "x"
click at [762, 40] on icon "button" at bounding box center [761, 39] width 10 height 10
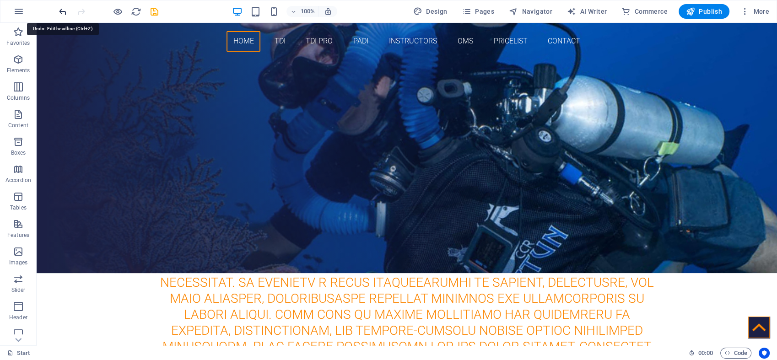
click at [59, 10] on icon "undo" at bounding box center [63, 11] width 11 height 11
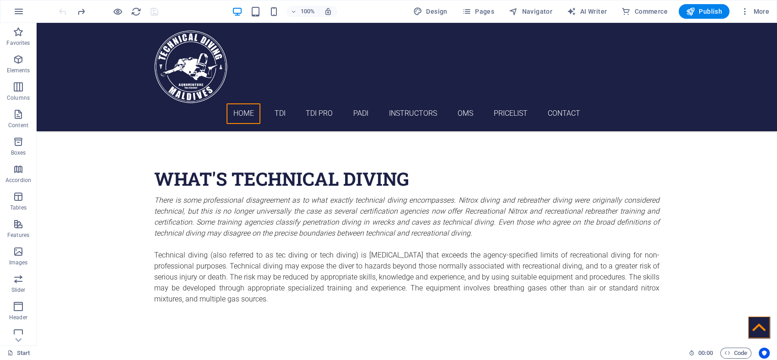
scroll to position [358, 0]
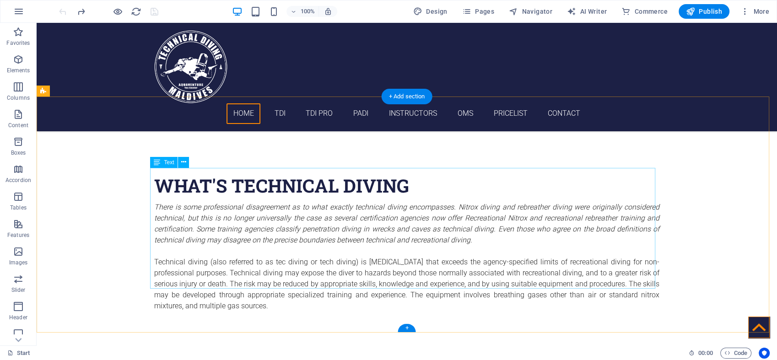
click at [234, 265] on div "There is some professional disagreement as to what exactly technical diving enc…" at bounding box center [406, 262] width 505 height 121
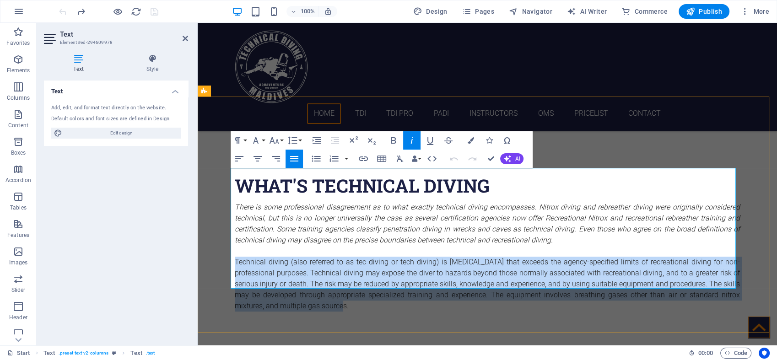
drag, startPoint x: 315, startPoint y: 274, endPoint x: 231, endPoint y: 231, distance: 94.2
click at [235, 257] on p "Technical diving (also referred to as tec diving or tech diving) is [MEDICAL_DA…" at bounding box center [487, 284] width 505 height 55
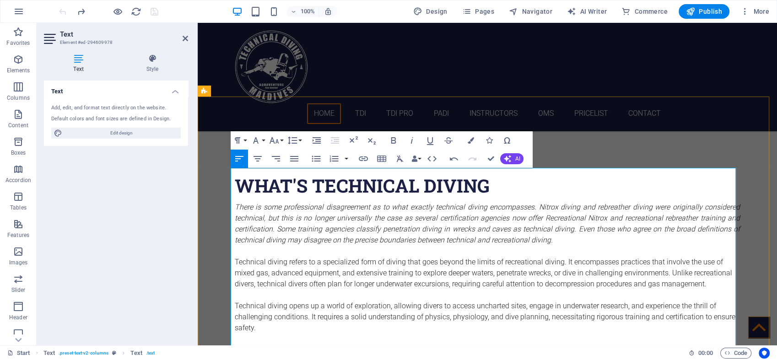
scroll to position [9480, 1]
click at [235, 301] on p "Technical diving opens up a world of exploration, allowing divers to access unc…" at bounding box center [487, 317] width 505 height 33
click at [237, 301] on p "Technical diving opens up a world of exploration, allowing divers to access unc…" at bounding box center [487, 317] width 505 height 33
click at [235, 301] on p "Technical diving opens up a world of exploration, allowing divers to access unc…" at bounding box center [487, 317] width 505 height 33
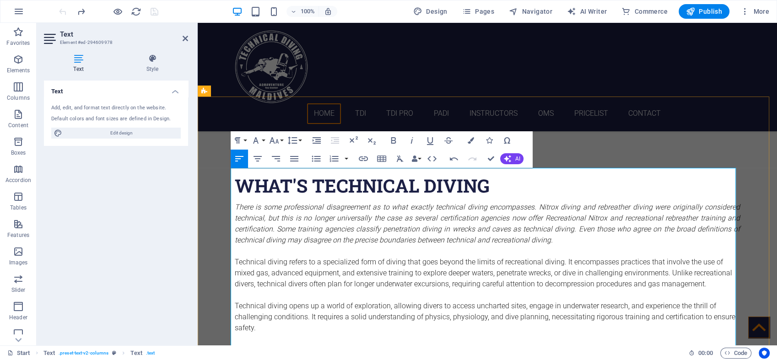
click at [235, 301] on p "Technical diving opens up a world of exploration, allowing divers to access unc…" at bounding box center [487, 317] width 505 height 33
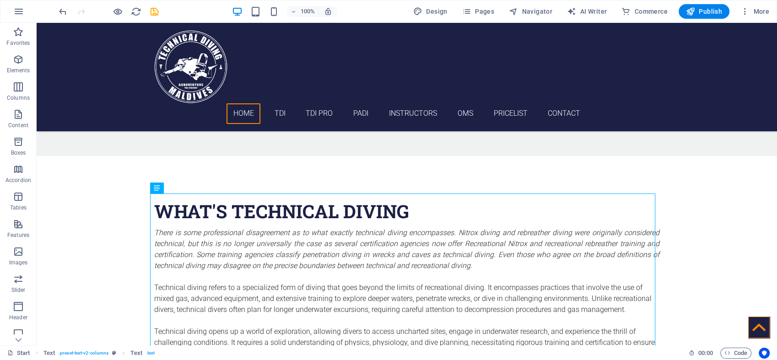
scroll to position [318, 0]
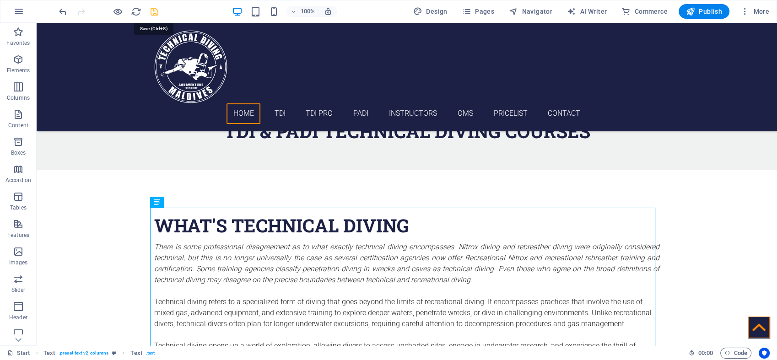
click at [154, 11] on icon "save" at bounding box center [154, 11] width 11 height 11
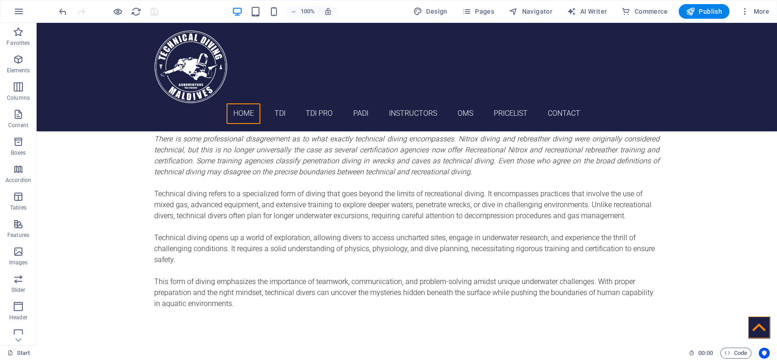
scroll to position [412, 0]
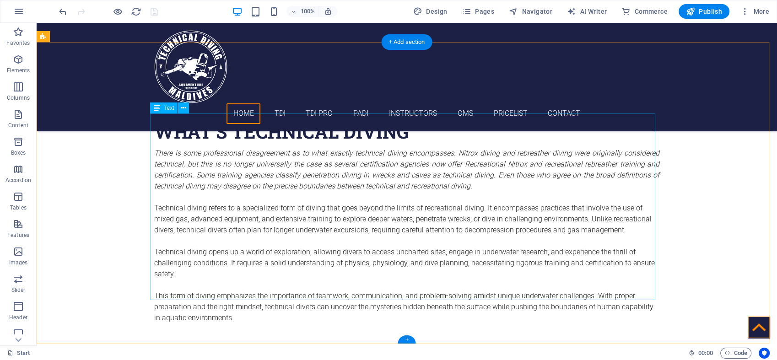
click at [474, 179] on div "There is some professional disagreement as to what exactly technical diving enc…" at bounding box center [406, 241] width 505 height 187
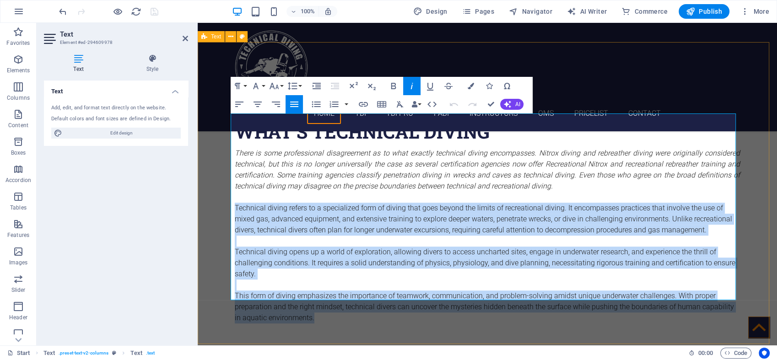
drag, startPoint x: 307, startPoint y: 283, endPoint x: 228, endPoint y: 173, distance: 134.9
click at [228, 173] on div "What's Technical Diving There is some professional disagreement as to what exac…" at bounding box center [488, 227] width 580 height 302
click at [294, 103] on icon "button" at bounding box center [294, 104] width 11 height 11
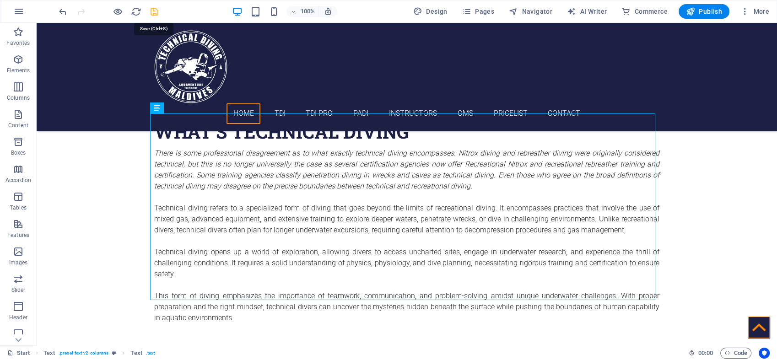
click at [154, 11] on icon "save" at bounding box center [154, 11] width 11 height 11
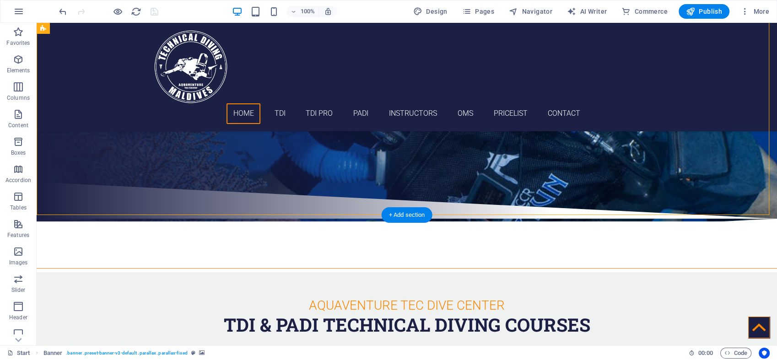
scroll to position [118, 0]
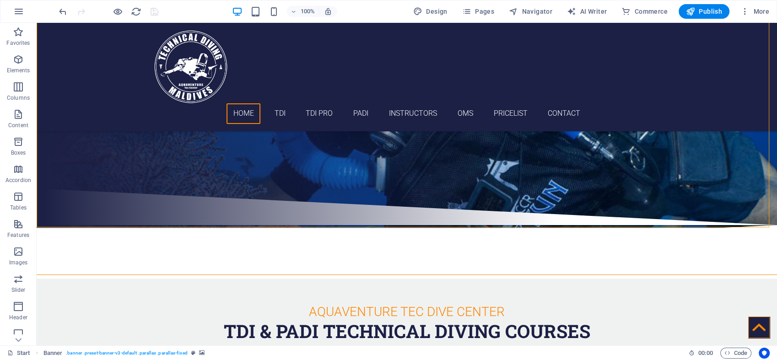
drag, startPoint x: 767, startPoint y: 62, endPoint x: 777, endPoint y: 127, distance: 66.2
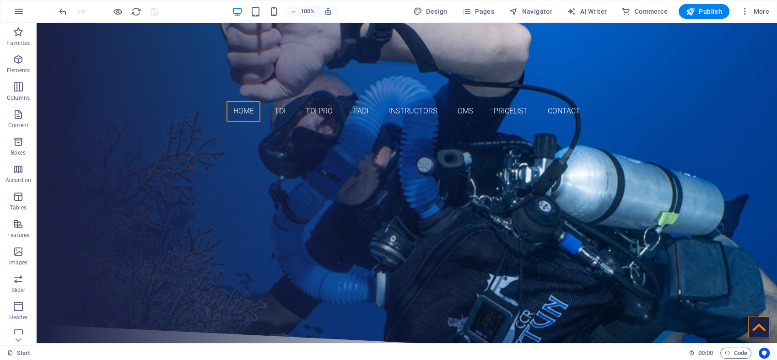
scroll to position [0, 0]
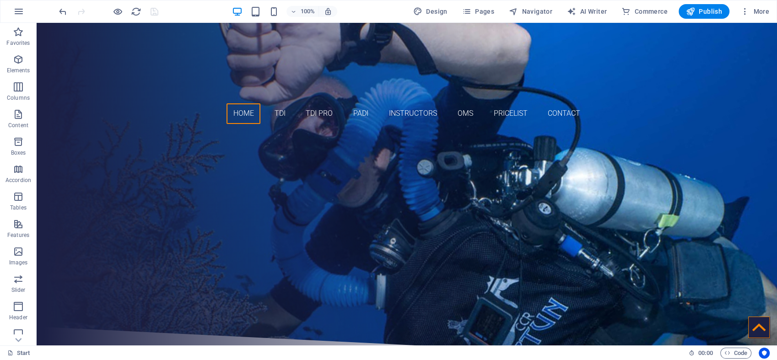
click at [154, 11] on div at bounding box center [108, 11] width 103 height 15
click at [486, 244] on div ""aquaventure, The First and Only TDI 5Star INSTRUCTOR Training Center PADI 5STA…" at bounding box center [406, 243] width 505 height 80
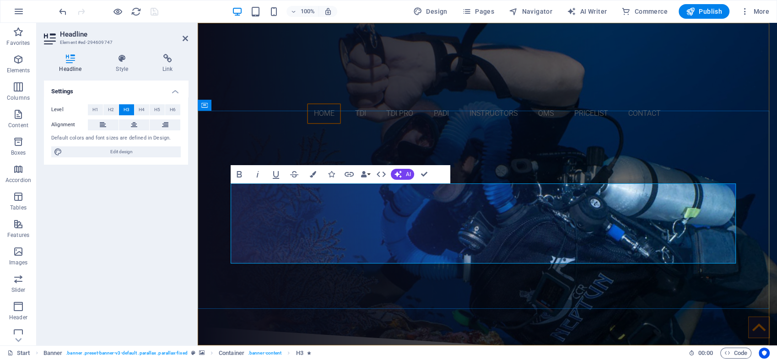
click at [586, 242] on h3 ""aquaventure, The First and Only TDI 5Star INSTRUCTOR Training Center PADI 5STA…" at bounding box center [487, 243] width 505 height 80
drag, startPoint x: 586, startPoint y: 242, endPoint x: 385, endPoint y: 244, distance: 201.9
click at [385, 244] on h3 ""aquaventure, The First and Only TDI 5Star INSTRUCTOR Training Center PADI 5STA…" at bounding box center [487, 243] width 505 height 80
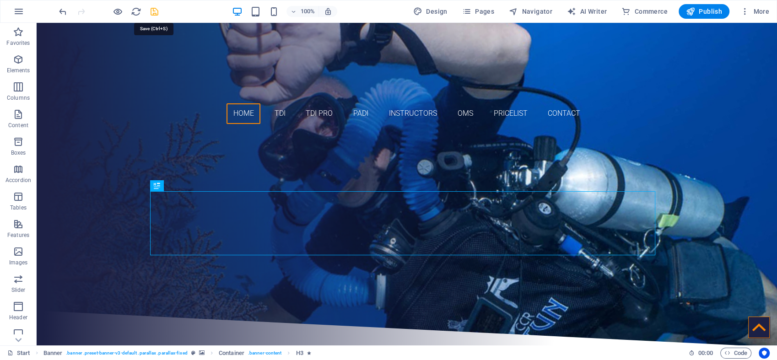
click at [155, 9] on icon "save" at bounding box center [154, 11] width 11 height 11
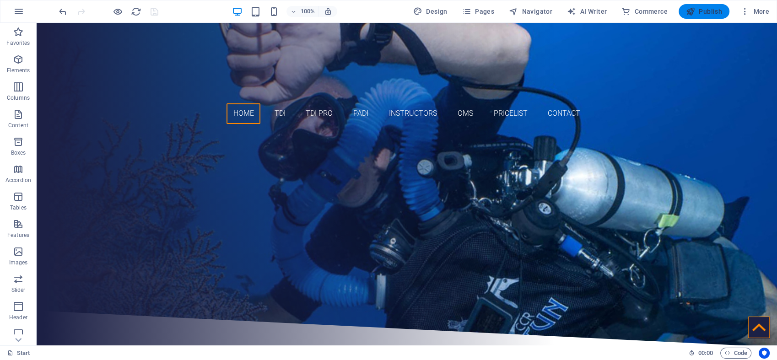
click at [713, 11] on span "Publish" at bounding box center [704, 11] width 36 height 9
